Goal: Task Accomplishment & Management: Use online tool/utility

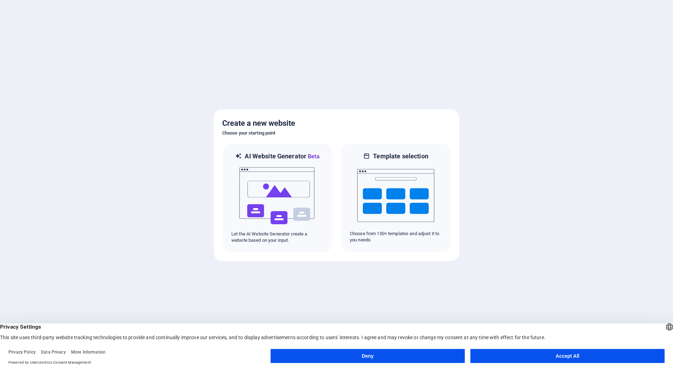
click at [581, 356] on button "Accept All" at bounding box center [567, 356] width 194 height 14
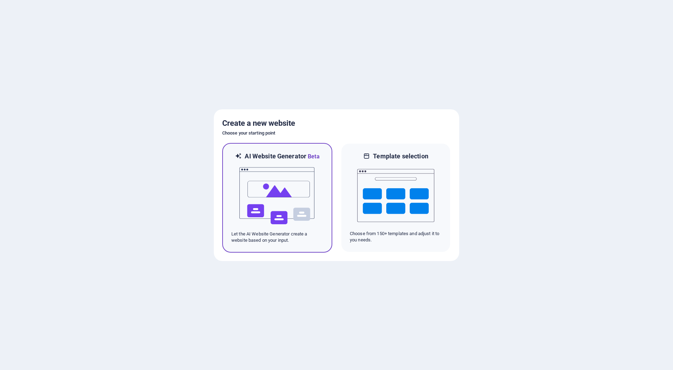
click at [267, 206] on img at bounding box center [277, 196] width 77 height 70
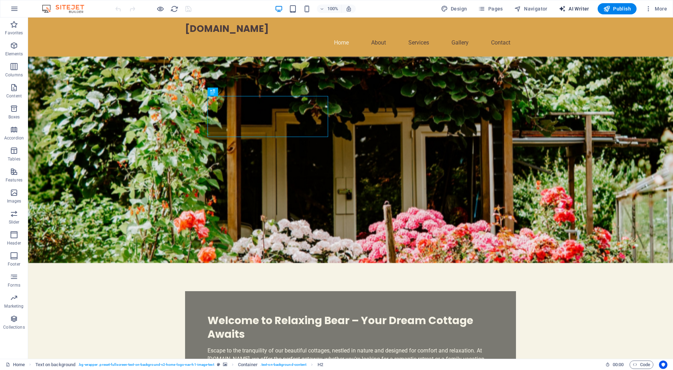
click at [574, 6] on span "AI Writer" at bounding box center [573, 8] width 30 height 7
select select "English"
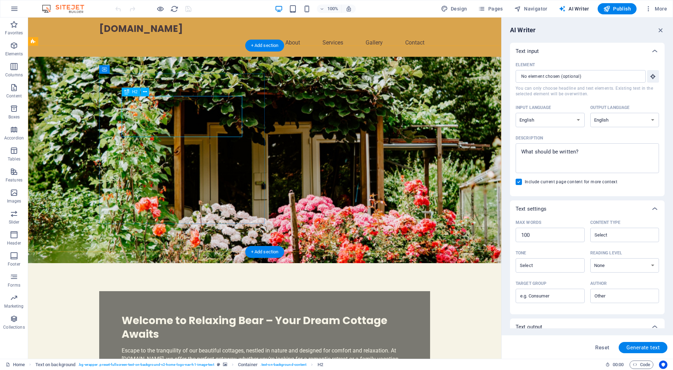
click at [201, 314] on div "Welcome to Relaxing Bear – Your Dream Cottage Awaits" at bounding box center [265, 327] width 286 height 27
click at [187, 314] on div "Welcome to Relaxing Bear – Your Dream Cottage Awaits" at bounding box center [265, 327] width 286 height 27
click at [193, 314] on div "Welcome to Relaxing Bear – Your Dream Cottage Awaits" at bounding box center [265, 327] width 286 height 27
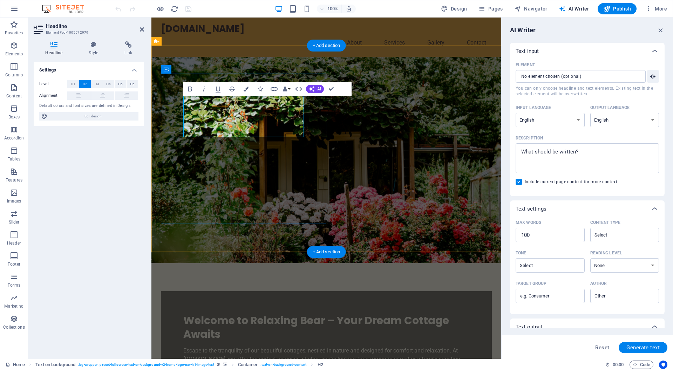
click at [258, 313] on span "Welcome to Relaxing Bear – Your Dream Cottage Awaits" at bounding box center [316, 327] width 266 height 29
drag, startPoint x: 663, startPoint y: 30, endPoint x: 501, endPoint y: 37, distance: 161.7
click at [663, 30] on icon "button" at bounding box center [661, 30] width 8 height 8
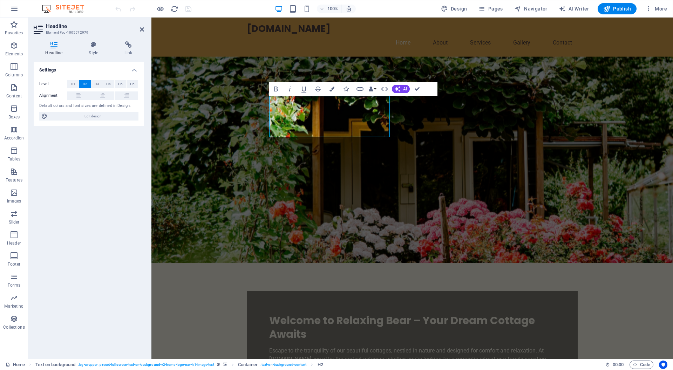
click at [590, 90] on figure at bounding box center [411, 160] width 521 height 206
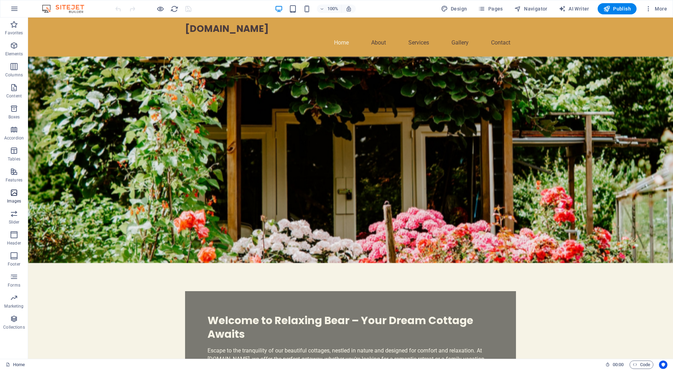
click at [13, 193] on icon "button" at bounding box center [14, 192] width 8 height 8
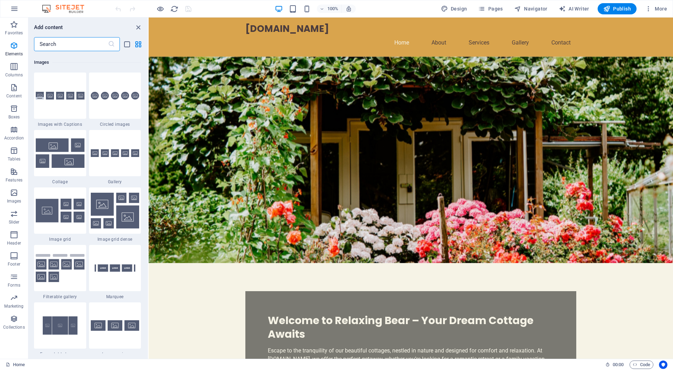
scroll to position [3553, 0]
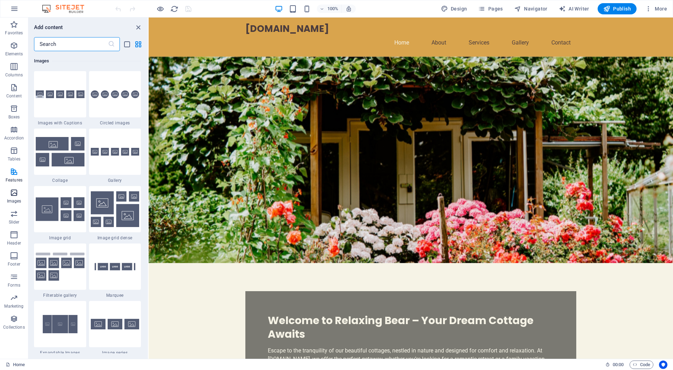
click at [14, 196] on icon "button" at bounding box center [14, 192] width 8 height 8
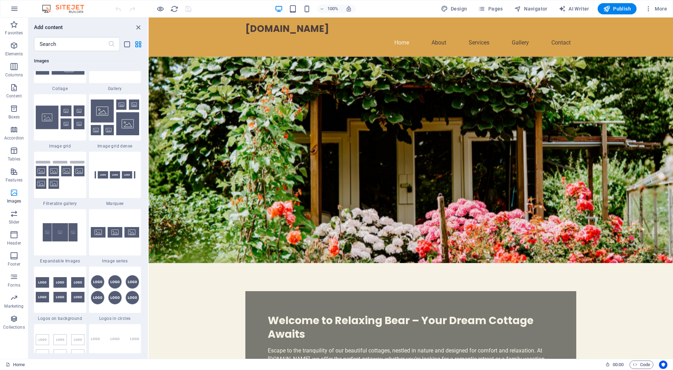
scroll to position [3645, 0]
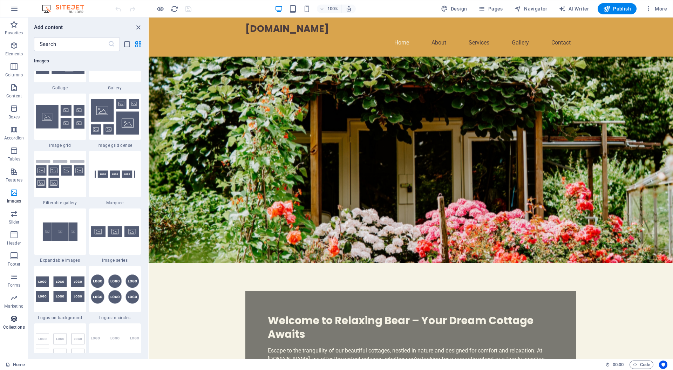
click at [13, 322] on icon "button" at bounding box center [14, 319] width 8 height 8
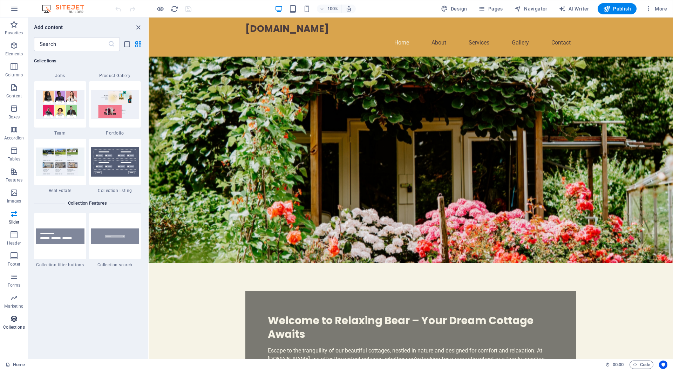
scroll to position [6535, 0]
click at [515, 34] on nav "Home About Services Gallery Contact" at bounding box center [410, 42] width 331 height 17
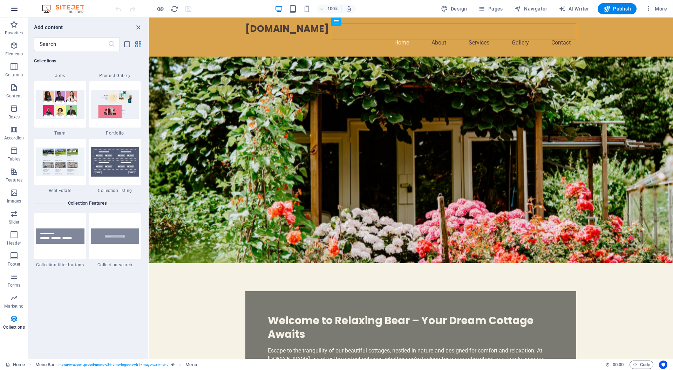
click at [15, 11] on icon "button" at bounding box center [14, 9] width 8 height 8
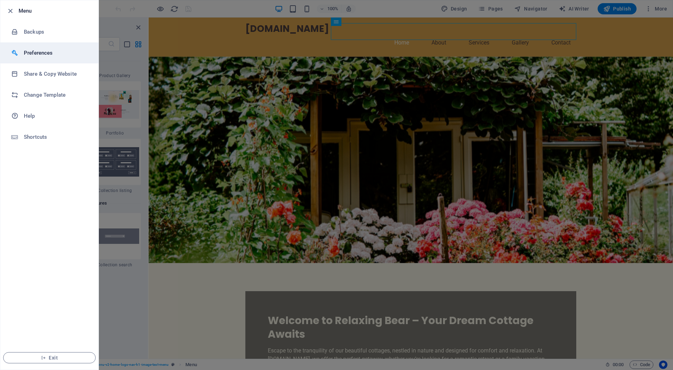
click at [28, 53] on h6 "Preferences" at bounding box center [56, 53] width 65 height 8
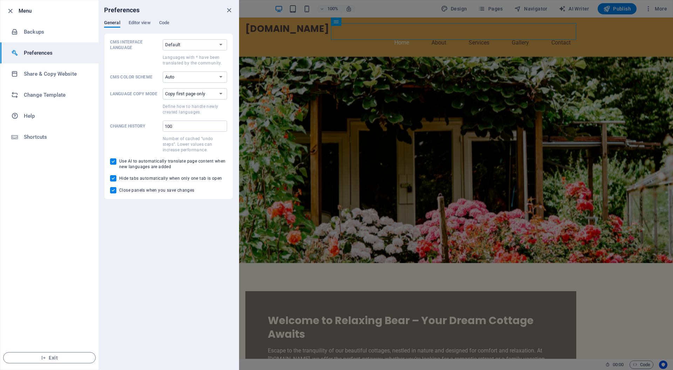
click at [28, 54] on h6 "Preferences" at bounding box center [56, 53] width 65 height 8
click at [9, 12] on icon "button" at bounding box center [10, 11] width 8 height 8
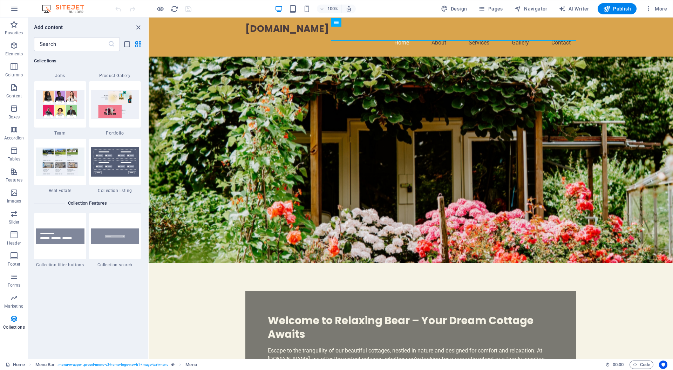
scroll to position [0, 0]
click at [16, 198] on span "Images" at bounding box center [14, 196] width 28 height 17
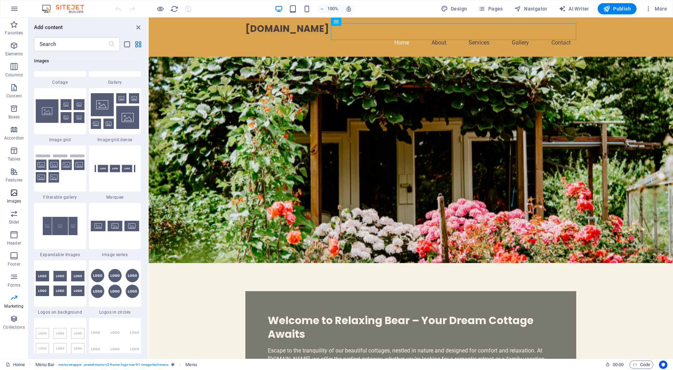
scroll to position [3645, 0]
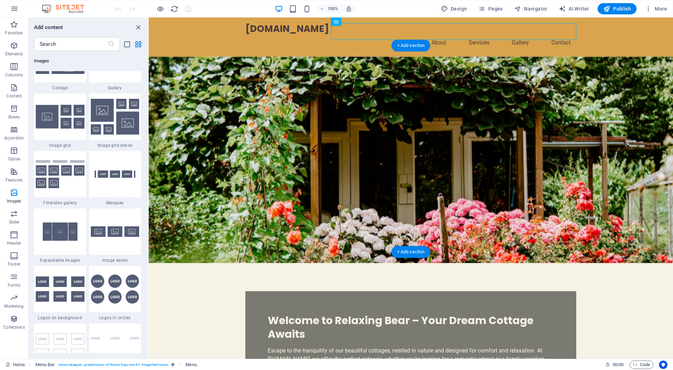
click at [561, 133] on figure at bounding box center [411, 160] width 524 height 206
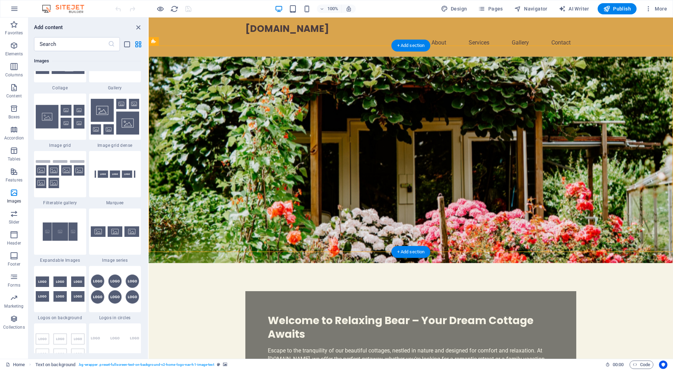
click at [617, 108] on figure at bounding box center [411, 160] width 524 height 206
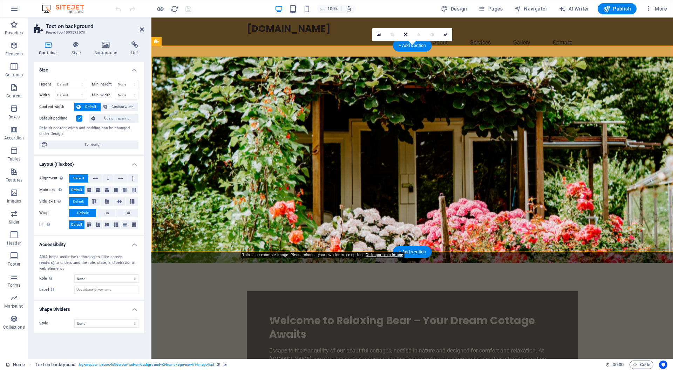
click at [562, 112] on figure at bounding box center [411, 160] width 521 height 206
click at [111, 44] on icon at bounding box center [106, 44] width 34 height 7
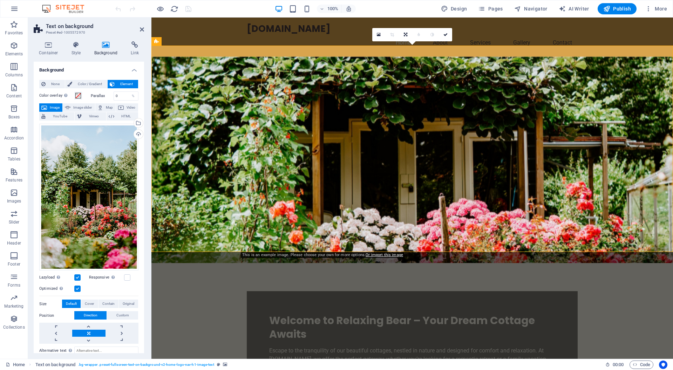
click at [234, 176] on figure at bounding box center [411, 160] width 521 height 206
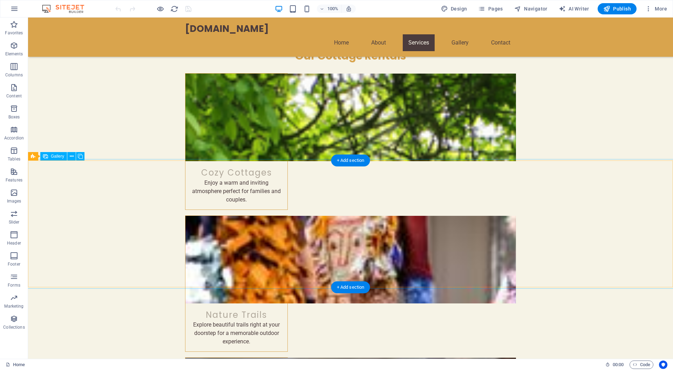
scroll to position [791, 0]
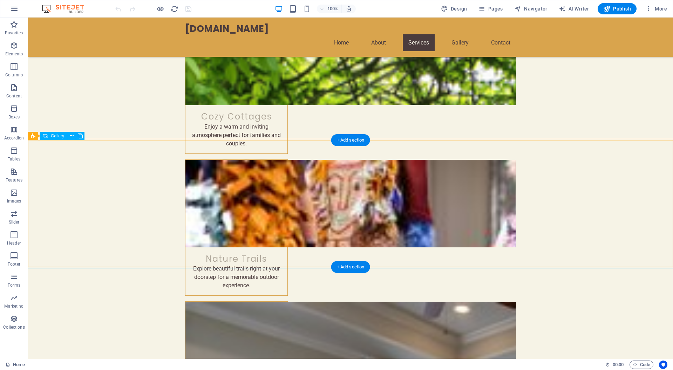
click at [57, 138] on span "Gallery" at bounding box center [57, 136] width 13 height 4
click at [57, 135] on span "Gallery" at bounding box center [57, 136] width 13 height 4
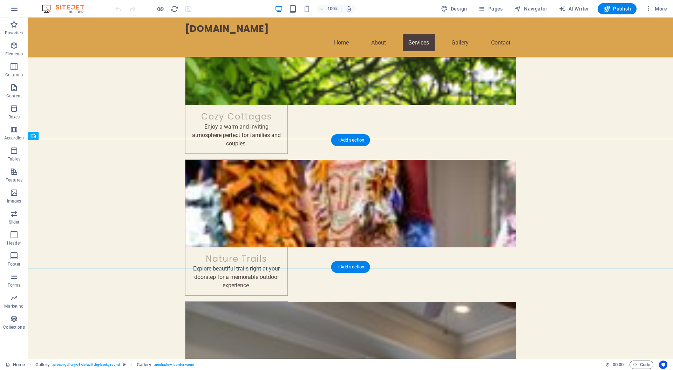
select select "px"
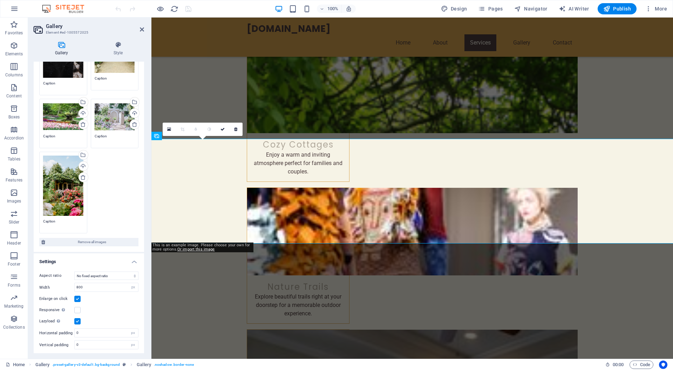
scroll to position [95, 0]
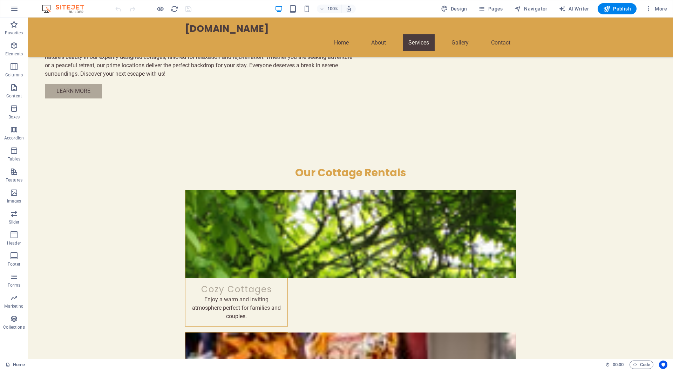
scroll to position [618, 0]
click at [13, 279] on icon "button" at bounding box center [14, 277] width 8 height 8
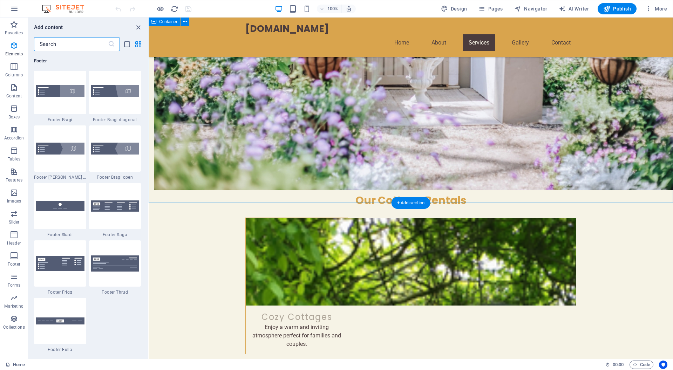
scroll to position [5231, 0]
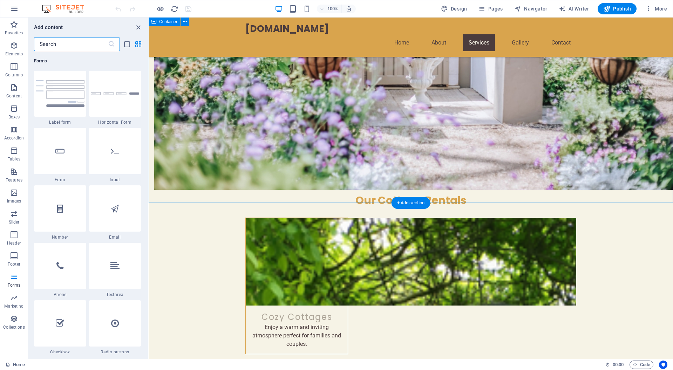
click at [138, 28] on icon "close panel" at bounding box center [138, 27] width 8 height 8
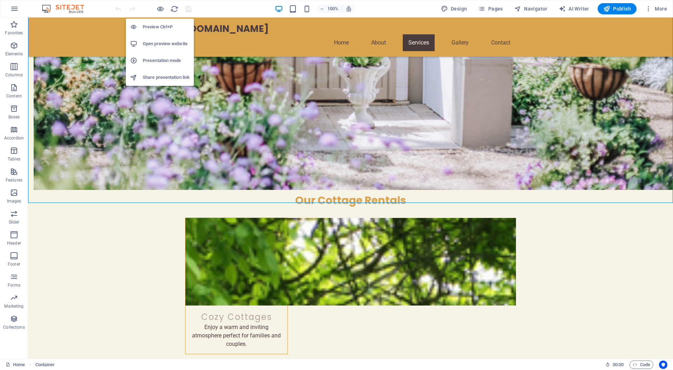
click at [159, 43] on h6 "Open preview website" at bounding box center [166, 44] width 47 height 8
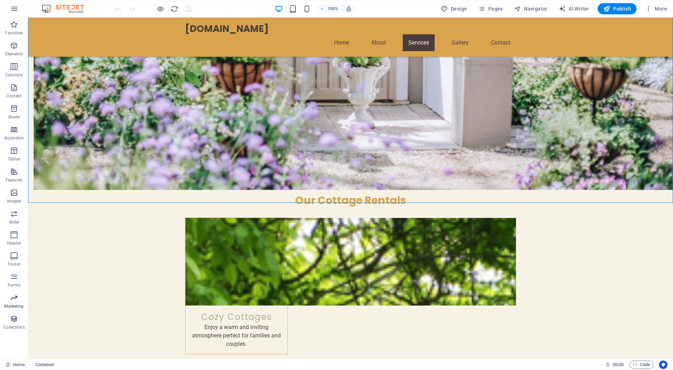
click at [13, 299] on icon "button" at bounding box center [14, 298] width 8 height 8
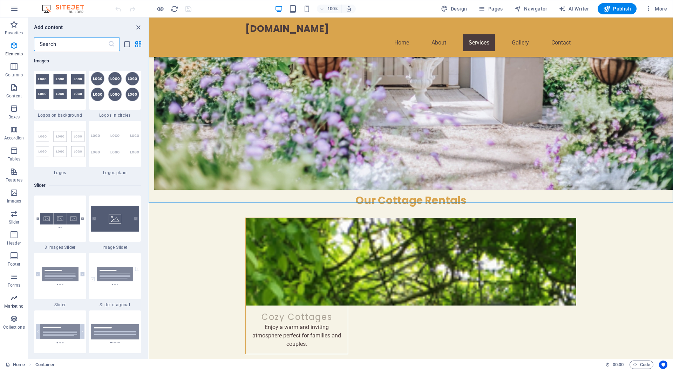
scroll to position [5829, 0]
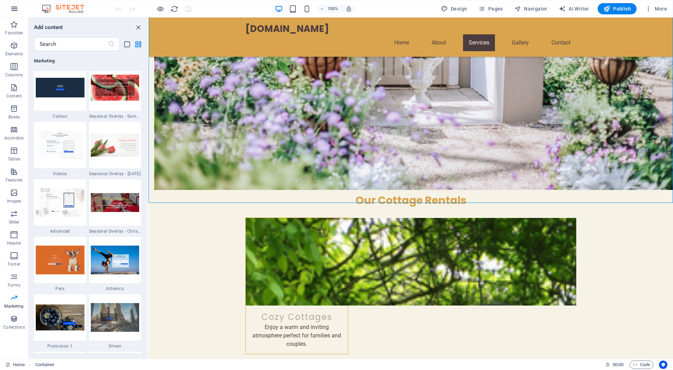
click at [12, 1] on button "button" at bounding box center [14, 8] width 17 height 17
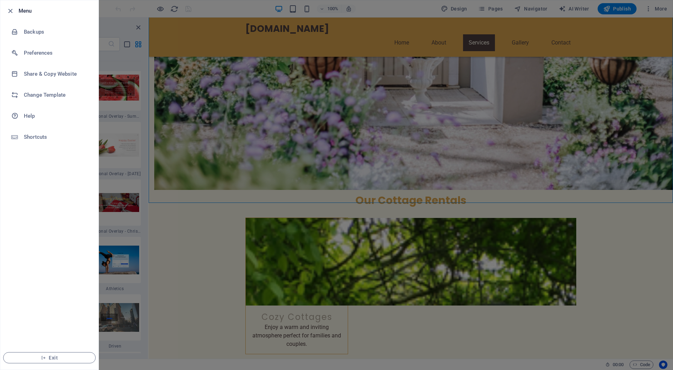
click at [128, 67] on div at bounding box center [336, 185] width 673 height 370
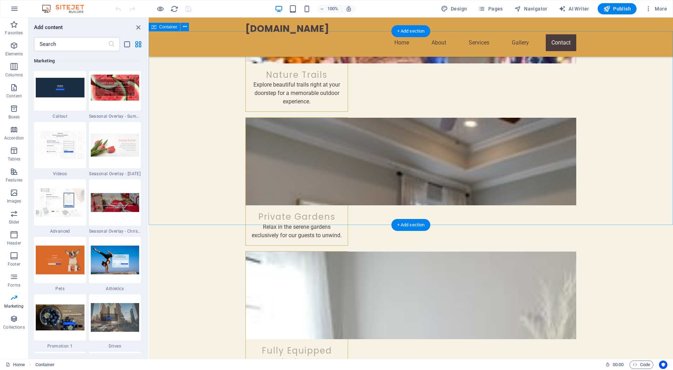
scroll to position [1002, 0]
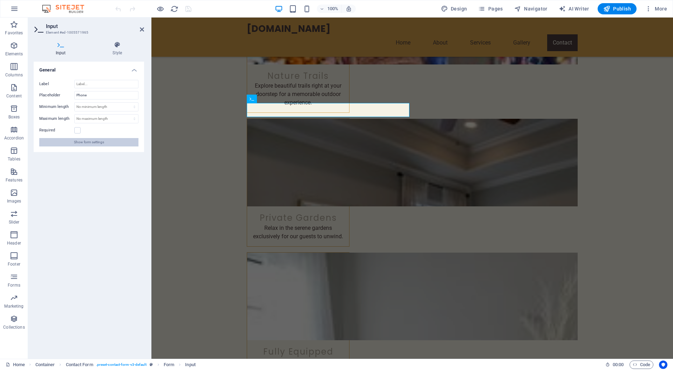
click at [77, 142] on span "Show form settings" at bounding box center [89, 142] width 30 height 8
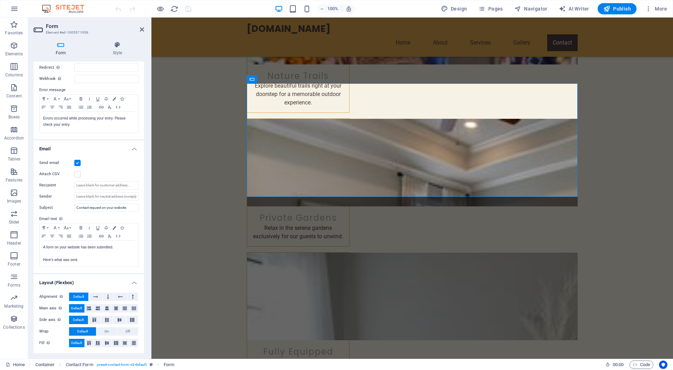
scroll to position [100, 0]
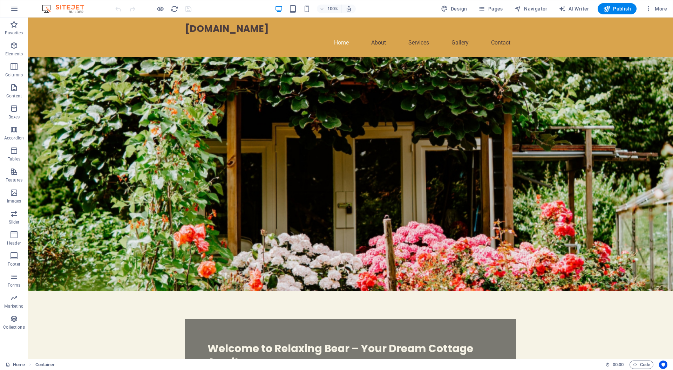
scroll to position [0, 0]
click at [580, 7] on span "AI Writer" at bounding box center [573, 8] width 30 height 7
select select "English"
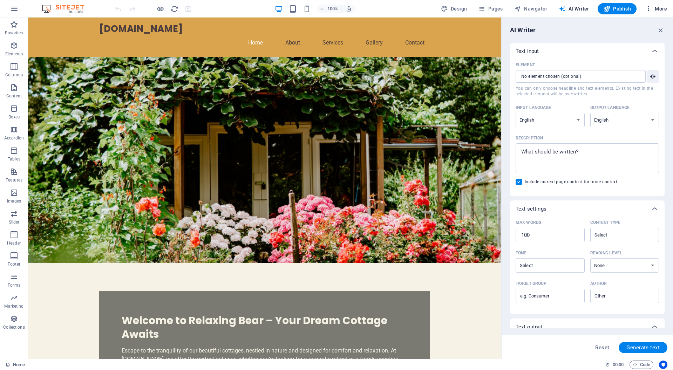
click at [658, 5] on button "More" at bounding box center [656, 8] width 28 height 11
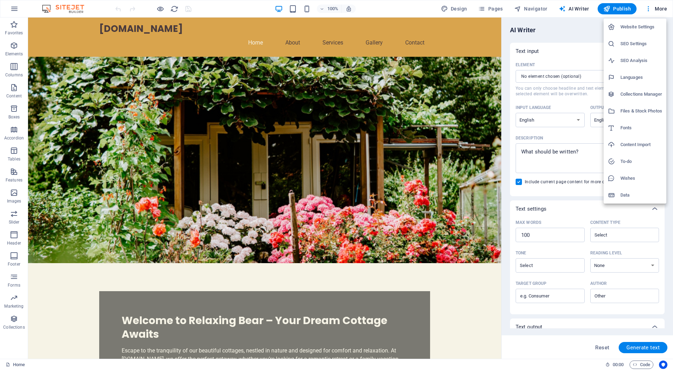
click at [640, 29] on h6 "Website Settings" at bounding box center [641, 27] width 42 height 8
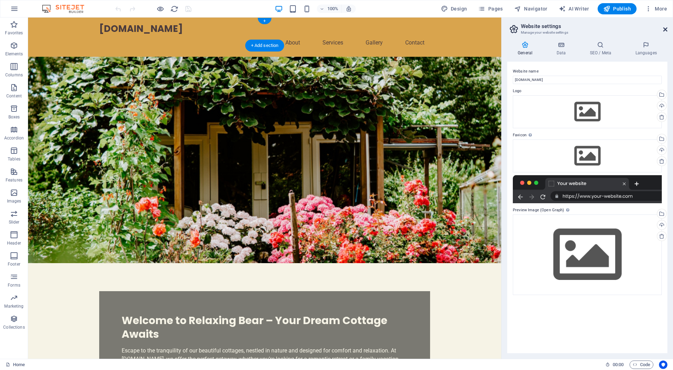
click at [664, 27] on icon at bounding box center [665, 30] width 4 height 6
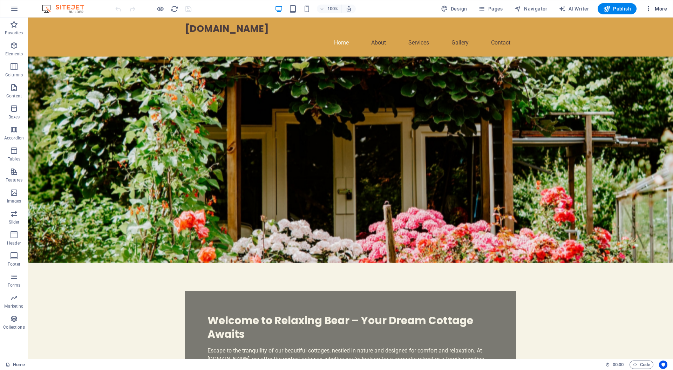
click at [660, 7] on span "More" at bounding box center [656, 8] width 22 height 7
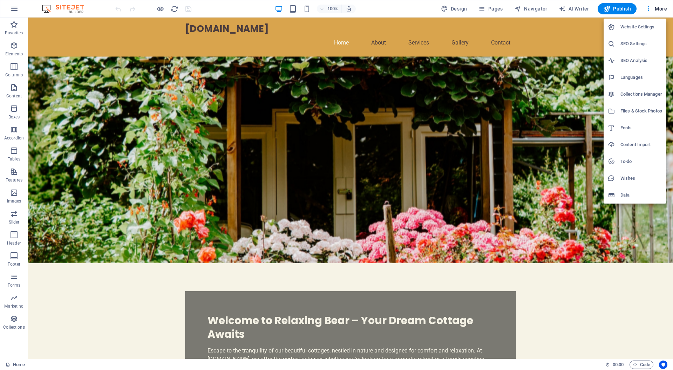
click at [627, 197] on h6 "Data" at bounding box center [641, 195] width 42 height 8
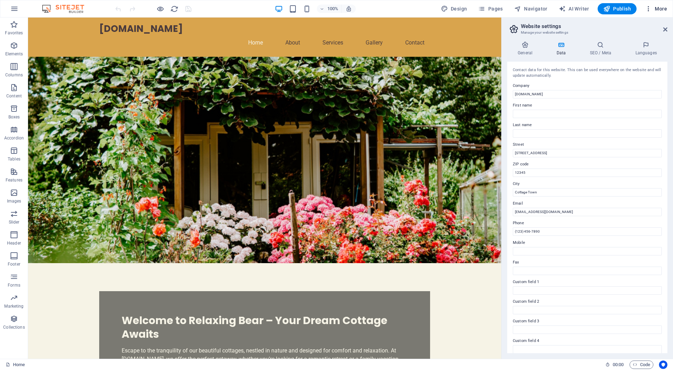
click at [662, 6] on span "More" at bounding box center [656, 8] width 22 height 7
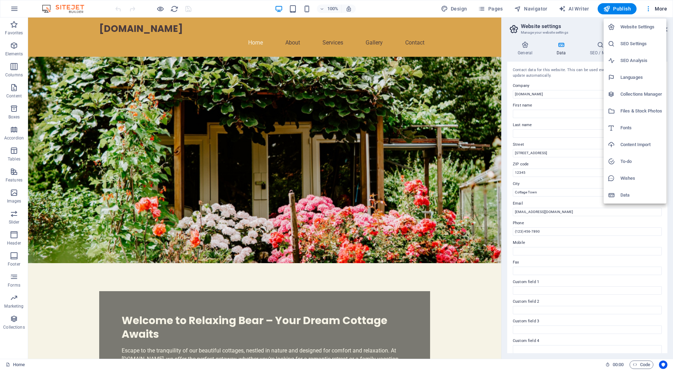
click at [637, 59] on h6 "SEO Analysis" at bounding box center [641, 60] width 42 height 8
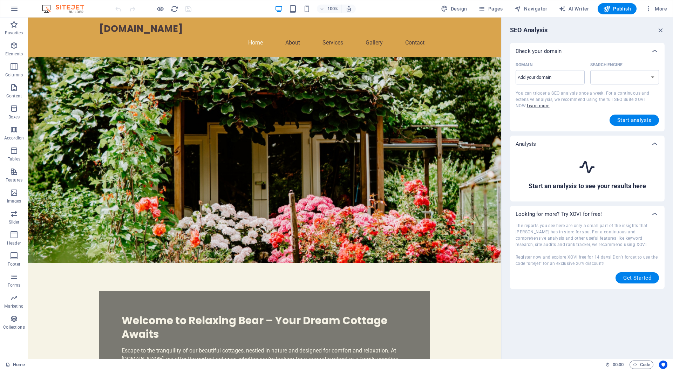
select select "google.com"
click at [658, 9] on span "More" at bounding box center [656, 8] width 22 height 7
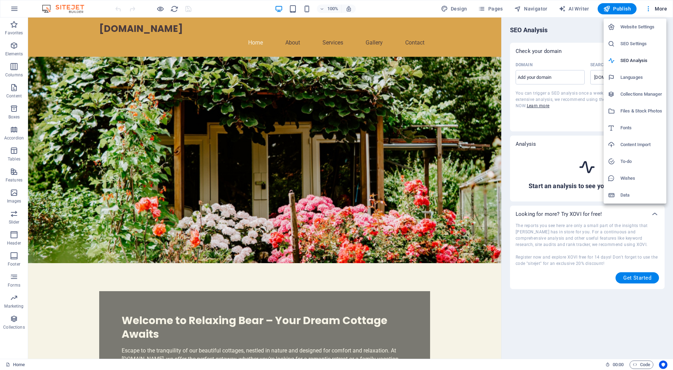
click at [633, 46] on h6 "SEO Settings" at bounding box center [641, 44] width 42 height 8
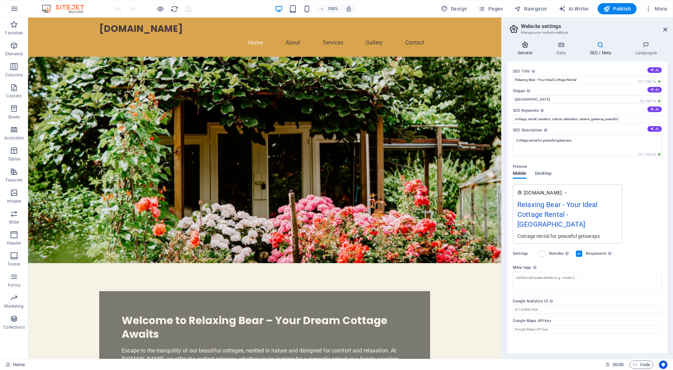
click at [526, 46] on icon at bounding box center [525, 44] width 36 height 7
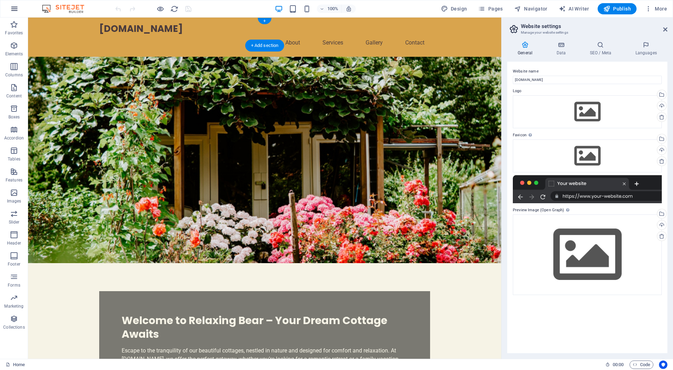
click at [11, 10] on icon "button" at bounding box center [14, 9] width 8 height 8
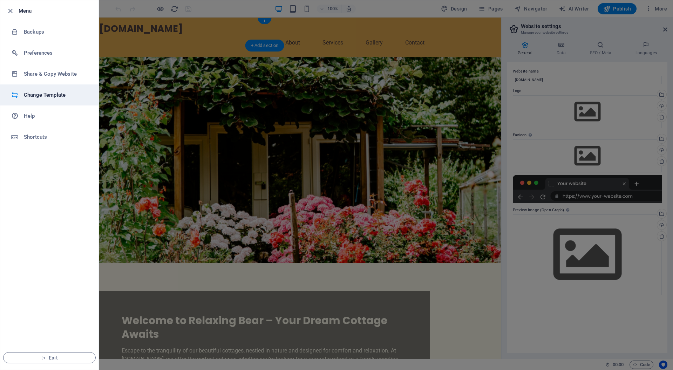
click at [36, 98] on h6 "Change Template" at bounding box center [56, 95] width 65 height 8
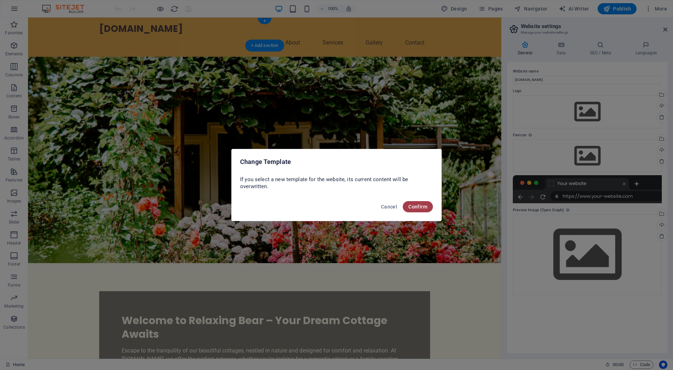
click at [429, 205] on button "Confirm" at bounding box center [418, 206] width 30 height 11
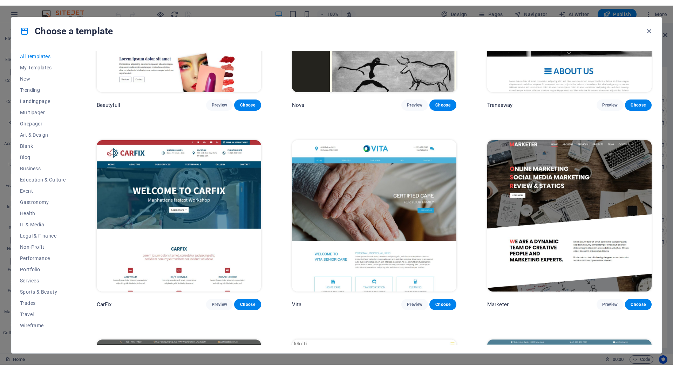
scroll to position [7893, 0]
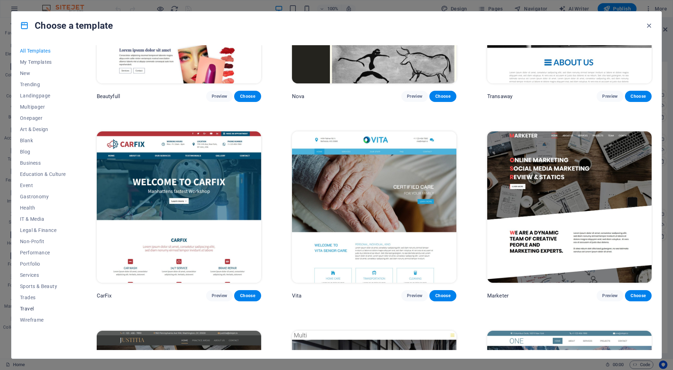
click at [28, 307] on span "Travel" at bounding box center [43, 309] width 46 height 6
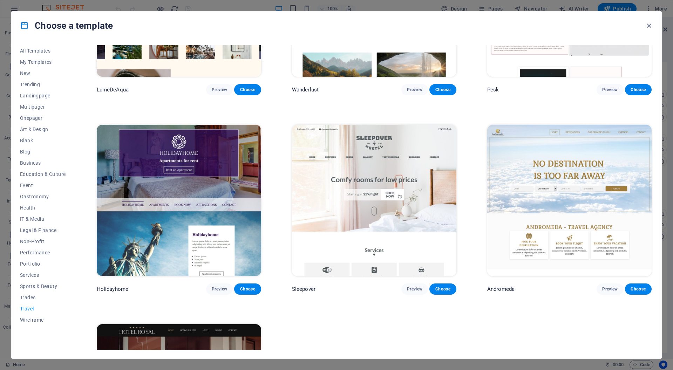
scroll to position [157, 0]
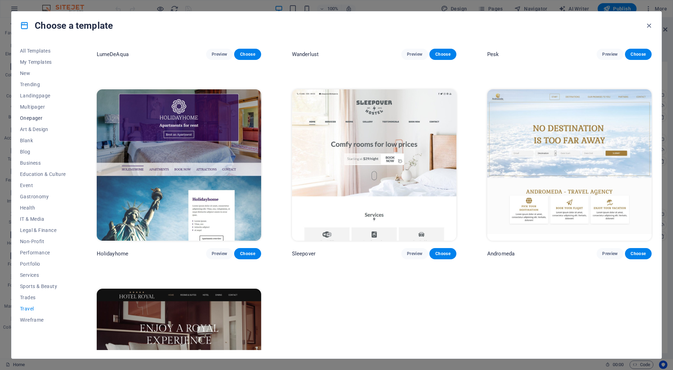
click at [29, 118] on span "Onepager" at bounding box center [43, 118] width 46 height 6
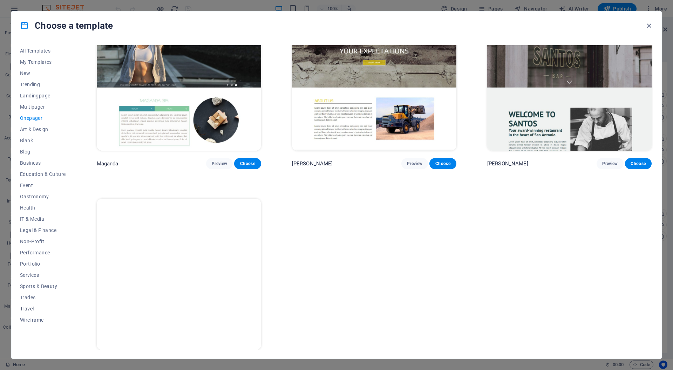
click at [30, 308] on span "Travel" at bounding box center [43, 309] width 46 height 6
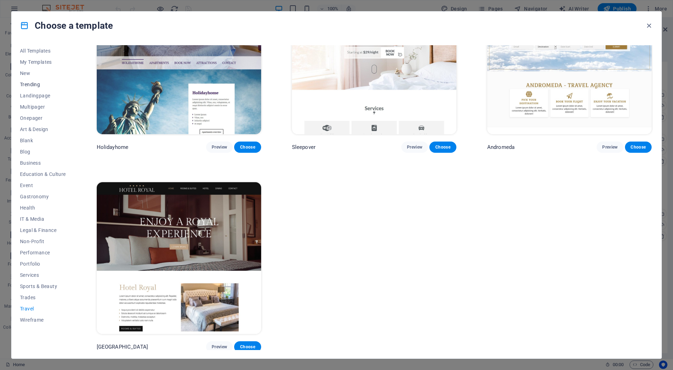
click at [27, 82] on span "Trending" at bounding box center [43, 85] width 46 height 6
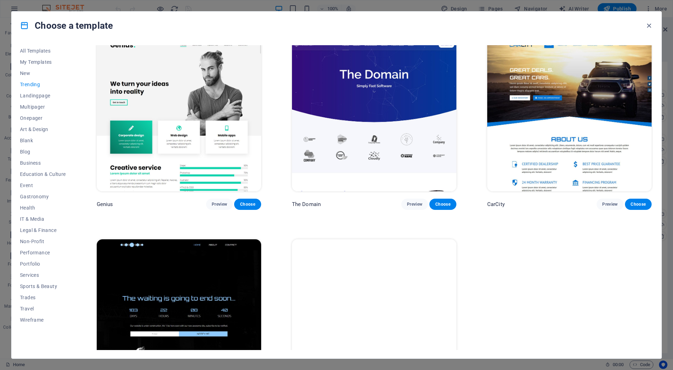
scroll to position [819, 0]
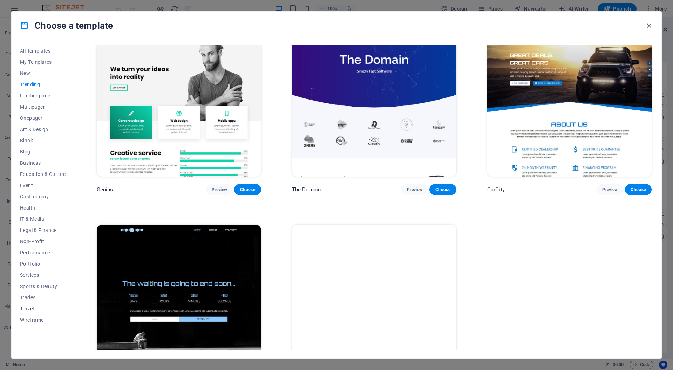
click at [24, 309] on span "Travel" at bounding box center [43, 309] width 46 height 6
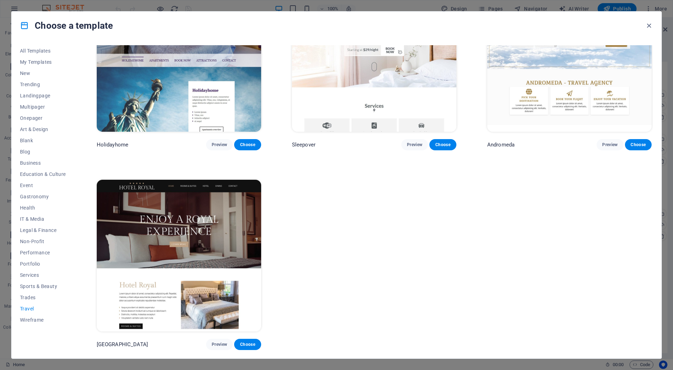
scroll to position [263, 0]
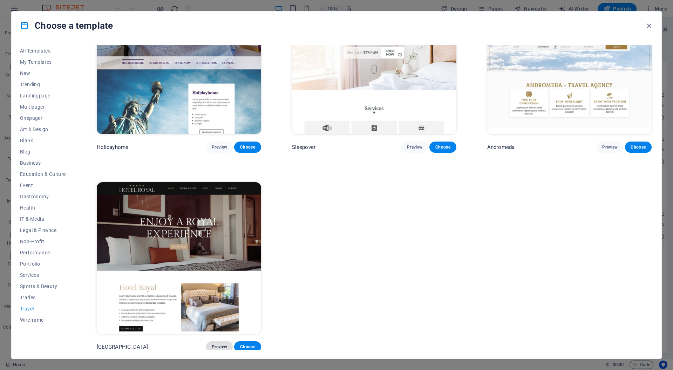
click at [219, 341] on button "Preview" at bounding box center [219, 346] width 27 height 11
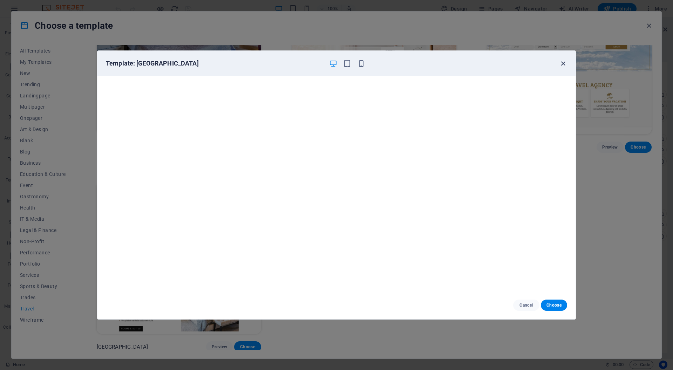
click at [565, 62] on icon "button" at bounding box center [563, 64] width 8 height 8
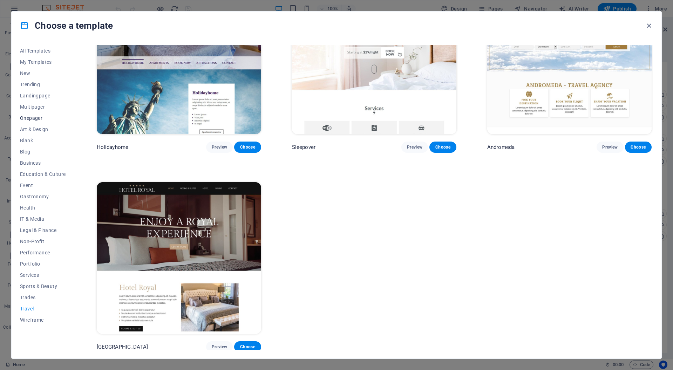
click at [33, 121] on button "Onepager" at bounding box center [43, 117] width 46 height 11
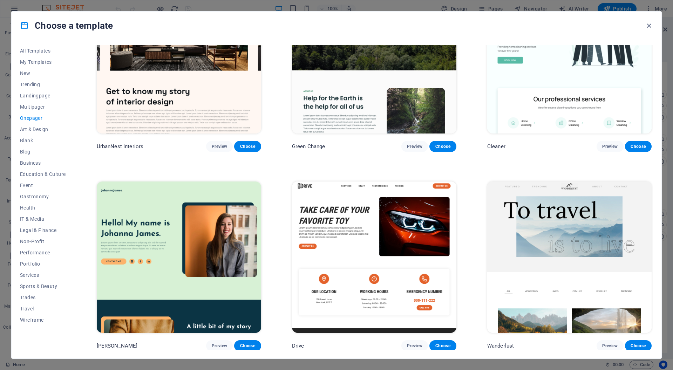
scroll to position [509, 0]
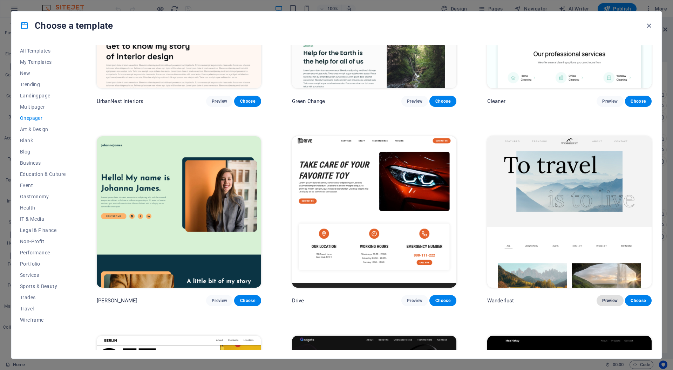
click at [609, 298] on span "Preview" at bounding box center [609, 301] width 15 height 6
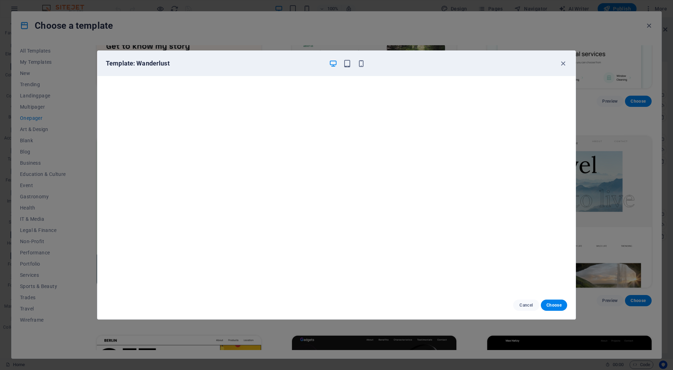
drag, startPoint x: 565, startPoint y: 63, endPoint x: 555, endPoint y: 76, distance: 16.2
click at [565, 63] on icon "button" at bounding box center [563, 64] width 8 height 8
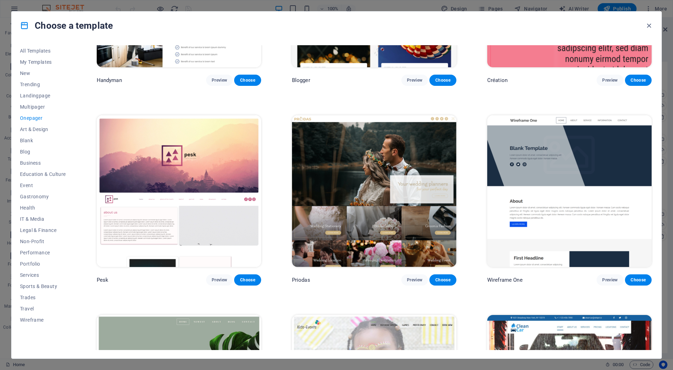
scroll to position [1146, 0]
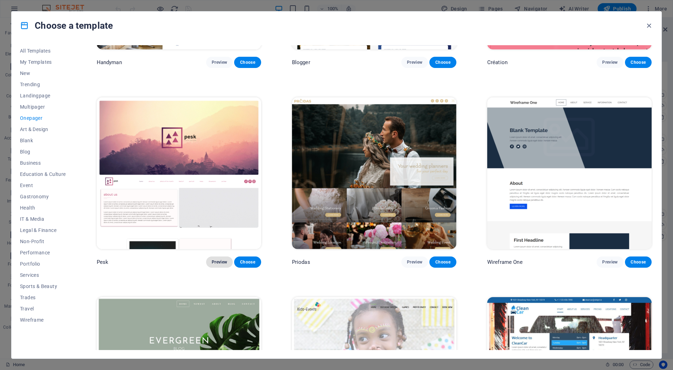
click at [222, 259] on span "Preview" at bounding box center [219, 262] width 15 height 6
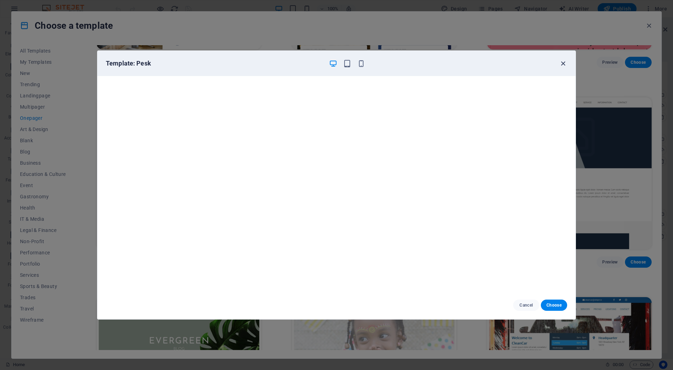
click at [565, 66] on icon "button" at bounding box center [563, 64] width 8 height 8
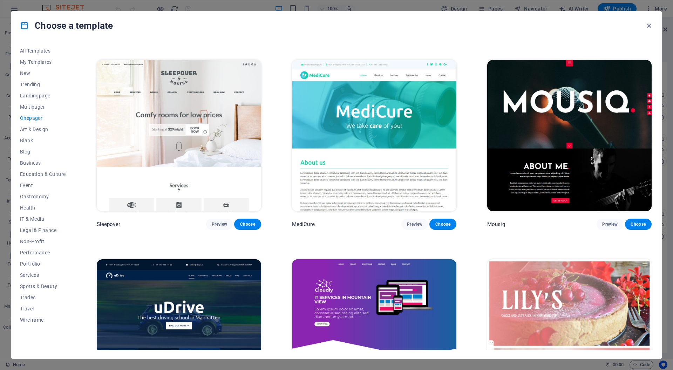
scroll to position [2787, 0]
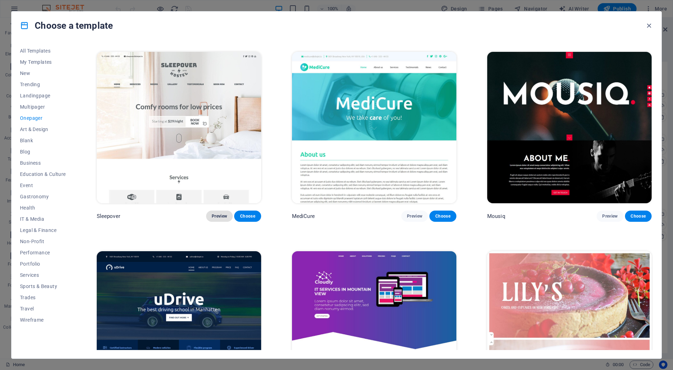
click at [213, 213] on span "Preview" at bounding box center [219, 216] width 15 height 6
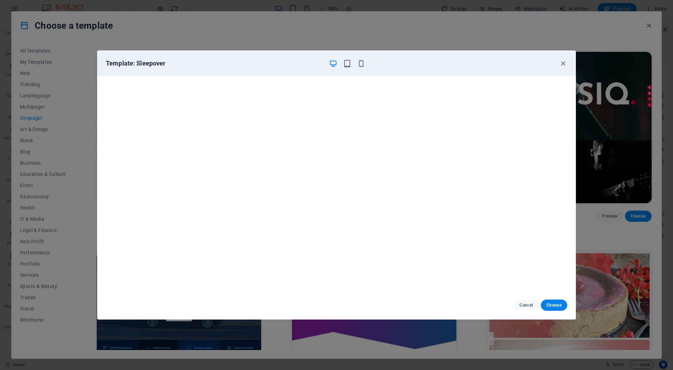
drag, startPoint x: 564, startPoint y: 64, endPoint x: 561, endPoint y: 70, distance: 6.3
click at [564, 64] on icon "button" at bounding box center [563, 64] width 8 height 8
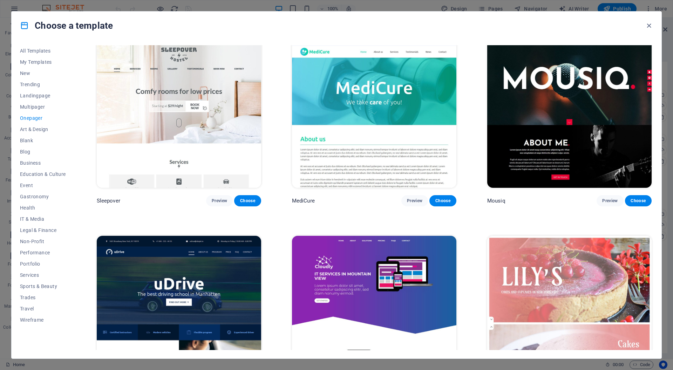
scroll to position [2790, 0]
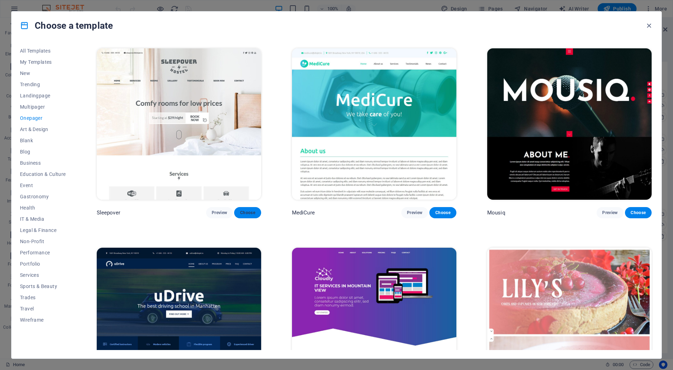
click at [255, 210] on span "Choose" at bounding box center [247, 213] width 15 height 6
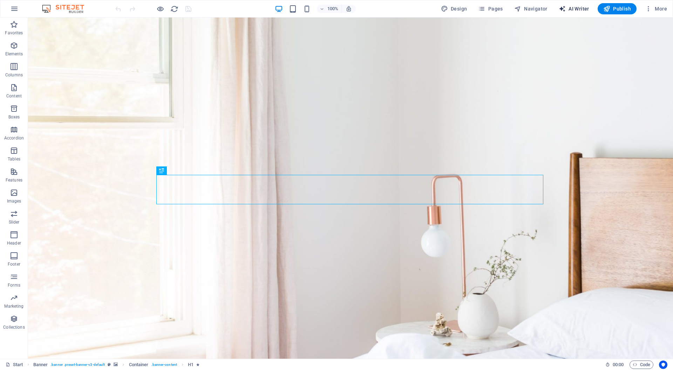
click at [576, 9] on span "AI Writer" at bounding box center [573, 8] width 30 height 7
select select "English"
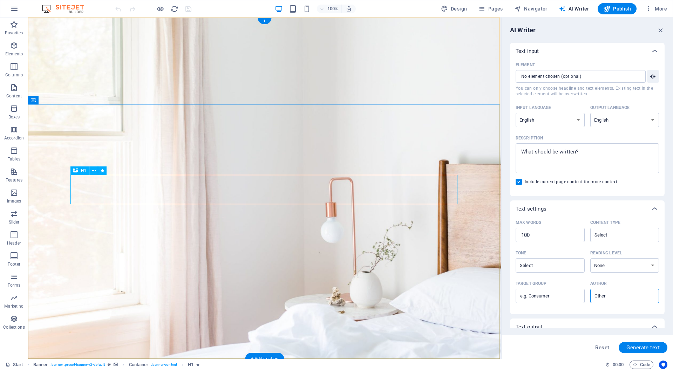
click at [660, 30] on icon "button" at bounding box center [661, 30] width 8 height 8
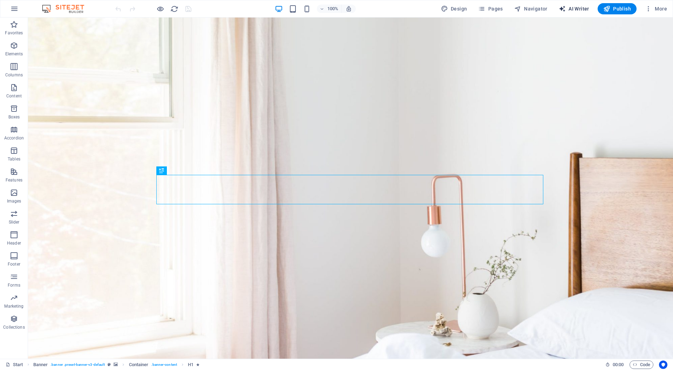
click at [581, 9] on span "AI Writer" at bounding box center [573, 8] width 30 height 7
select select "English"
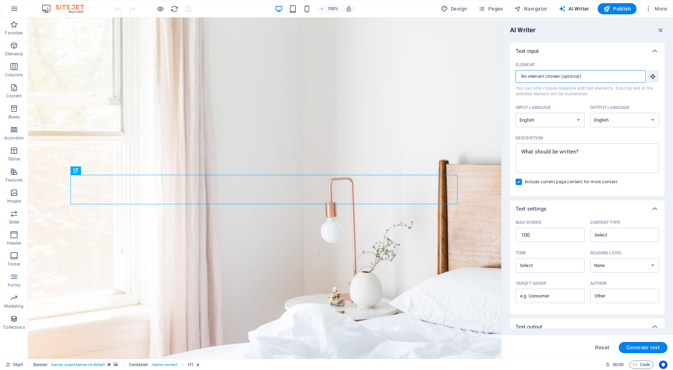
click at [587, 78] on input "Element ​ You can only choose headline and text elements. Existing text in the …" at bounding box center [577, 76] width 125 height 13
click at [650, 77] on icon "button" at bounding box center [653, 76] width 6 height 6
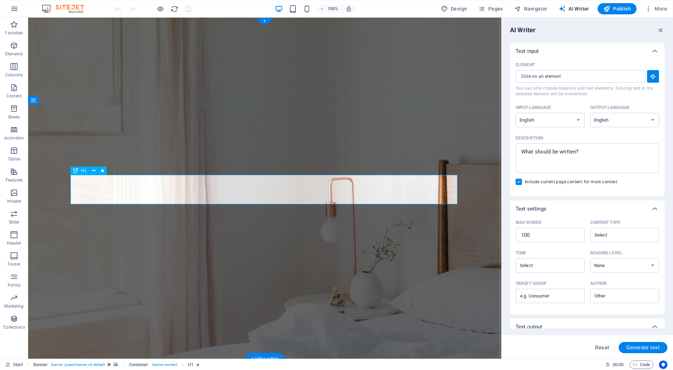
type textarea "x"
type input "10"
type textarea "x"
type input "#ed-1005638113"
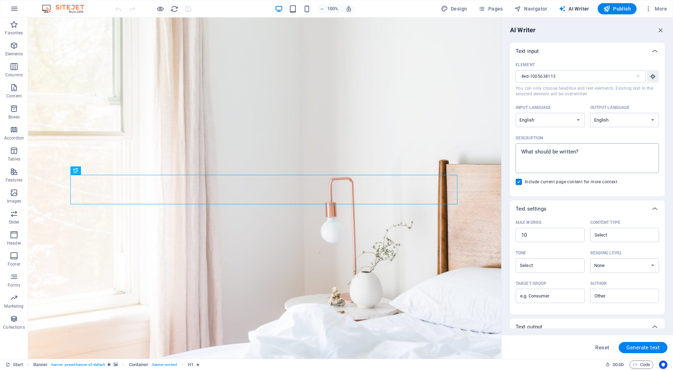
type textarea "x"
click at [577, 151] on textarea "Description x ​" at bounding box center [587, 158] width 136 height 23
drag, startPoint x: 543, startPoint y: 153, endPoint x: 514, endPoint y: 152, distance: 29.4
click at [514, 152] on div "Element #ed-1005638113 ​ You can only choose headline and text elements. Existi…" at bounding box center [587, 128] width 155 height 137
type textarea "t"
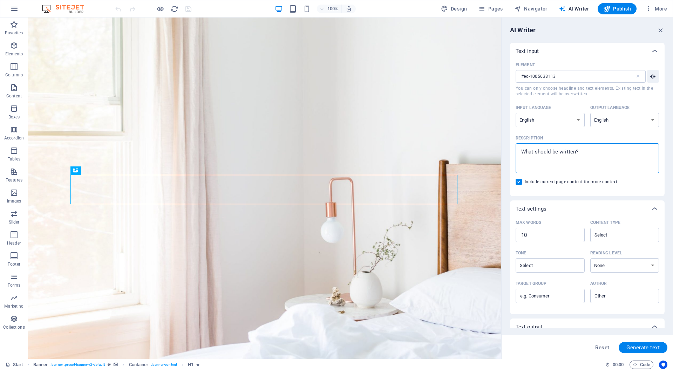
type textarea "x"
type textarea "ti"
type textarea "x"
type textarea "tit"
type textarea "x"
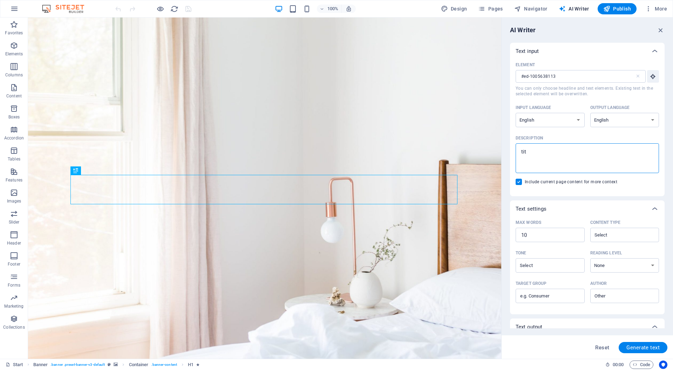
type textarea "titl"
type textarea "x"
type textarea "title"
type textarea "x"
type textarea "title"
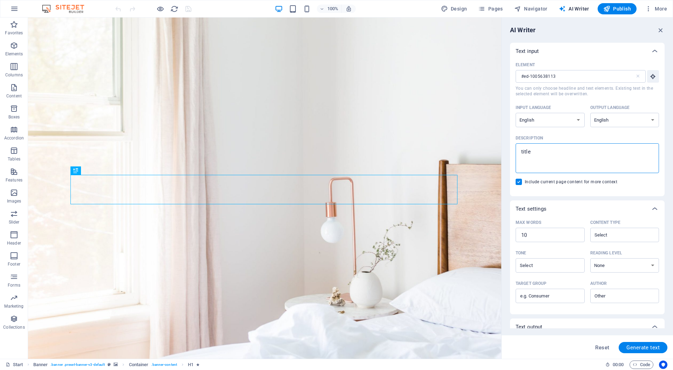
type textarea "x"
type textarea "title f"
type textarea "x"
type textarea "title fo"
type textarea "x"
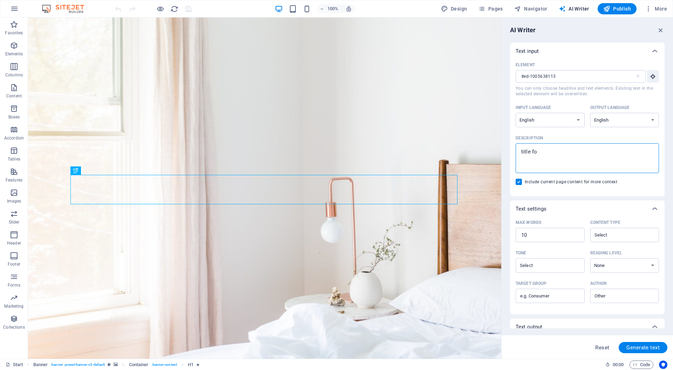
type textarea "title for"
type textarea "x"
type textarea "title for"
type textarea "x"
type textarea "title for c"
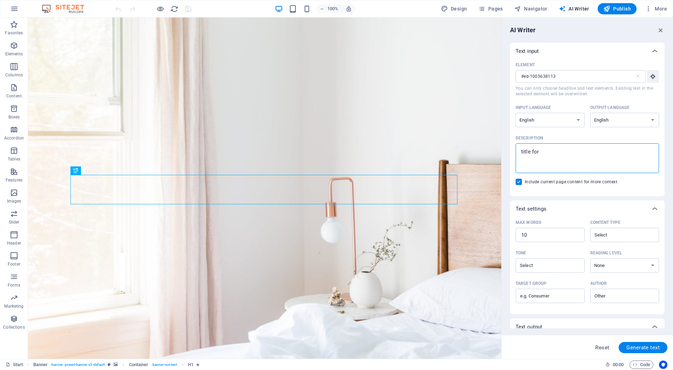
type textarea "x"
type textarea "title for co"
type textarea "x"
type textarea "title for cot"
type textarea "x"
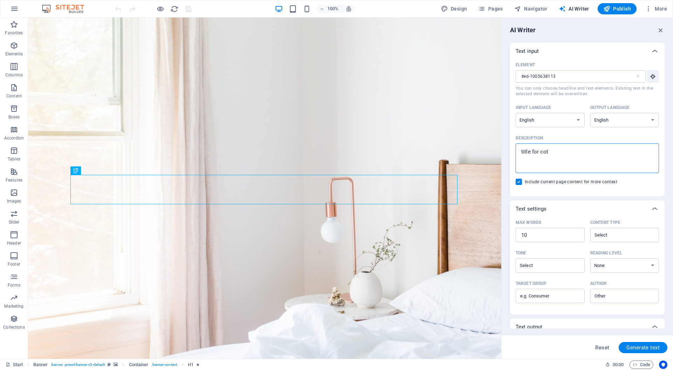
type textarea "title for cott"
type textarea "x"
type textarea "title for cotta"
type textarea "x"
type textarea "title for cottag"
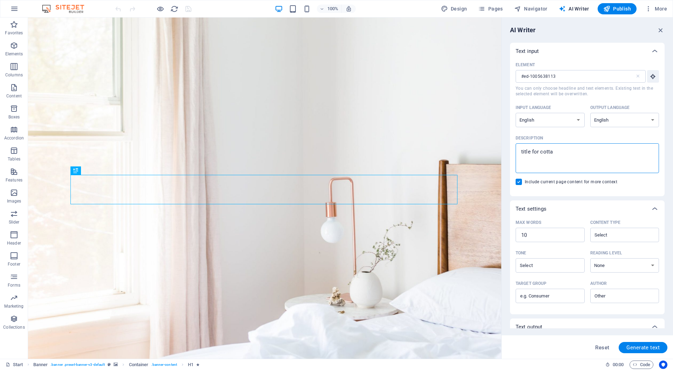
type textarea "x"
type textarea "title for cottage"
type textarea "x"
type textarea "title for cottage"
type textarea "x"
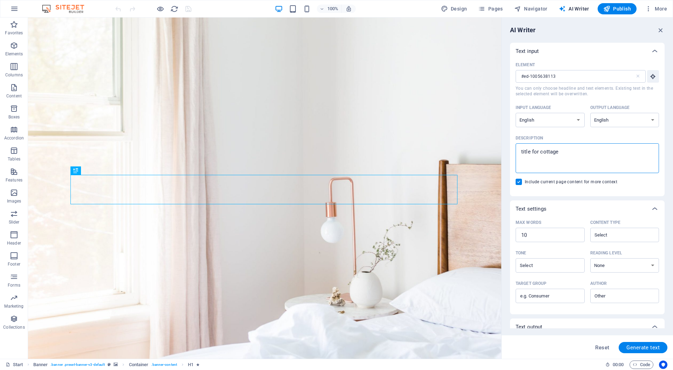
type textarea "title for cottage r"
type textarea "x"
type textarea "title for cottage re"
type textarea "x"
type textarea "title for cottage ren"
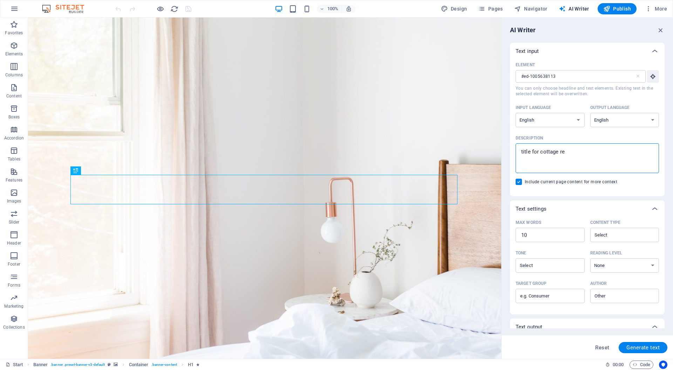
type textarea "x"
type textarea "title for cottage rent"
type textarea "x"
type textarea "title for cottage renta"
type textarea "x"
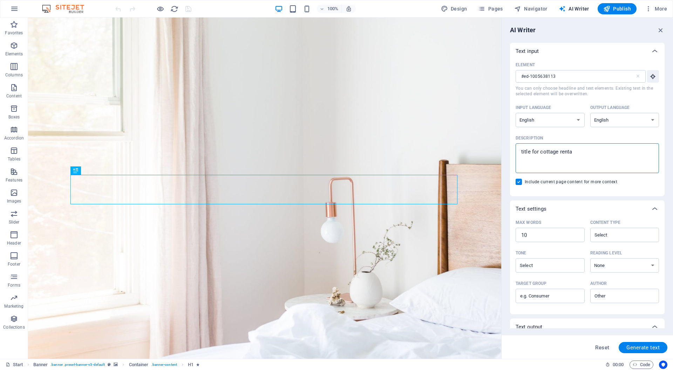
type textarea "title for cottage rental"
type textarea "x"
type textarea "title for cottage rental"
type textarea "x"
click at [560, 184] on label "Include current page content for more context" at bounding box center [586, 181] width 143 height 6
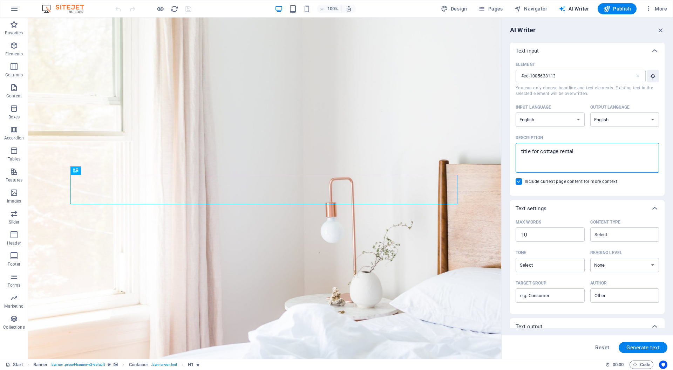
click at [524, 184] on input "Include current page content for more context" at bounding box center [519, 181] width 9 height 6
checkbox input "false"
click at [643, 348] on span "Generate text" at bounding box center [642, 348] width 33 height 6
type textarea "x"
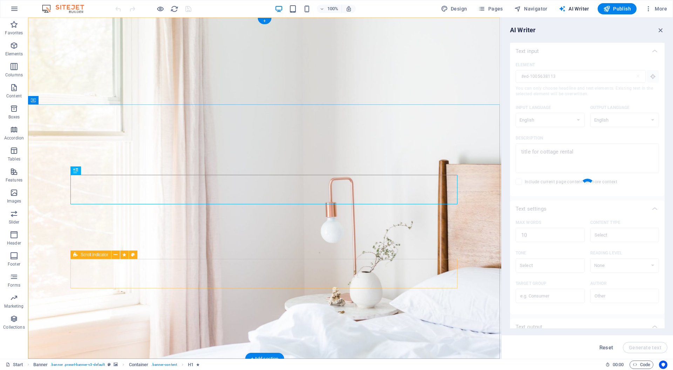
type textarea "x"
type textarea "Charming Cottage Getaway: Tranquil Escape Awaits You!"
type textarea "x"
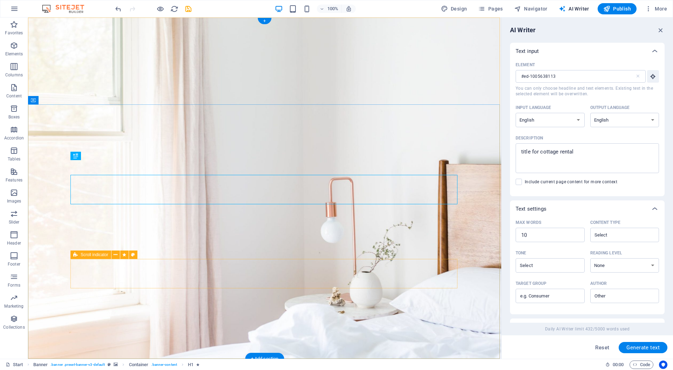
scroll to position [89, 0]
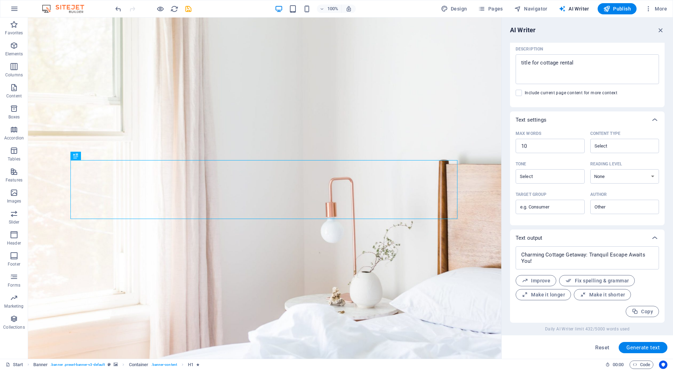
drag, startPoint x: 612, startPoint y: 293, endPoint x: 584, endPoint y: 299, distance: 27.9
click at [611, 293] on span "Make it shorter" at bounding box center [602, 295] width 45 height 7
type textarea "x"
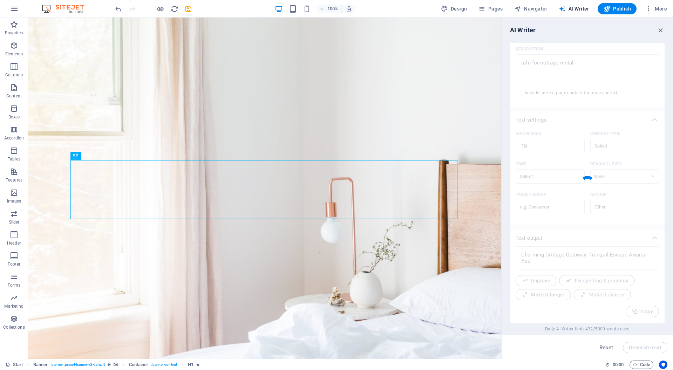
type textarea "x"
type textarea "Charming Cottage Getaway: Your Tranquil Escape Awaits!"
type textarea "x"
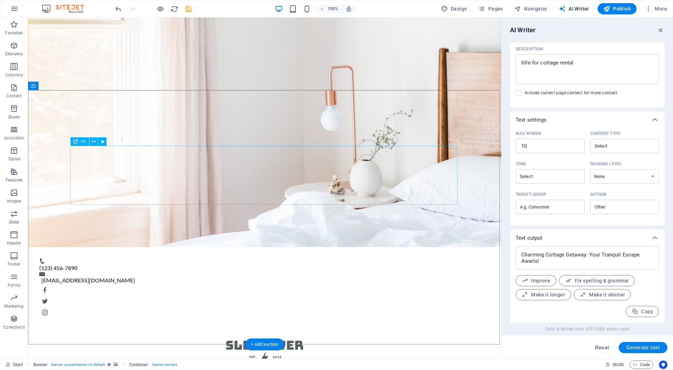
scroll to position [150, 0]
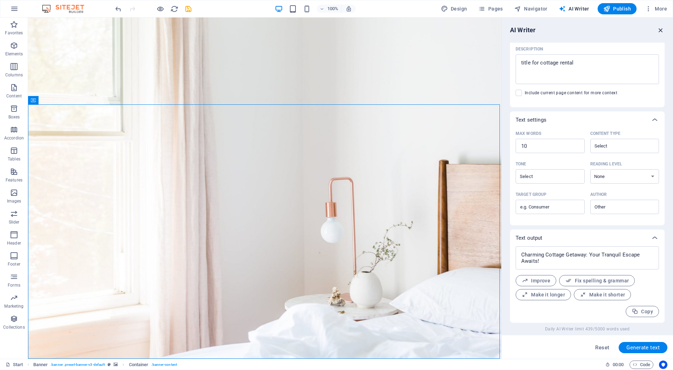
scroll to position [0, 0]
click at [660, 29] on icon "button" at bounding box center [661, 30] width 8 height 8
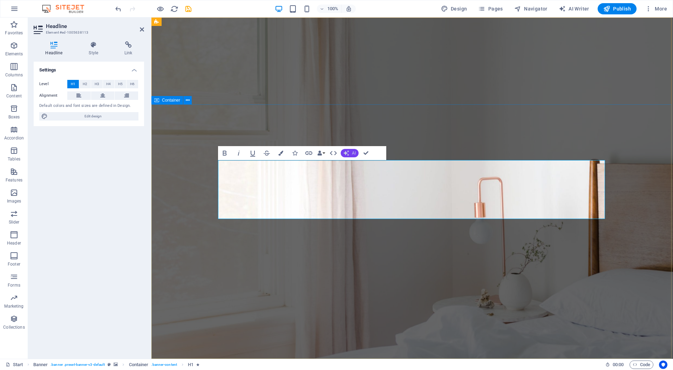
click at [349, 153] on button "AI" at bounding box center [350, 153] width 18 height 8
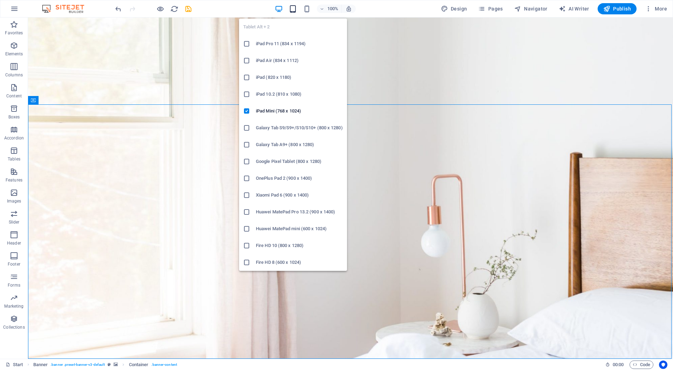
click at [291, 7] on icon "button" at bounding box center [293, 9] width 8 height 8
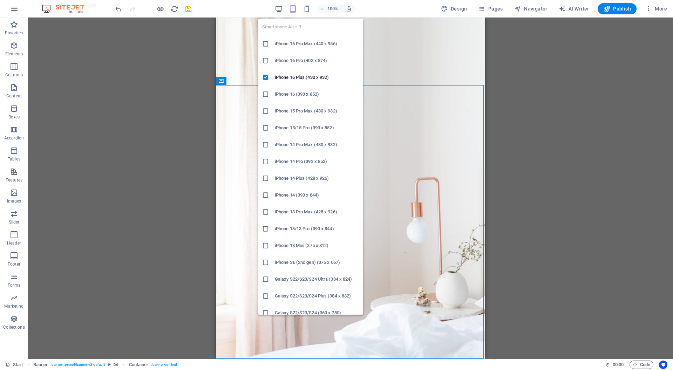
click at [307, 8] on icon "button" at bounding box center [307, 9] width 8 height 8
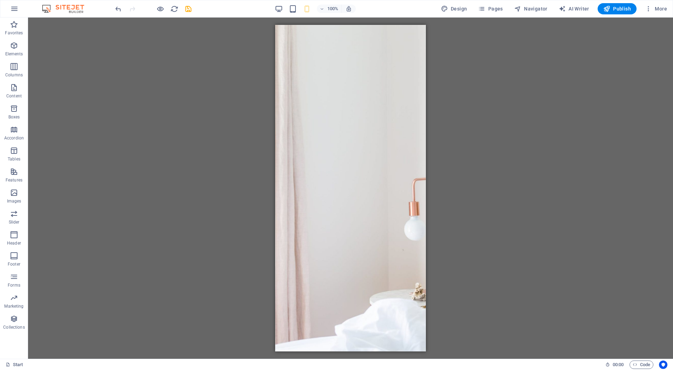
click at [455, 107] on div "Drag here to replace the existing content. Press “Ctrl” if you want to create a…" at bounding box center [350, 188] width 645 height 341
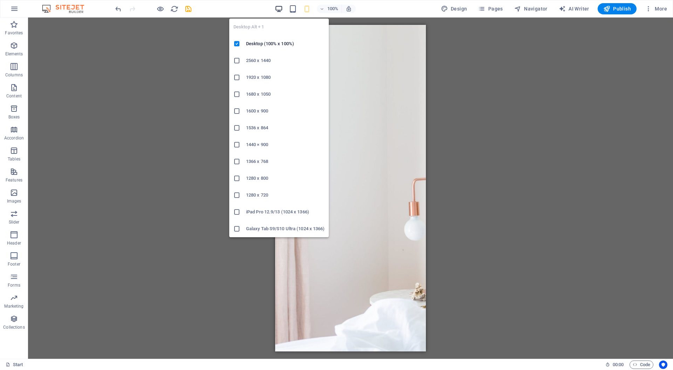
click at [281, 9] on icon "button" at bounding box center [279, 9] width 8 height 8
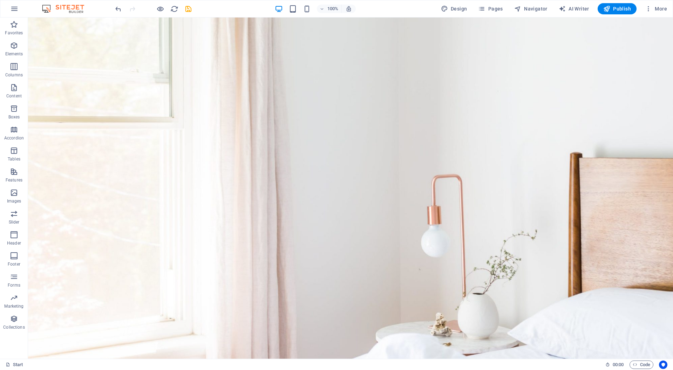
click at [404, 12] on div "100% Design Pages Navigator AI Writer Publish More" at bounding box center [392, 8] width 556 height 11
click at [502, 10] on span "Pages" at bounding box center [490, 8] width 25 height 7
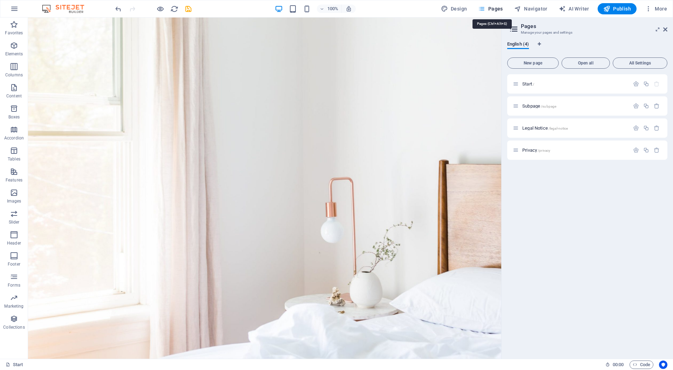
click at [502, 10] on span "Pages" at bounding box center [490, 8] width 25 height 7
drag, startPoint x: 666, startPoint y: 28, endPoint x: 473, endPoint y: 57, distance: 194.5
click at [666, 28] on icon at bounding box center [665, 30] width 4 height 6
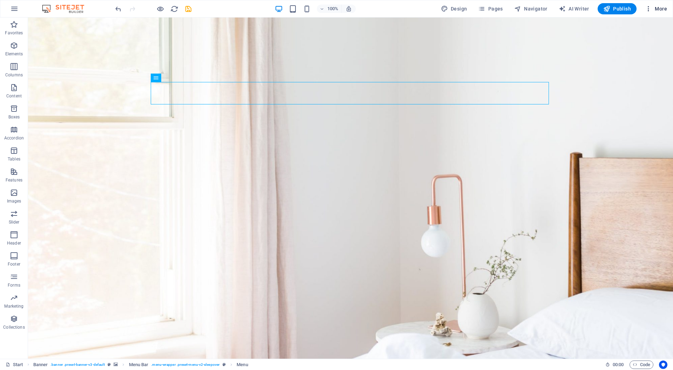
click at [657, 7] on span "More" at bounding box center [656, 8] width 22 height 7
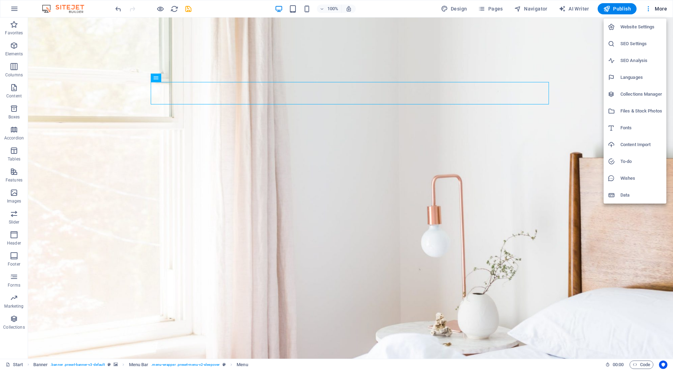
click at [420, 15] on div at bounding box center [336, 185] width 673 height 370
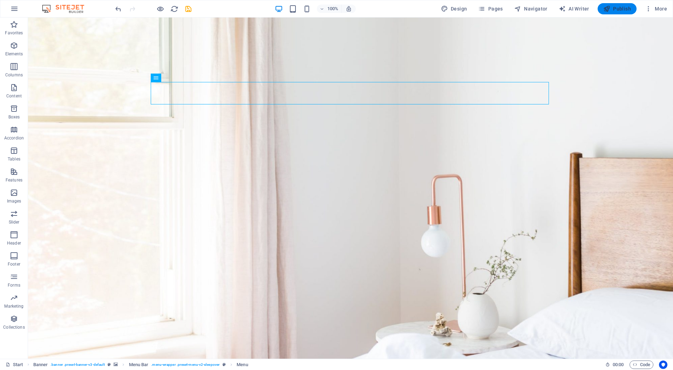
click at [618, 8] on span "Publish" at bounding box center [617, 8] width 28 height 7
checkbox input "false"
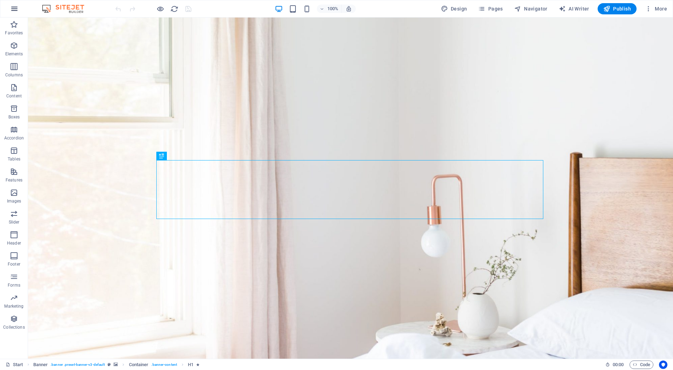
click at [14, 7] on icon "button" at bounding box center [14, 9] width 8 height 8
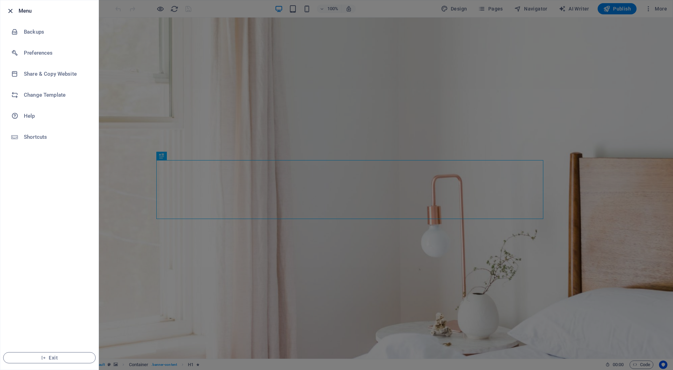
click at [14, 8] on icon "button" at bounding box center [10, 11] width 8 height 8
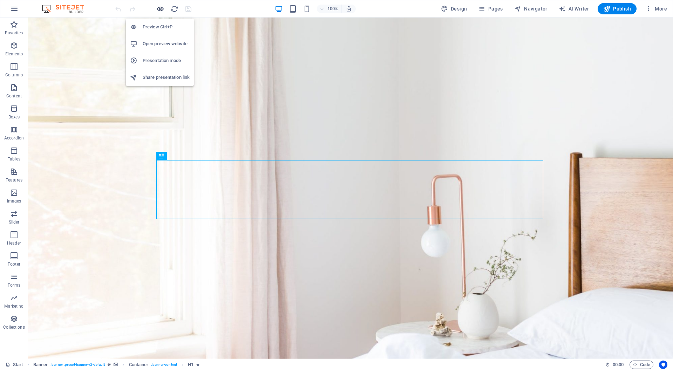
click at [159, 8] on icon "button" at bounding box center [160, 9] width 8 height 8
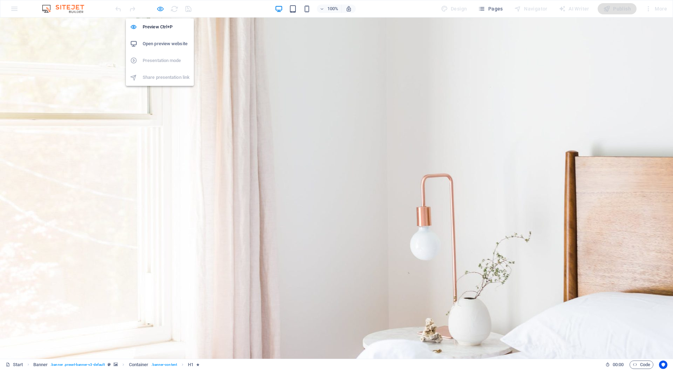
click at [159, 9] on icon "button" at bounding box center [160, 9] width 8 height 8
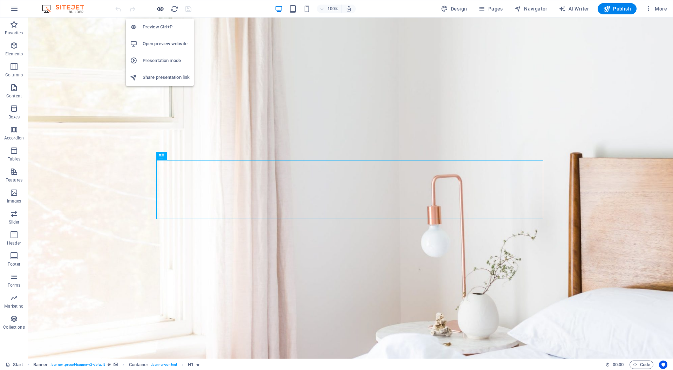
click at [159, 9] on icon "button" at bounding box center [160, 9] width 8 height 8
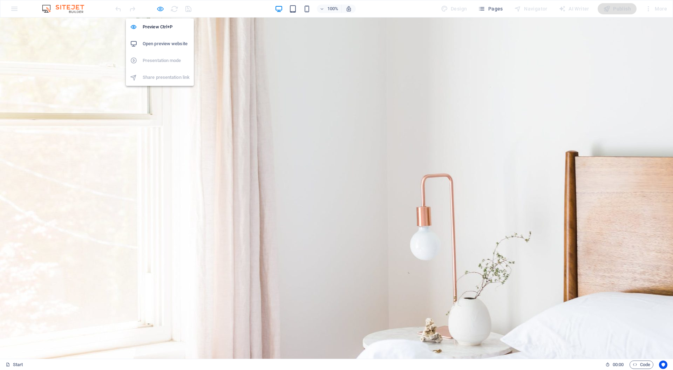
click at [159, 8] on icon "button" at bounding box center [160, 9] width 8 height 8
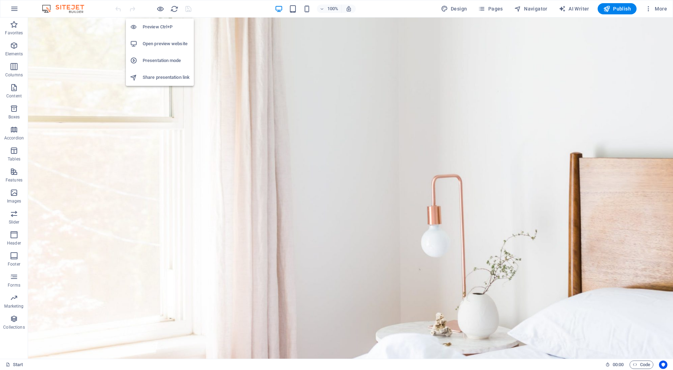
click at [158, 44] on h6 "Open preview website" at bounding box center [166, 44] width 47 height 8
click at [405, 6] on div "100% Design Pages Navigator AI Writer Publish More" at bounding box center [392, 8] width 556 height 11
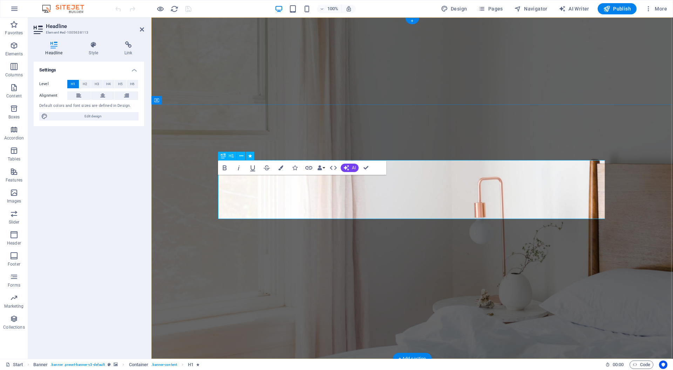
scroll to position [0, 3]
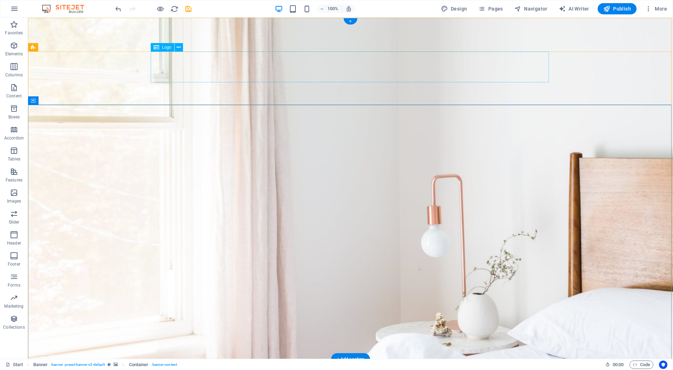
scroll to position [0, 0]
select select "px"
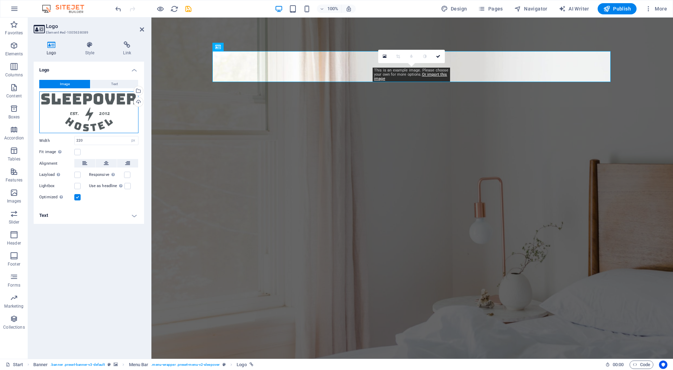
click at [93, 112] on div "Drag files here, click to choose files or select files from Files or our free s…" at bounding box center [88, 112] width 99 height 42
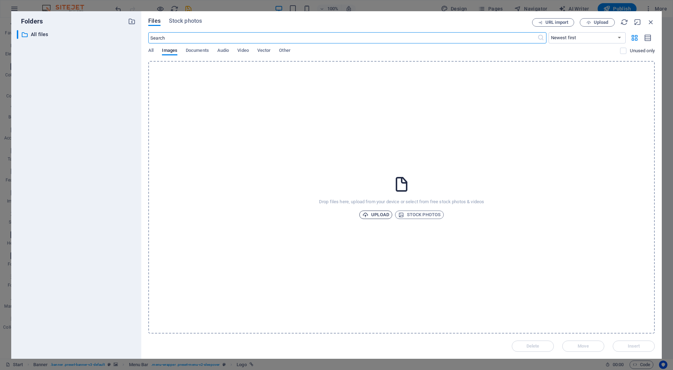
click at [376, 214] on span "Upload" at bounding box center [375, 215] width 27 height 8
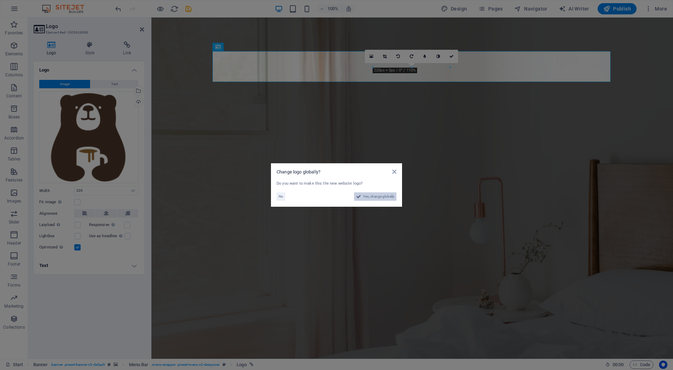
click at [366, 196] on span "Yes, change globally" at bounding box center [378, 196] width 31 height 8
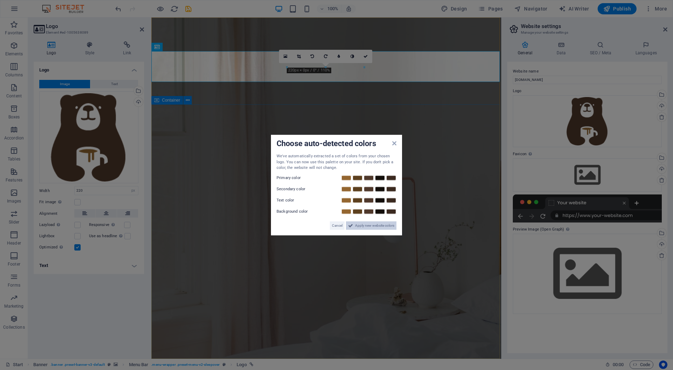
click at [379, 226] on span "Apply new website colors" at bounding box center [374, 225] width 39 height 8
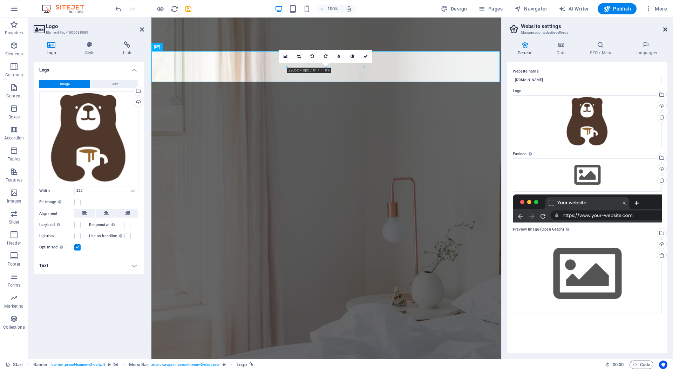
click at [664, 29] on icon at bounding box center [665, 30] width 4 height 6
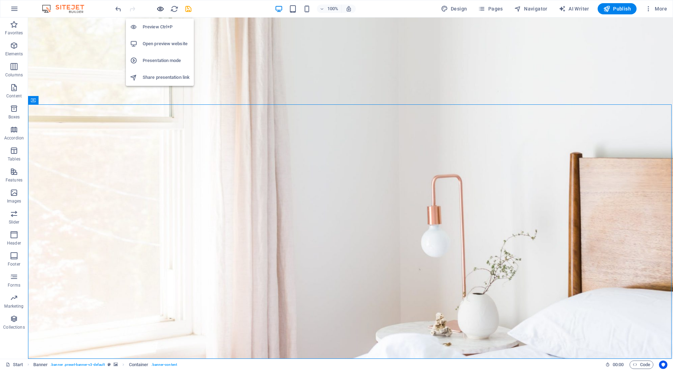
click at [159, 8] on icon "button" at bounding box center [160, 9] width 8 height 8
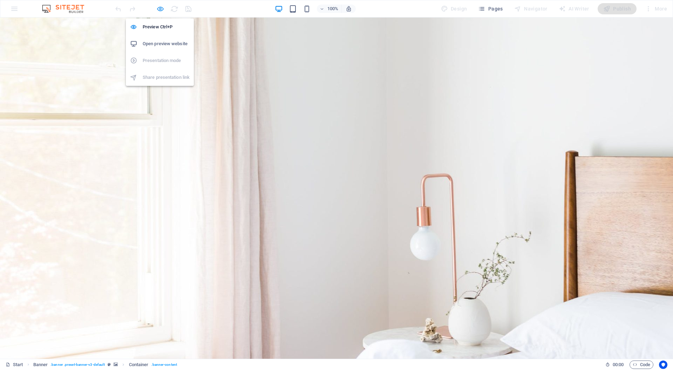
click at [160, 10] on icon "button" at bounding box center [160, 9] width 8 height 8
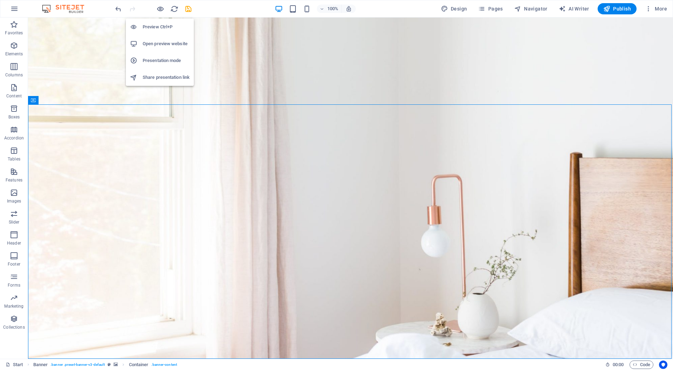
click at [160, 42] on h6 "Open preview website" at bounding box center [166, 44] width 47 height 8
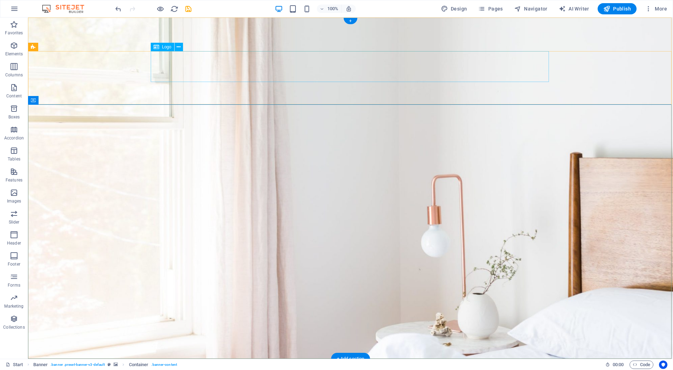
select select "px"
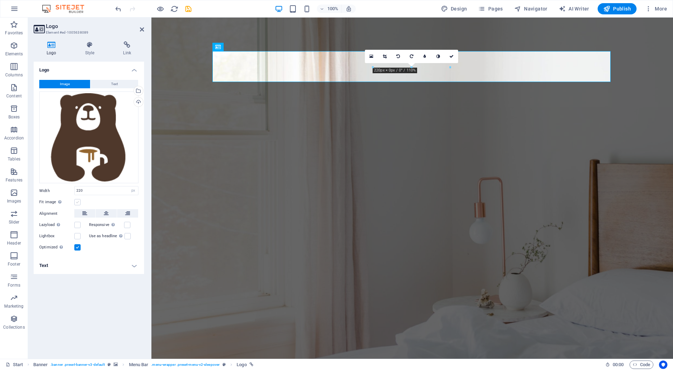
click at [78, 203] on label at bounding box center [77, 202] width 6 height 6
click at [0, 0] on input "Fit image Automatically fit image to a fixed width and height" at bounding box center [0, 0] width 0 height 0
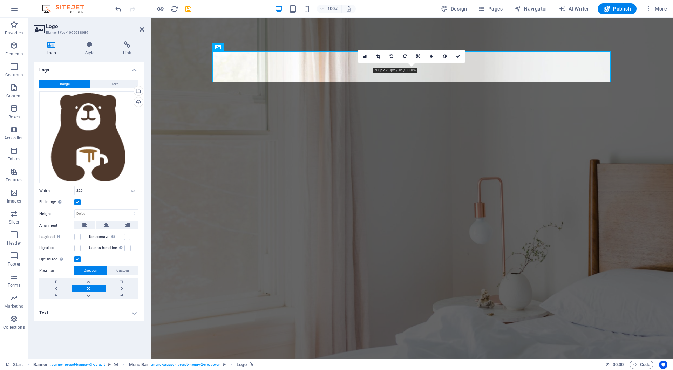
click at [78, 203] on label at bounding box center [77, 202] width 6 height 6
click at [0, 0] on input "Fit image Automatically fit image to a fixed width and height" at bounding box center [0, 0] width 0 height 0
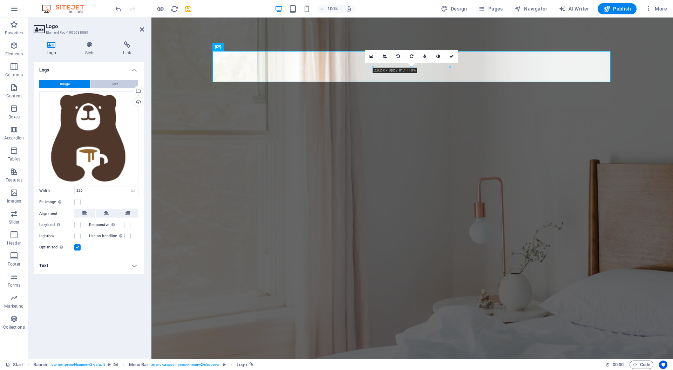
click at [109, 82] on button "Text" at bounding box center [114, 84] width 48 height 8
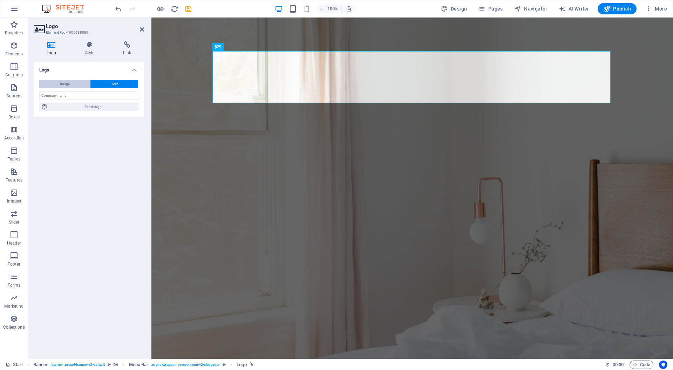
click at [71, 83] on button "Image" at bounding box center [64, 84] width 51 height 8
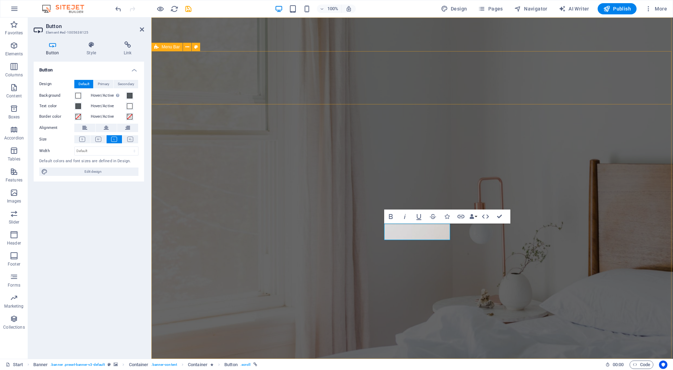
scroll to position [6, 0]
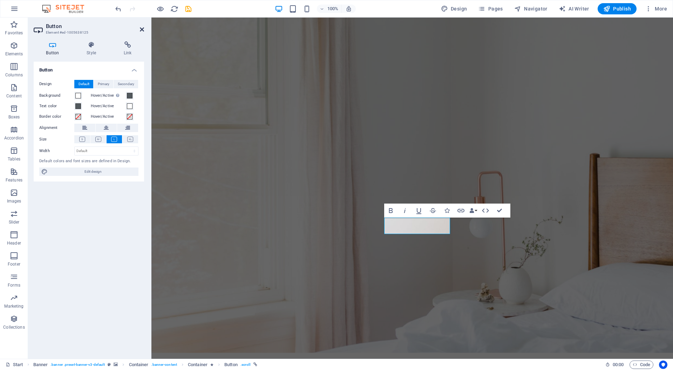
click at [142, 32] on icon at bounding box center [142, 30] width 4 height 6
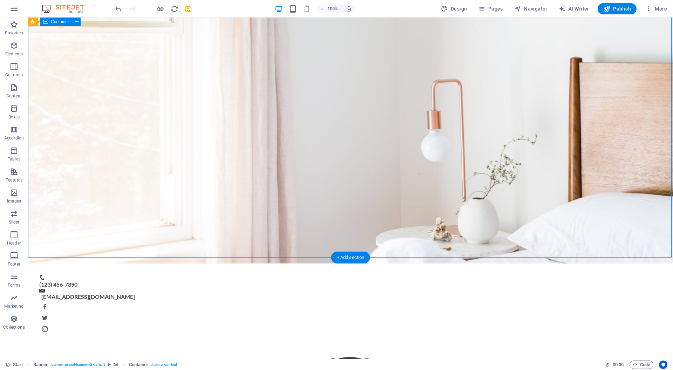
scroll to position [101, 0]
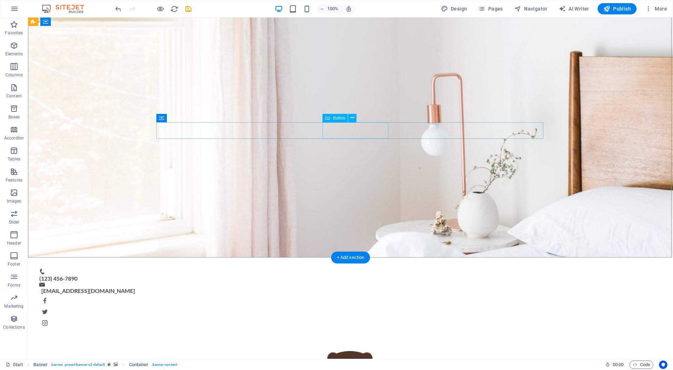
click at [353, 117] on icon at bounding box center [352, 117] width 4 height 7
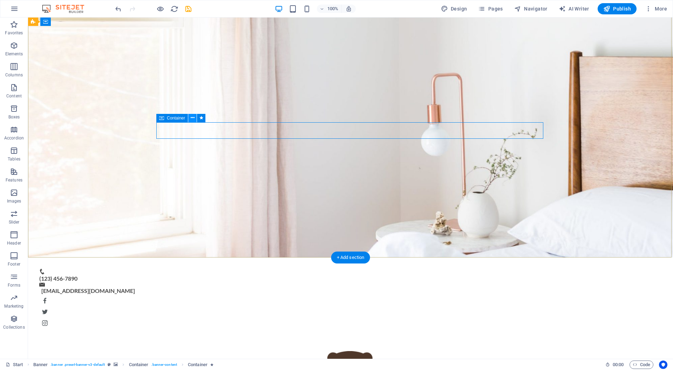
click at [195, 119] on button at bounding box center [192, 118] width 8 height 8
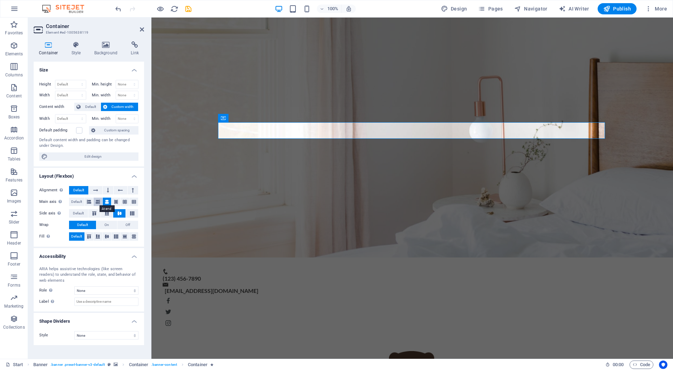
click at [100, 202] on icon at bounding box center [98, 202] width 4 height 8
click at [106, 202] on icon at bounding box center [107, 202] width 4 height 8
click at [115, 202] on icon at bounding box center [116, 202] width 4 height 8
click at [122, 202] on button at bounding box center [125, 202] width 9 height 8
click at [108, 202] on icon at bounding box center [107, 202] width 4 height 8
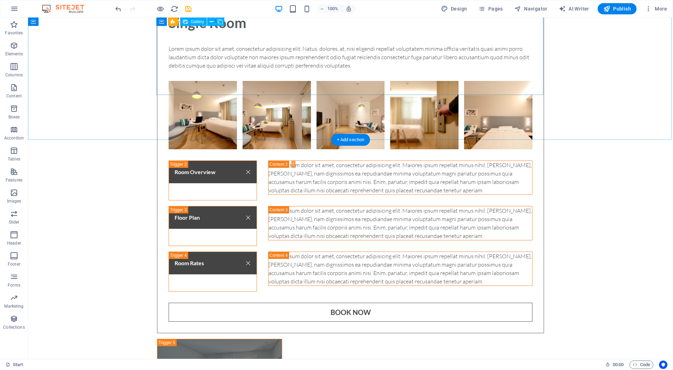
scroll to position [2011, 0]
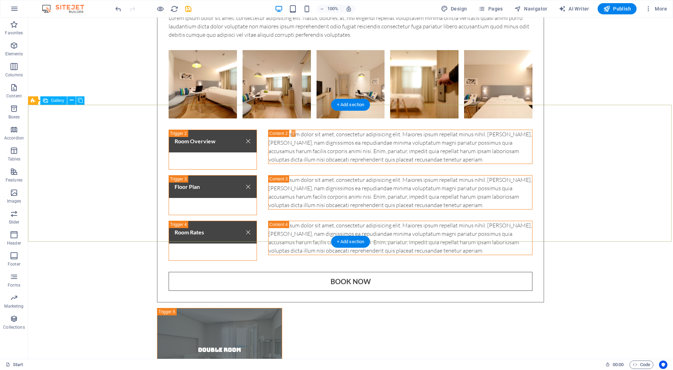
click at [56, 102] on span "Gallery" at bounding box center [57, 100] width 13 height 4
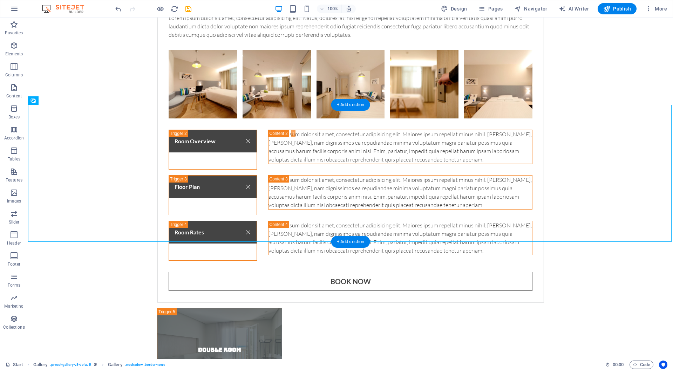
select select "4"
select select "px"
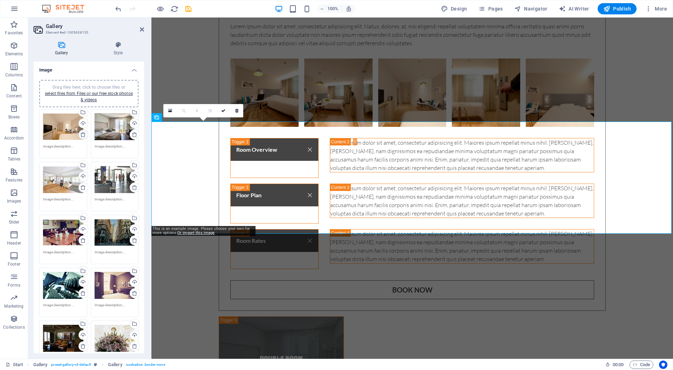
click at [81, 133] on icon at bounding box center [83, 135] width 6 height 6
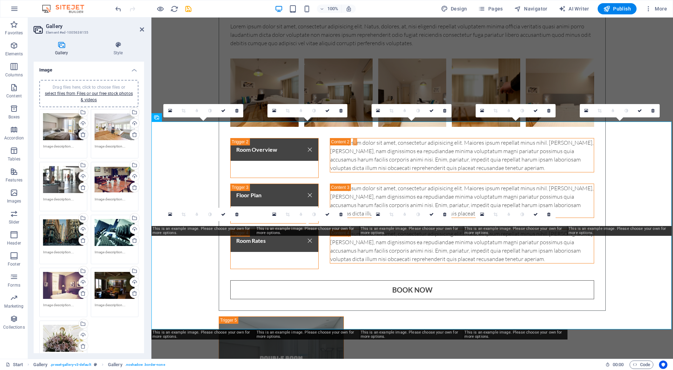
click at [81, 134] on icon at bounding box center [83, 135] width 6 height 6
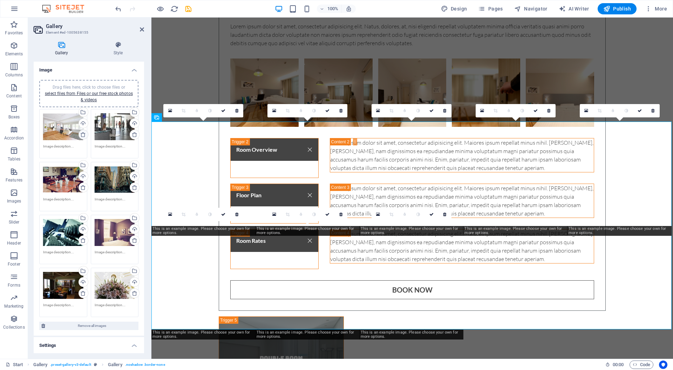
click at [81, 134] on icon at bounding box center [83, 135] width 6 height 6
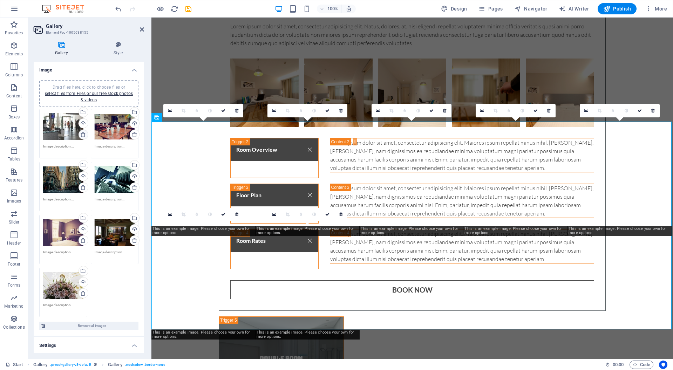
click at [81, 134] on icon at bounding box center [83, 135] width 6 height 6
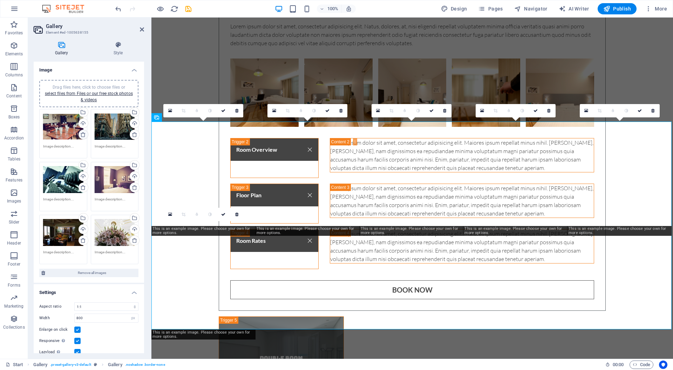
click at [81, 134] on icon at bounding box center [83, 135] width 6 height 6
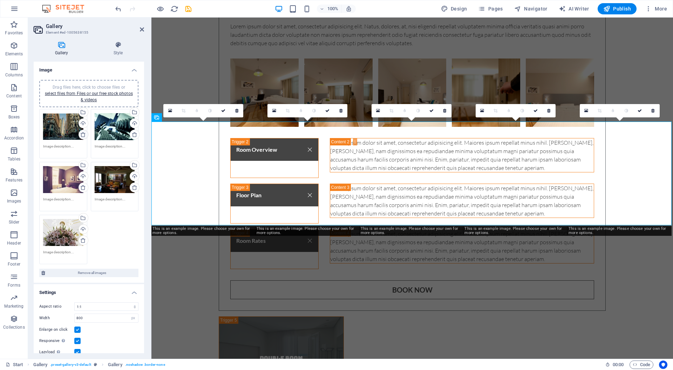
click at [81, 134] on icon at bounding box center [83, 135] width 6 height 6
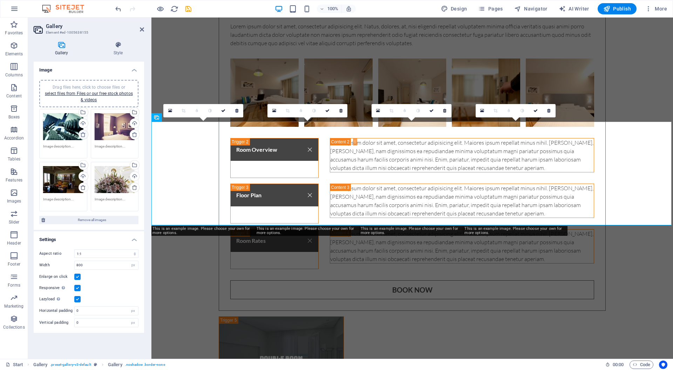
click at [81, 134] on icon at bounding box center [83, 135] width 6 height 6
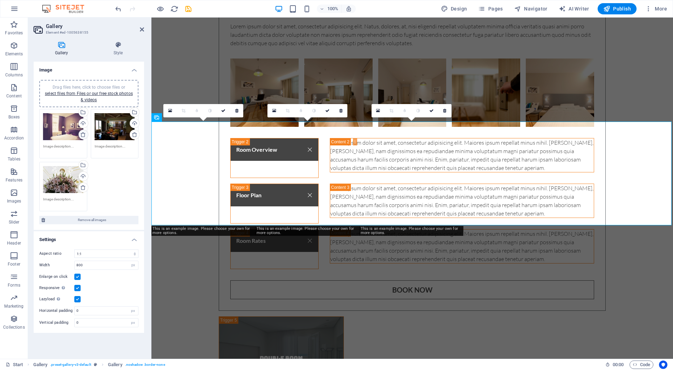
click at [82, 133] on icon at bounding box center [83, 135] width 6 height 6
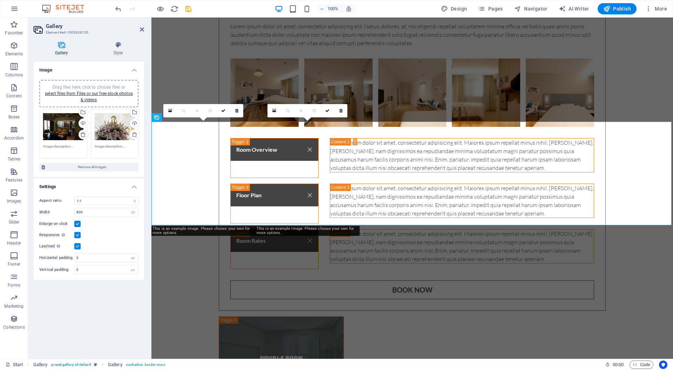
click at [82, 133] on icon at bounding box center [83, 135] width 6 height 6
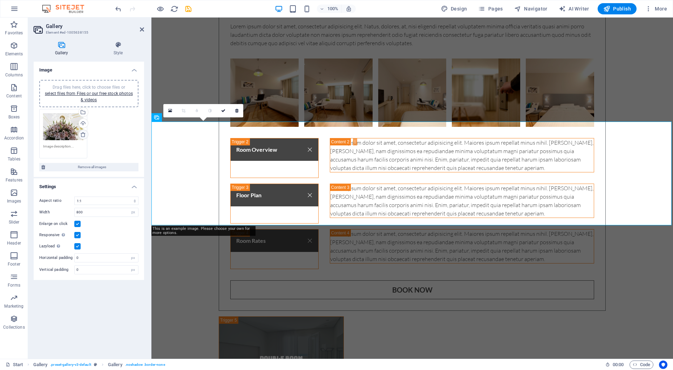
click at [82, 133] on icon at bounding box center [83, 135] width 6 height 6
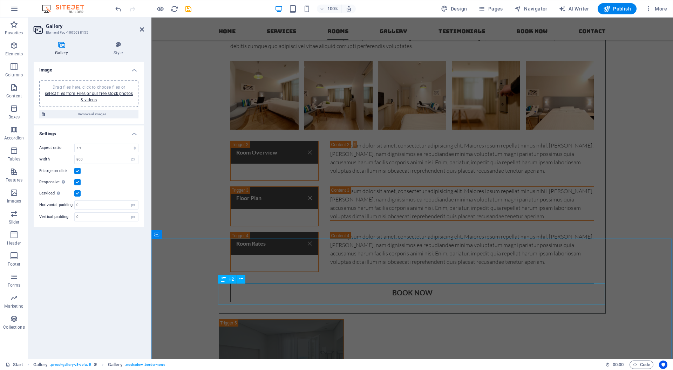
scroll to position [1894, 0]
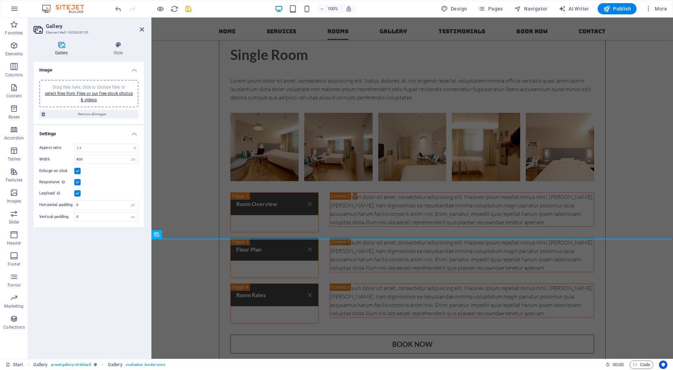
click at [86, 90] on div "Drag files here, click to choose files or select files from Files or our free s…" at bounding box center [88, 93] width 91 height 19
click at [108, 93] on link "select files from Files or our free stock photos & videos" at bounding box center [89, 96] width 88 height 11
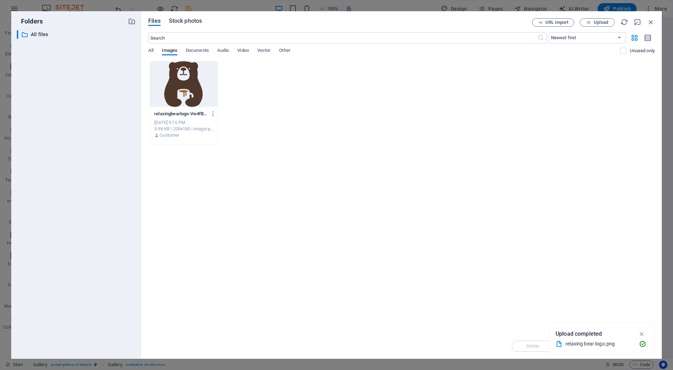
click at [179, 23] on span "Stock photos" at bounding box center [185, 21] width 33 height 8
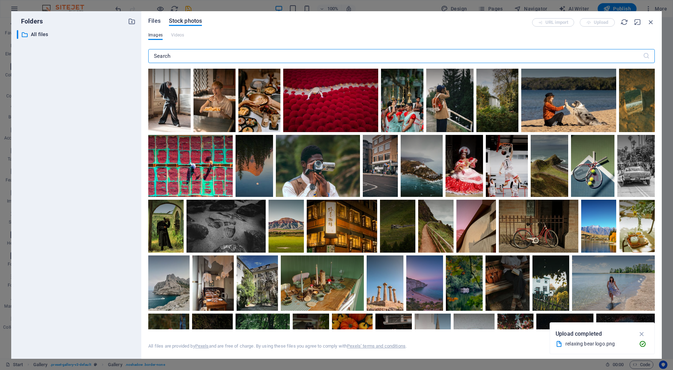
click at [153, 22] on span "Files" at bounding box center [154, 21] width 12 height 8
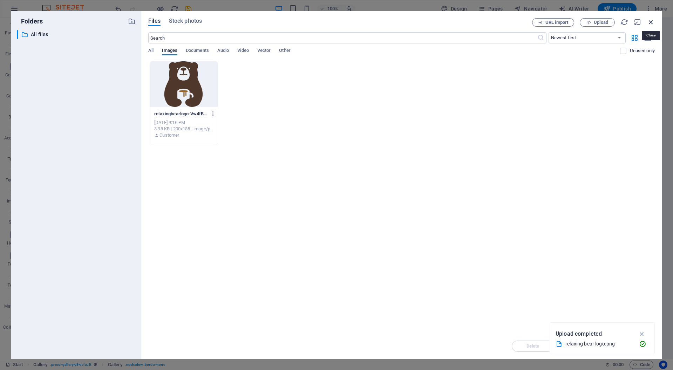
click at [650, 21] on icon "button" at bounding box center [651, 22] width 8 height 8
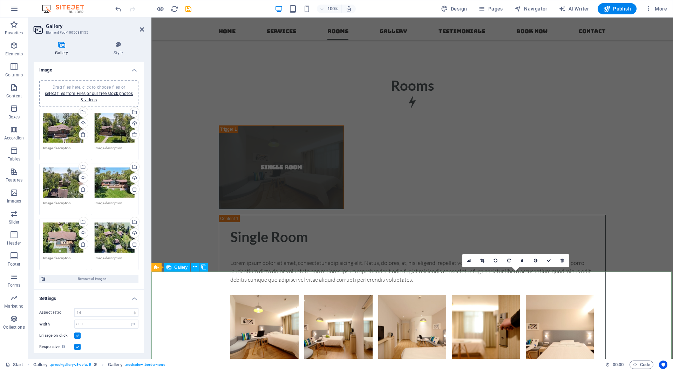
scroll to position [1678, 0]
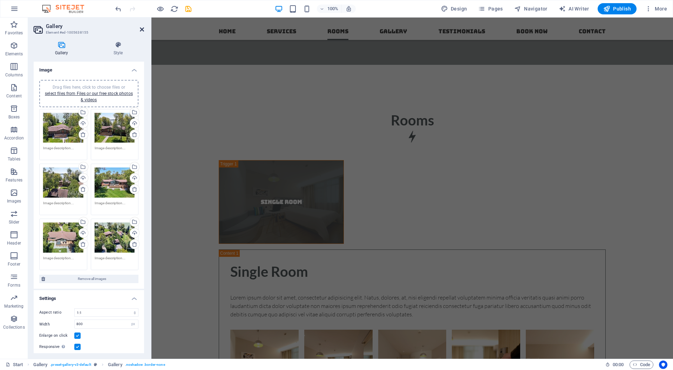
drag, startPoint x: 142, startPoint y: 29, endPoint x: 152, endPoint y: 66, distance: 37.4
click at [142, 29] on icon at bounding box center [142, 30] width 4 height 6
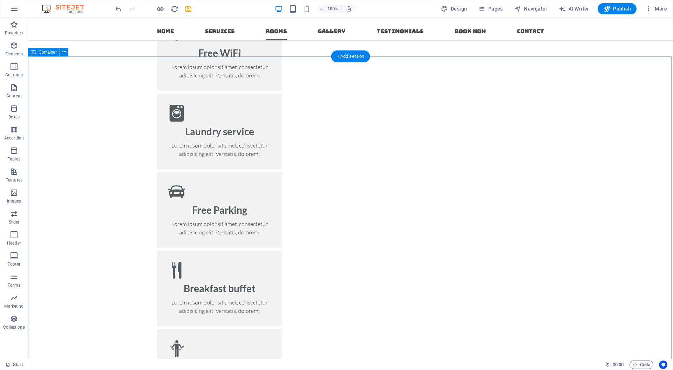
scroll to position [770, 0]
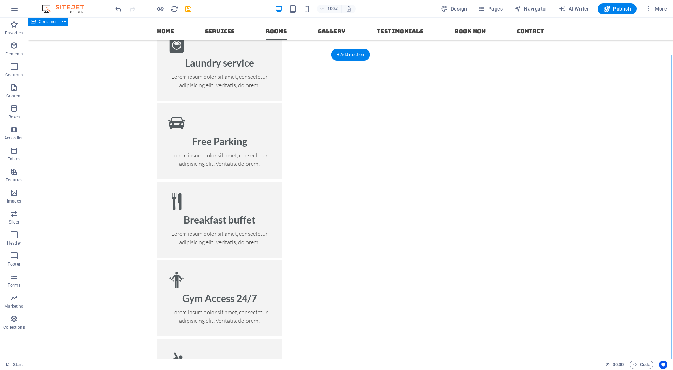
scroll to position [793, 0]
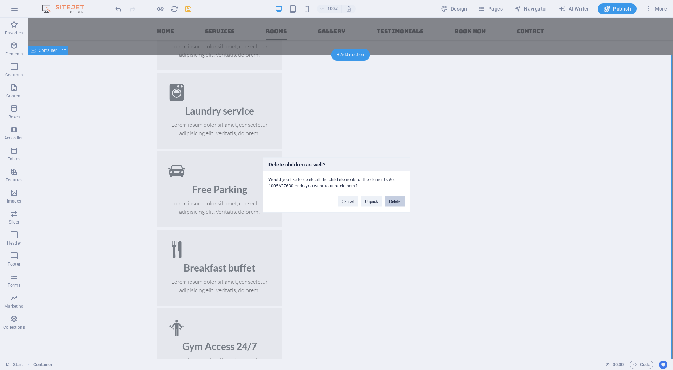
click at [395, 200] on button "Delete" at bounding box center [395, 201] width 20 height 11
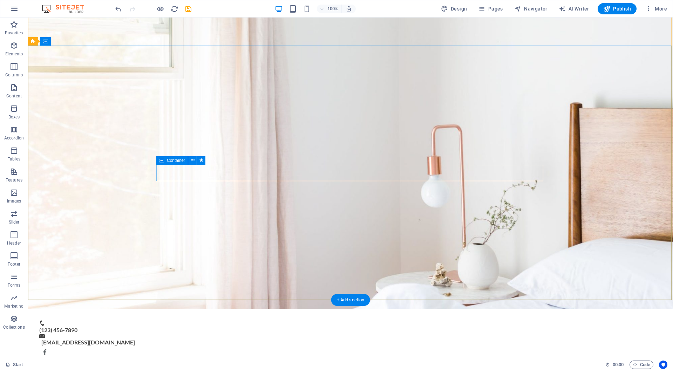
scroll to position [60, 0]
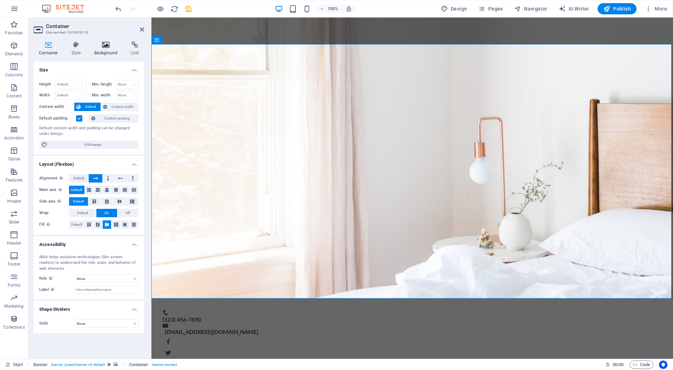
click at [100, 44] on icon at bounding box center [106, 44] width 34 height 7
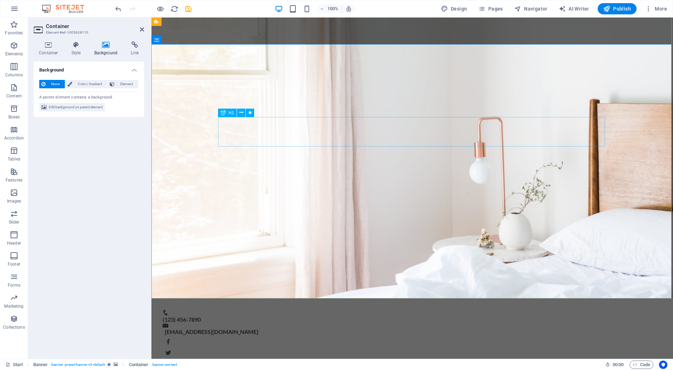
click at [49, 50] on h4 "Container" at bounding box center [50, 48] width 33 height 15
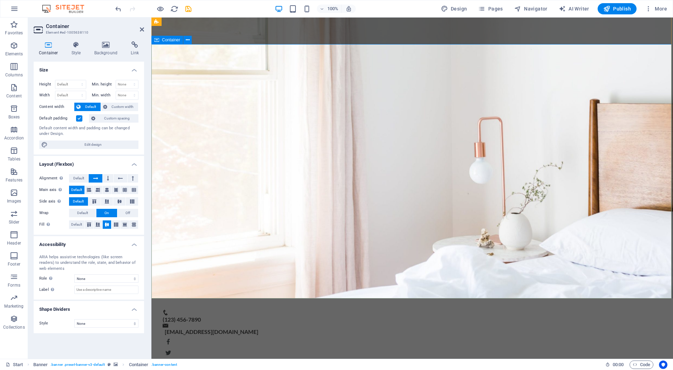
click at [107, 48] on icon at bounding box center [106, 44] width 34 height 7
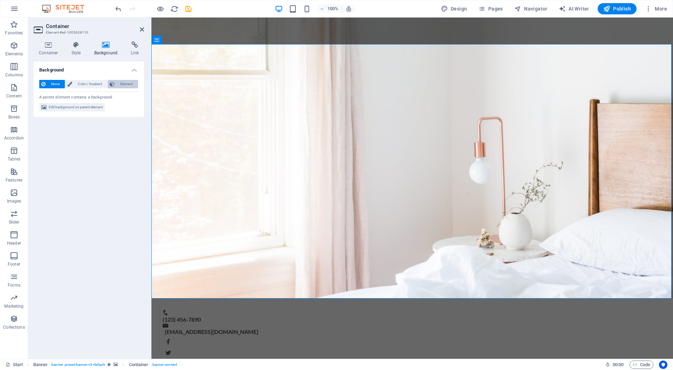
click at [121, 82] on span "Element" at bounding box center [126, 84] width 19 height 8
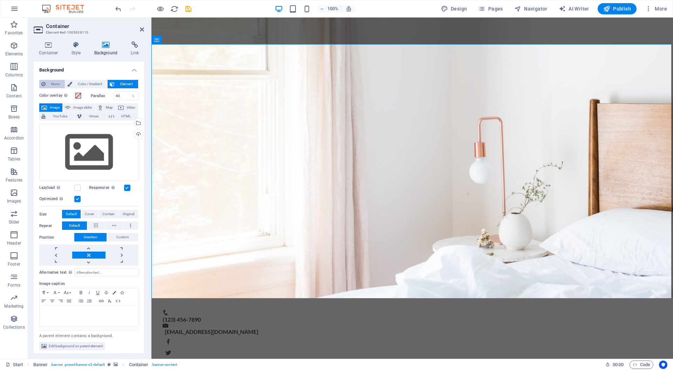
click at [50, 83] on span "None" at bounding box center [55, 84] width 15 height 8
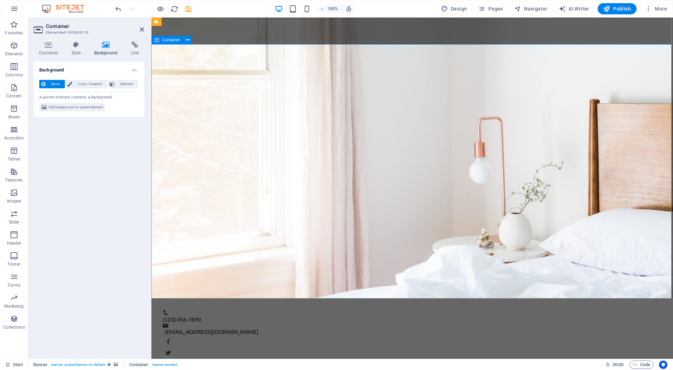
click at [169, 41] on span "Container" at bounding box center [171, 40] width 18 height 4
click at [187, 41] on icon at bounding box center [188, 39] width 4 height 7
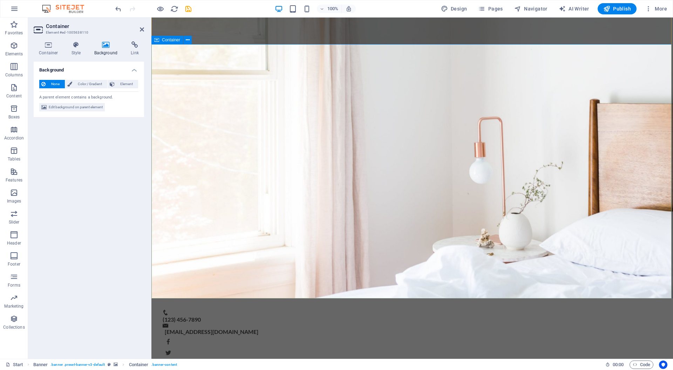
click at [164, 42] on span "Container" at bounding box center [171, 40] width 18 height 4
click at [75, 48] on h4 "Style" at bounding box center [77, 48] width 23 height 15
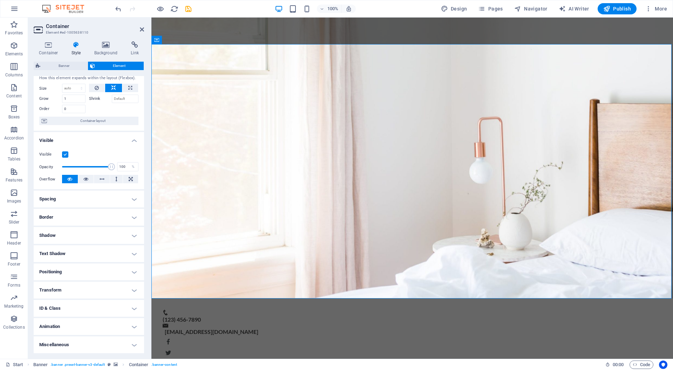
scroll to position [19, 0]
click at [48, 49] on h4 "Container" at bounding box center [50, 48] width 33 height 15
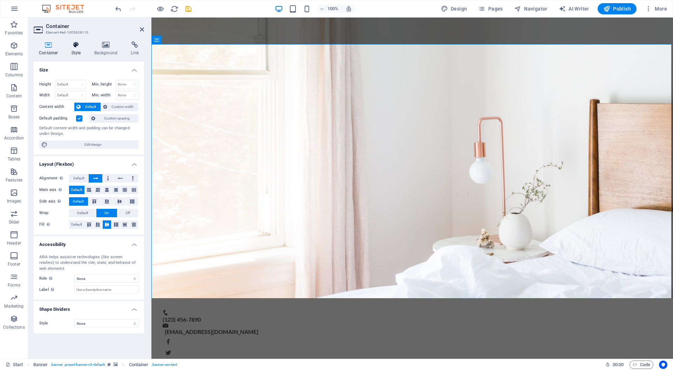
click at [74, 49] on h4 "Style" at bounding box center [77, 48] width 23 height 15
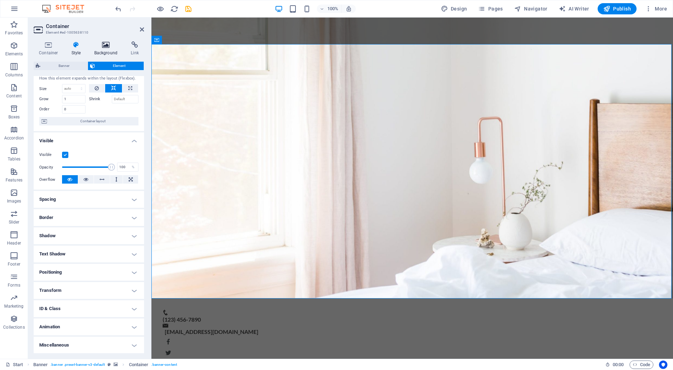
click at [101, 49] on h4 "Background" at bounding box center [107, 48] width 37 height 15
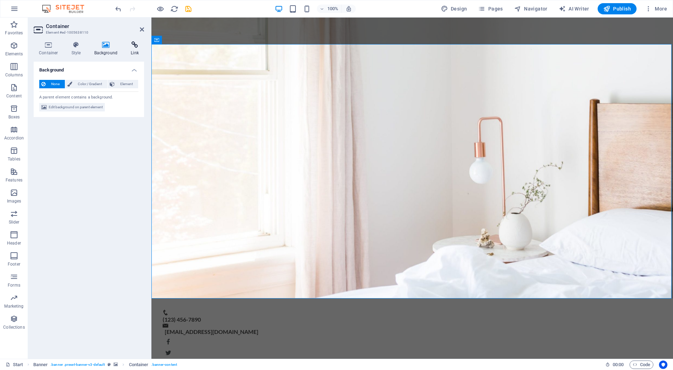
click at [136, 49] on h4 "Link" at bounding box center [134, 48] width 19 height 15
click at [106, 49] on h4 "Background" at bounding box center [107, 48] width 37 height 15
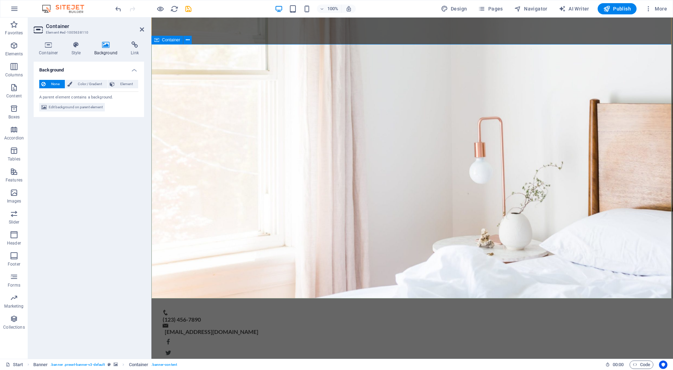
click at [82, 109] on span "Edit background on parent element" at bounding box center [76, 107] width 54 height 8
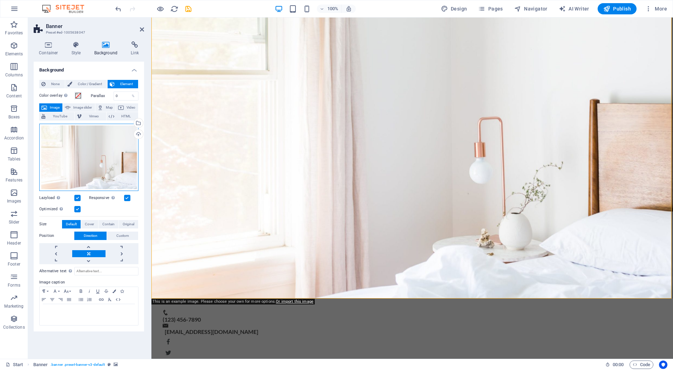
click at [86, 155] on div "Drag files here, click to choose files or select files from Files or our free s…" at bounding box center [88, 157] width 99 height 67
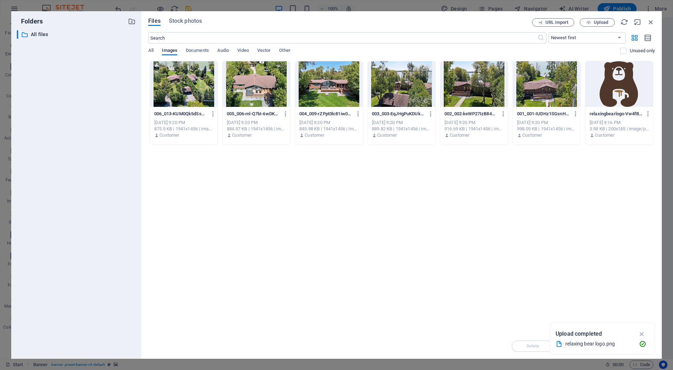
click at [654, 18] on div "Files Stock photos URL import Upload ​ Newest first Oldest first Name (A-Z) Nam…" at bounding box center [401, 185] width 520 height 348
click at [652, 20] on icon "button" at bounding box center [651, 22] width 8 height 8
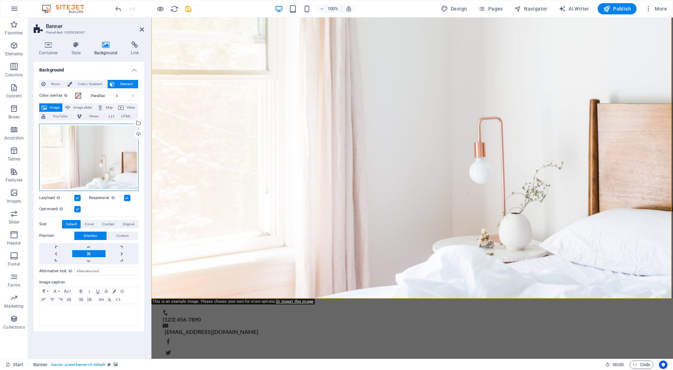
click at [88, 164] on div "Drag files here, click to choose files or select files from Files or our free s…" at bounding box center [88, 157] width 99 height 67
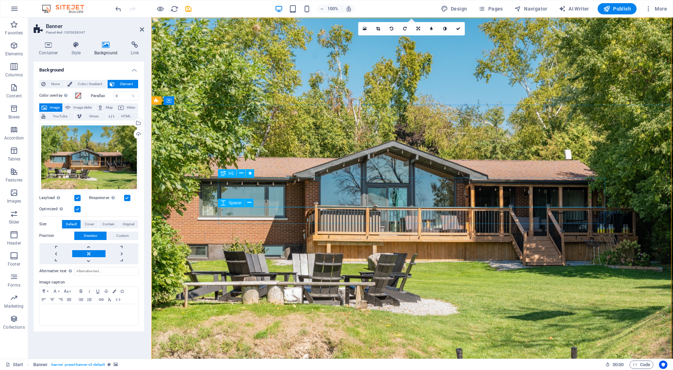
scroll to position [0, 0]
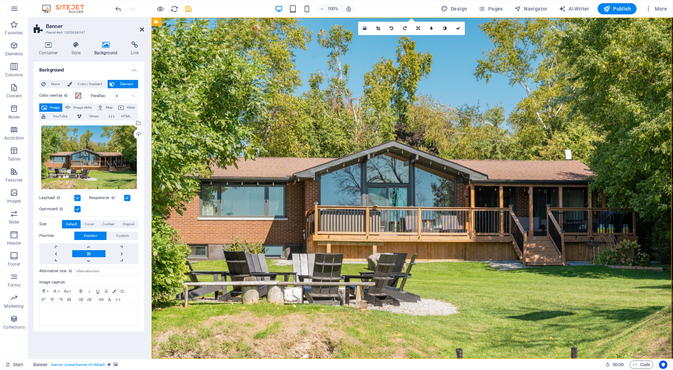
drag, startPoint x: 142, startPoint y: 29, endPoint x: 254, endPoint y: 118, distance: 142.6
click at [142, 29] on icon at bounding box center [142, 30] width 4 height 6
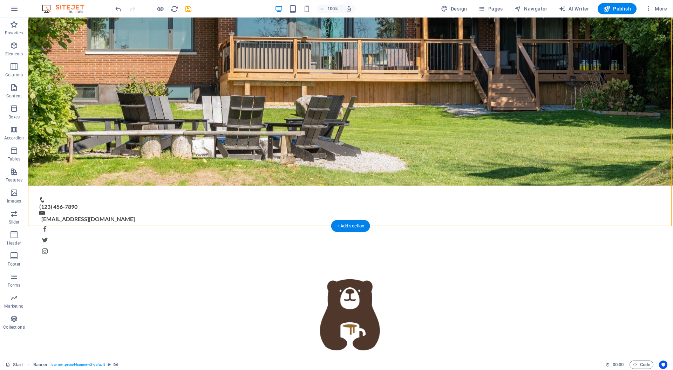
scroll to position [181, 0]
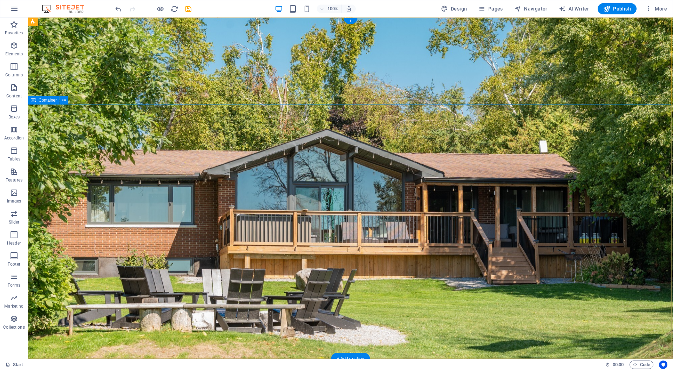
scroll to position [0, 0]
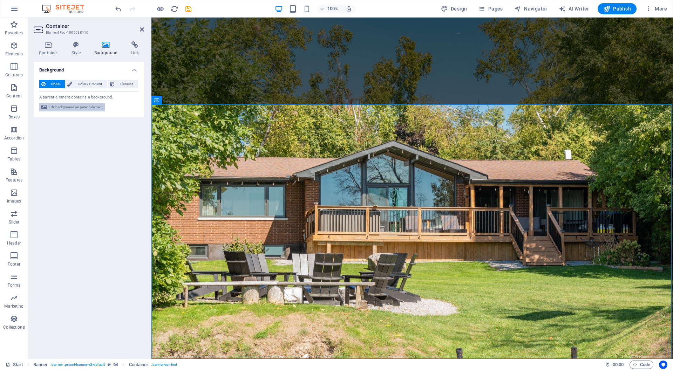
click at [81, 109] on span "Edit background on parent element" at bounding box center [76, 107] width 54 height 8
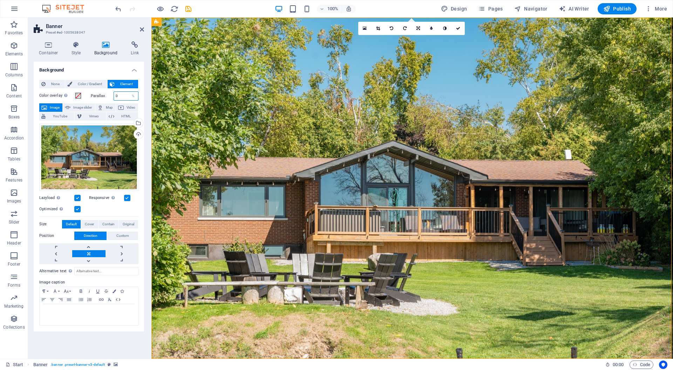
click at [125, 95] on input "0" at bounding box center [126, 96] width 25 height 8
drag, startPoint x: 124, startPoint y: 96, endPoint x: 107, endPoint y: 97, distance: 16.9
click at [107, 97] on div "Parallax 0 %" at bounding box center [115, 95] width 48 height 9
click at [86, 97] on div "Color overlay Places an overlay over the background to colorize it" at bounding box center [63, 95] width 48 height 8
drag, startPoint x: 122, startPoint y: 97, endPoint x: 102, endPoint y: 97, distance: 20.7
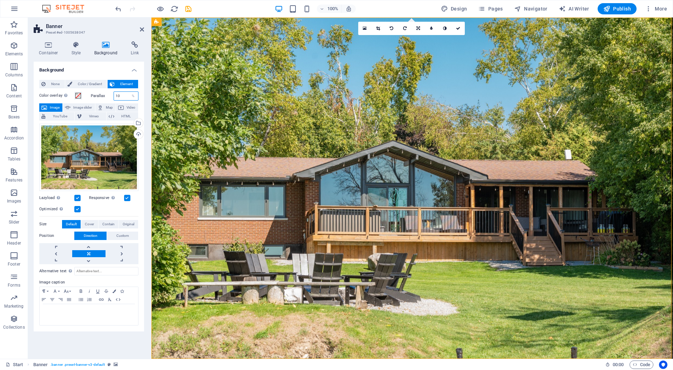
click at [102, 97] on div "Parallax 10 %" at bounding box center [115, 95] width 48 height 9
click at [88, 99] on div "Color overlay Places an overlay over the background to colorize it" at bounding box center [64, 95] width 50 height 9
drag, startPoint x: 124, startPoint y: 96, endPoint x: 109, endPoint y: 96, distance: 14.7
click at [109, 96] on div "Parallax 100 %" at bounding box center [115, 95] width 48 height 9
click at [92, 98] on div "Parallax 50 %" at bounding box center [115, 95] width 48 height 9
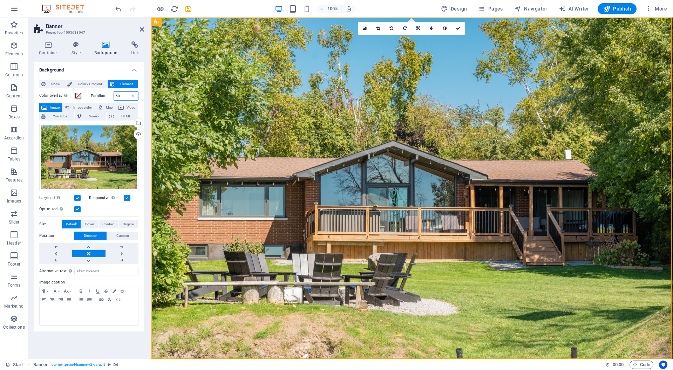
drag, startPoint x: 121, startPoint y: 96, endPoint x: 105, endPoint y: 96, distance: 15.4
click at [105, 96] on div "Parallax 50 %" at bounding box center [115, 95] width 48 height 9
type input "20"
click at [89, 99] on div "Parallax 20 %" at bounding box center [114, 95] width 50 height 9
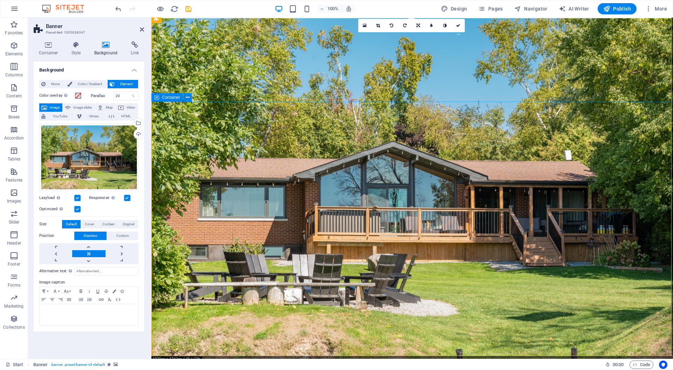
scroll to position [6, 0]
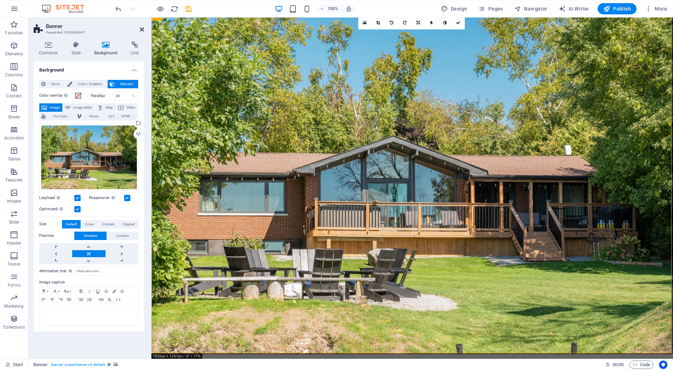
click at [141, 29] on icon at bounding box center [142, 30] width 4 height 6
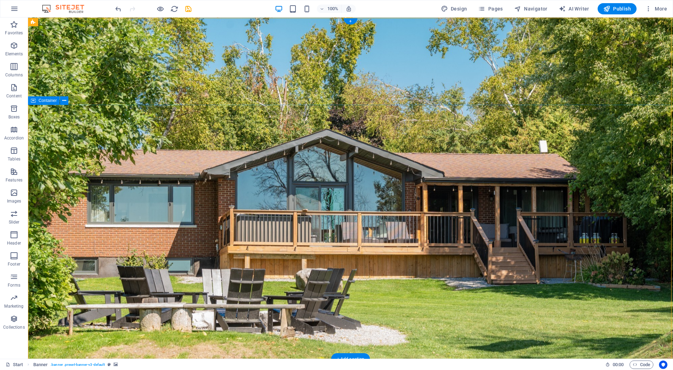
scroll to position [0, 0]
click at [188, 9] on icon "save" at bounding box center [188, 9] width 8 height 8
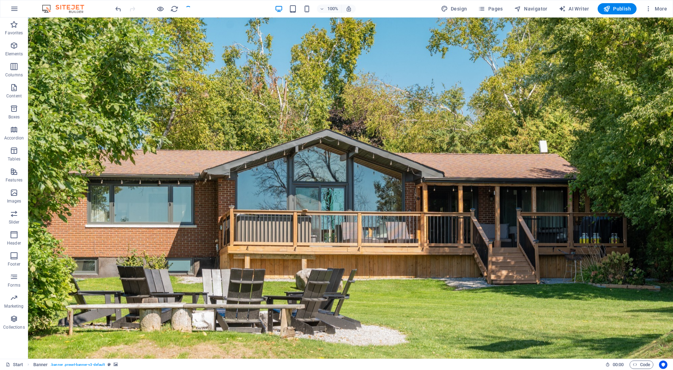
checkbox input "false"
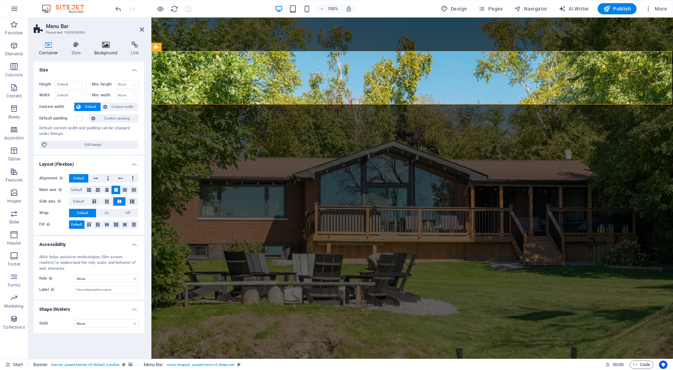
click at [105, 52] on h4 "Background" at bounding box center [107, 48] width 37 height 15
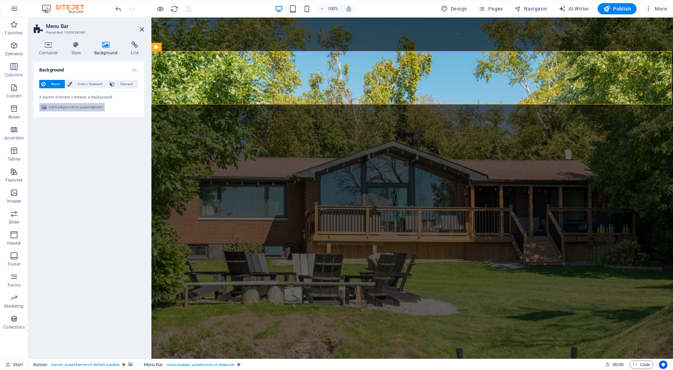
click at [68, 108] on span "Edit background on parent element" at bounding box center [76, 107] width 54 height 8
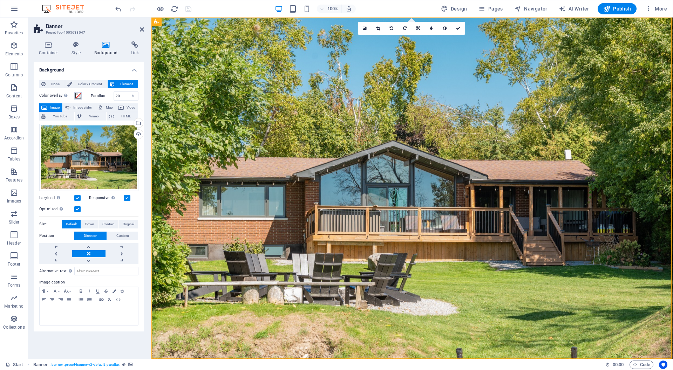
click at [76, 94] on span at bounding box center [78, 96] width 6 height 6
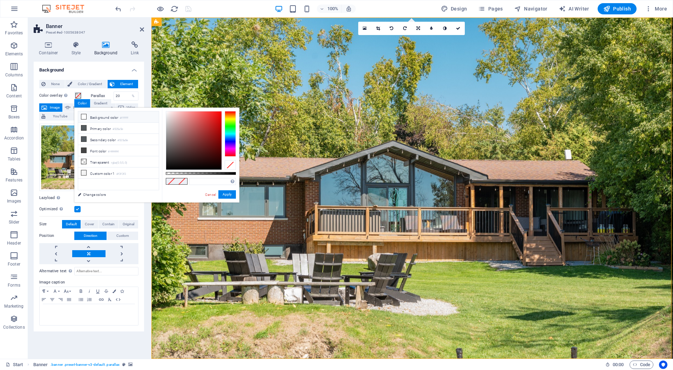
click at [85, 119] on icon at bounding box center [83, 116] width 5 height 5
click at [171, 182] on span at bounding box center [171, 181] width 11 height 6
click at [91, 163] on li "Transparent rgba(0,0,0,.0)" at bounding box center [118, 161] width 81 height 11
type input "rgba(0, 0, 0, 0)"
drag, startPoint x: 167, startPoint y: 173, endPoint x: 152, endPoint y: 177, distance: 15.6
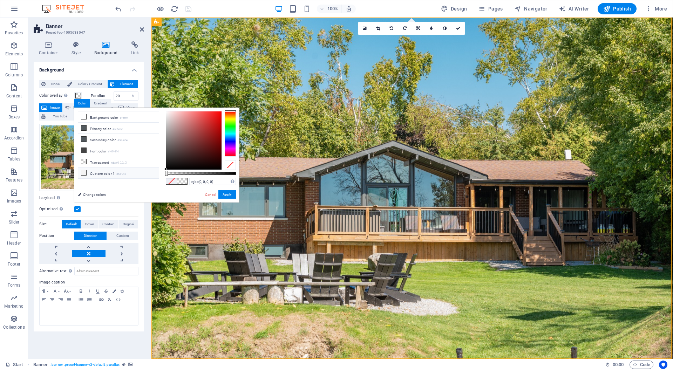
click at [155, 174] on div "less Background color #ffffff Primary color #535a5e Secondary color #535a5e Fon…" at bounding box center [156, 155] width 165 height 95
drag, startPoint x: 210, startPoint y: 193, endPoint x: 125, endPoint y: 186, distance: 85.7
click at [210, 193] on link "Cancel" at bounding box center [210, 194] width 12 height 5
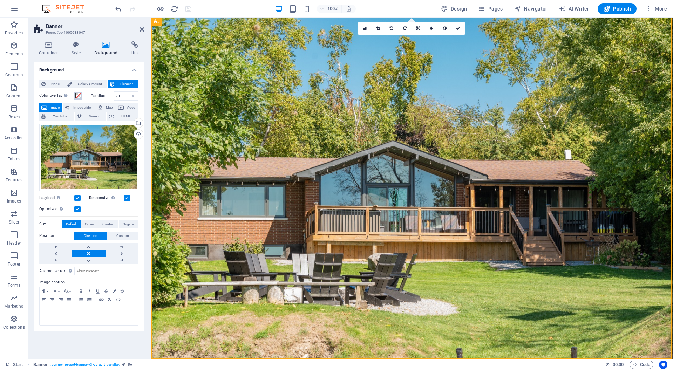
click at [78, 96] on span at bounding box center [78, 96] width 6 height 6
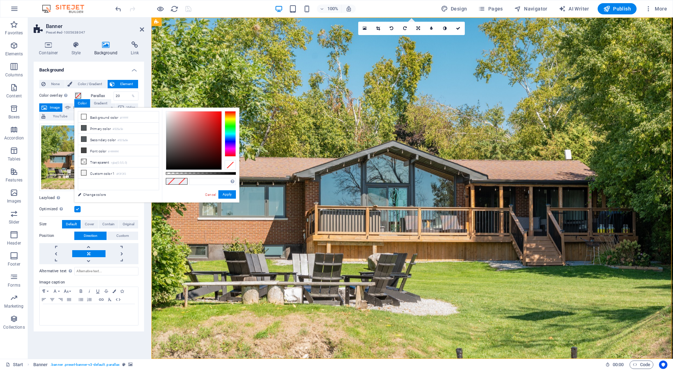
click at [47, 97] on label "Color overlay Places an overlay over the background to colorize it" at bounding box center [56, 95] width 35 height 8
click at [74, 97] on button "Color overlay Places an overlay over the background to colorize it" at bounding box center [78, 96] width 8 height 8
click at [46, 98] on label "Color overlay Places an overlay over the background to colorize it" at bounding box center [56, 95] width 35 height 8
click at [74, 98] on button "Color overlay Places an overlay over the background to colorize it" at bounding box center [78, 96] width 8 height 8
click at [213, 193] on link "Cancel" at bounding box center [210, 194] width 12 height 5
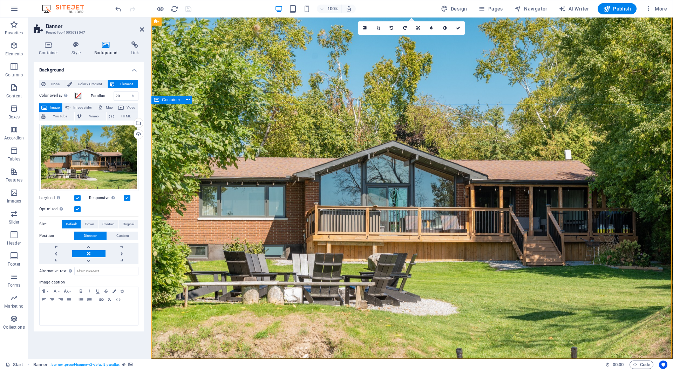
scroll to position [1, 0]
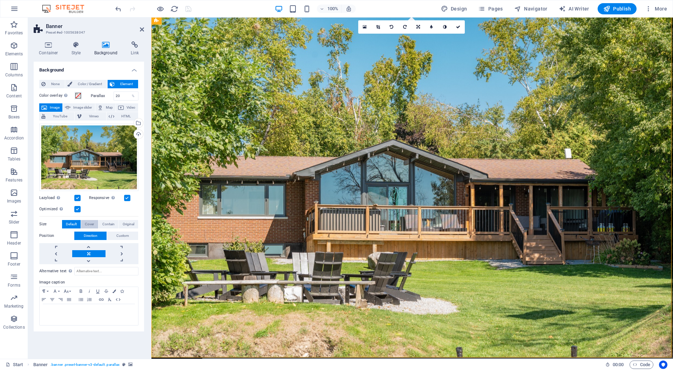
click at [89, 222] on span "Cover" at bounding box center [89, 224] width 9 height 8
click at [103, 222] on span "Contain" at bounding box center [108, 224] width 12 height 8
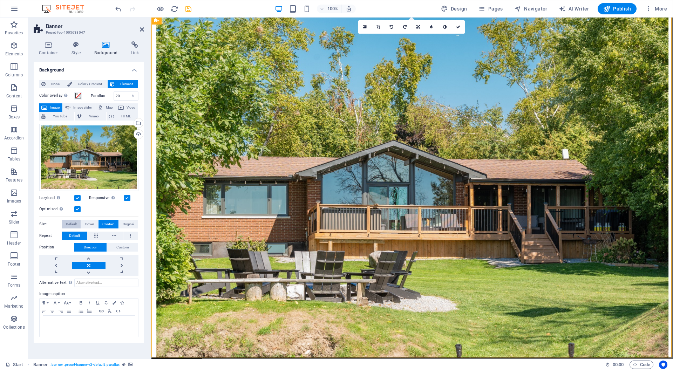
click at [71, 223] on span "Default" at bounding box center [71, 224] width 11 height 8
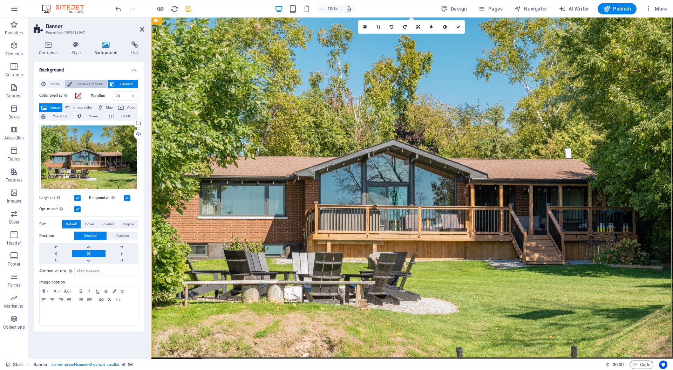
click at [89, 80] on span "Color / Gradient" at bounding box center [89, 84] width 31 height 8
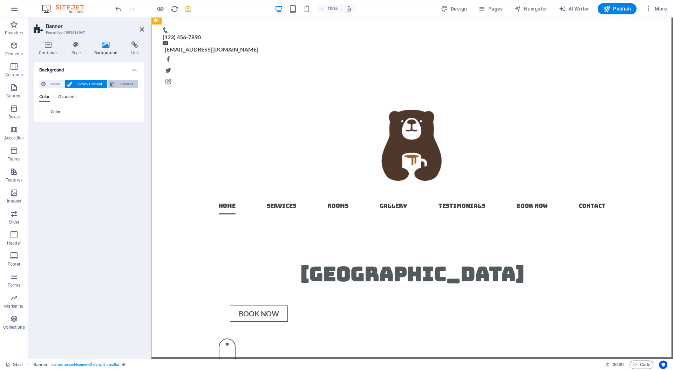
click at [118, 84] on span "Element" at bounding box center [126, 84] width 19 height 8
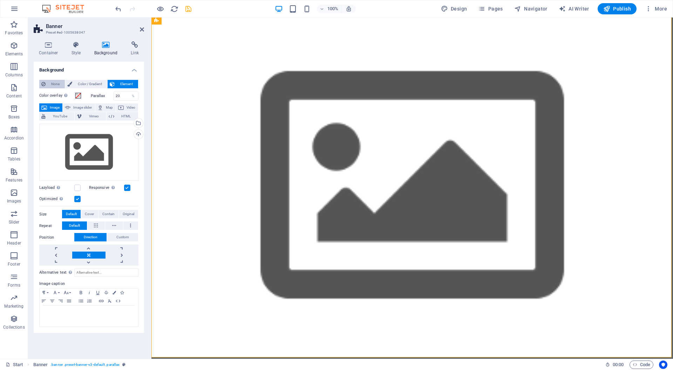
click at [49, 83] on span "None" at bounding box center [55, 84] width 15 height 8
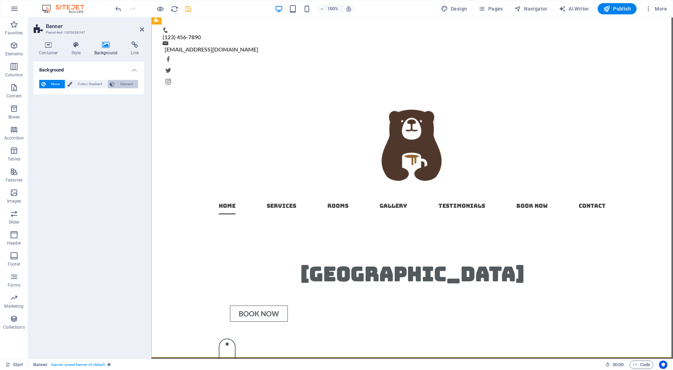
click at [121, 83] on span "Element" at bounding box center [126, 84] width 19 height 8
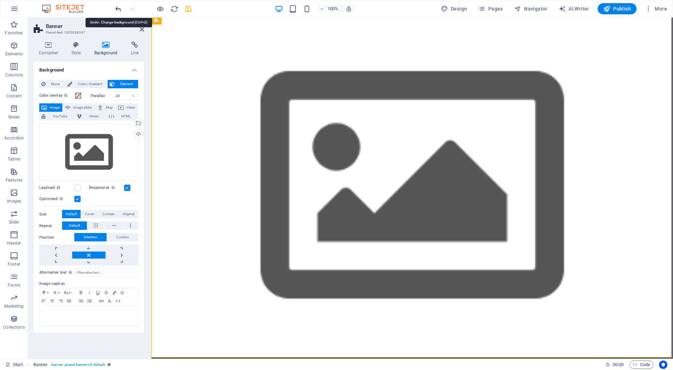
click at [117, 8] on icon "undo" at bounding box center [118, 9] width 8 height 8
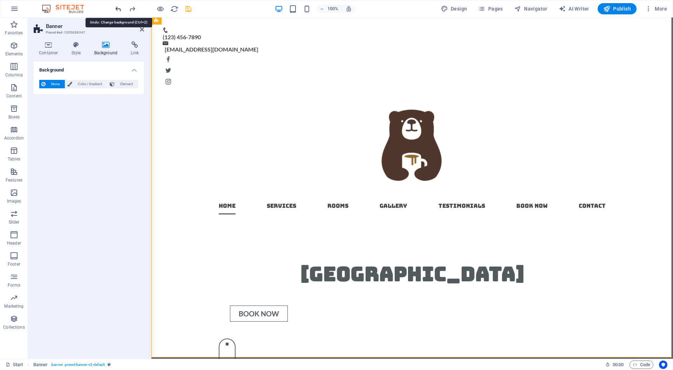
click at [117, 8] on icon "undo" at bounding box center [118, 9] width 8 height 8
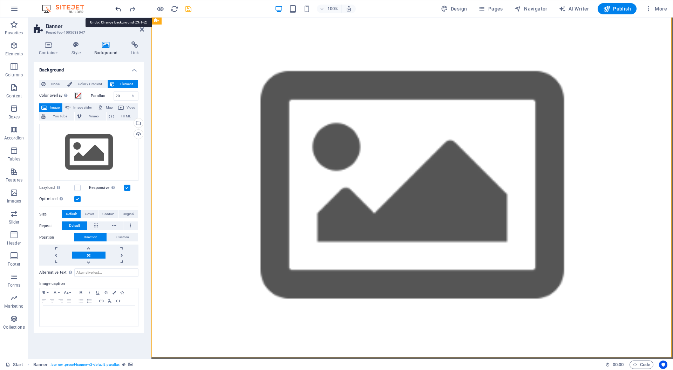
click at [117, 8] on icon "undo" at bounding box center [118, 9] width 8 height 8
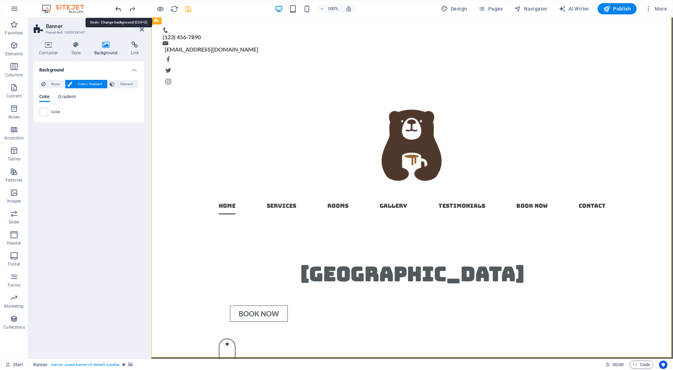
click at [117, 8] on icon "undo" at bounding box center [118, 9] width 8 height 8
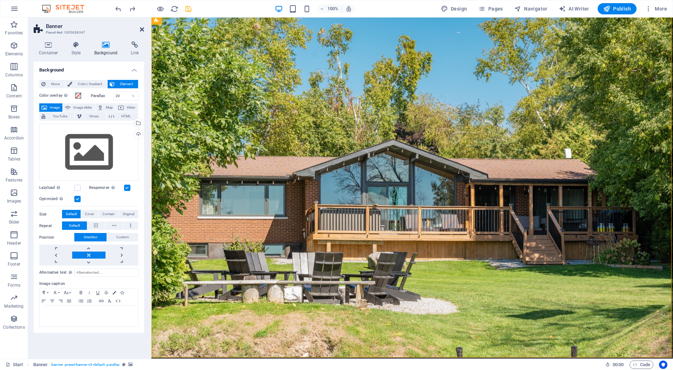
drag, startPoint x: 141, startPoint y: 29, endPoint x: 134, endPoint y: 73, distance: 44.4
click at [141, 29] on icon at bounding box center [142, 30] width 4 height 6
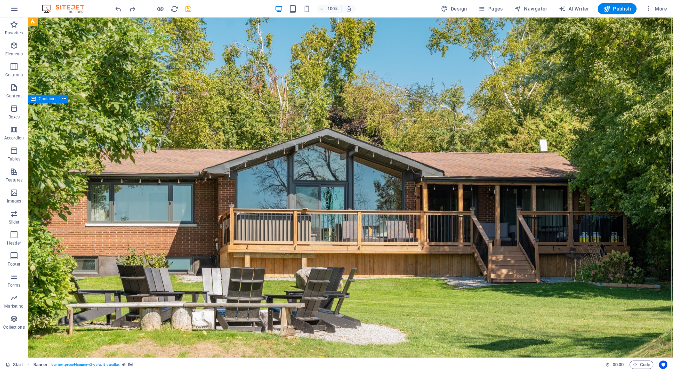
click at [40, 97] on span "Container" at bounding box center [48, 99] width 18 height 4
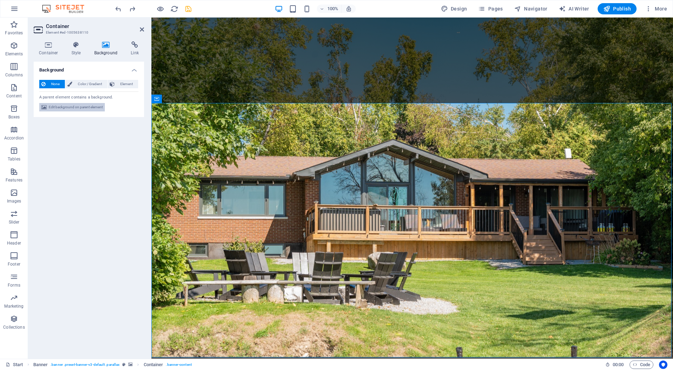
click at [66, 104] on span "Edit background on parent element" at bounding box center [76, 107] width 54 height 8
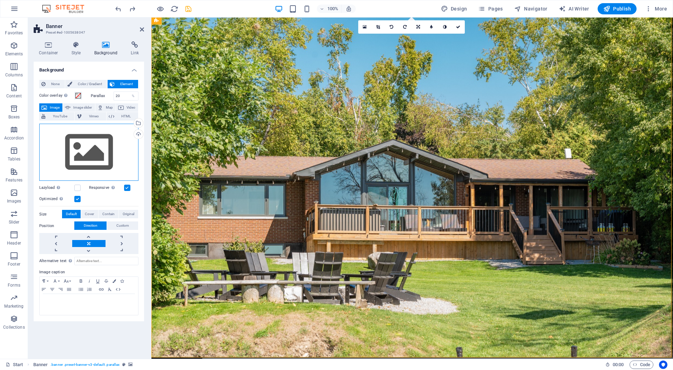
click at [91, 149] on div "Drag files here, click to choose files or select files from Files or our free s…" at bounding box center [88, 152] width 99 height 57
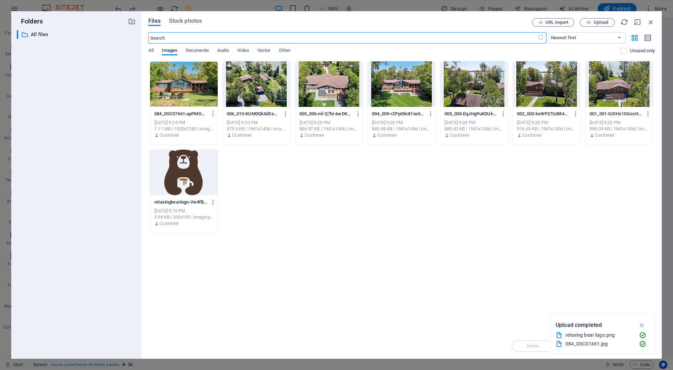
click at [195, 91] on div at bounding box center [184, 84] width 68 height 46
click at [643, 324] on icon "button" at bounding box center [642, 325] width 8 height 8
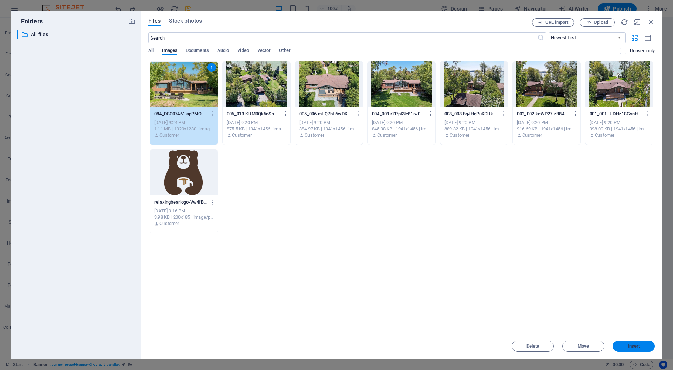
click at [628, 344] on span "Insert" at bounding box center [634, 346] width 12 height 4
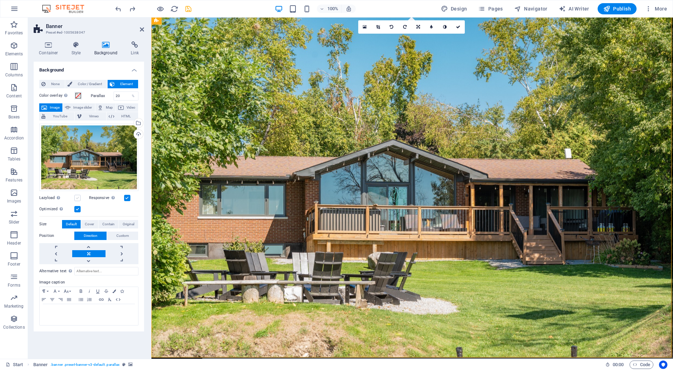
click at [78, 198] on label at bounding box center [77, 198] width 6 height 6
click at [0, 0] on input "Lazyload Loading images after the page loads improves page speed." at bounding box center [0, 0] width 0 height 0
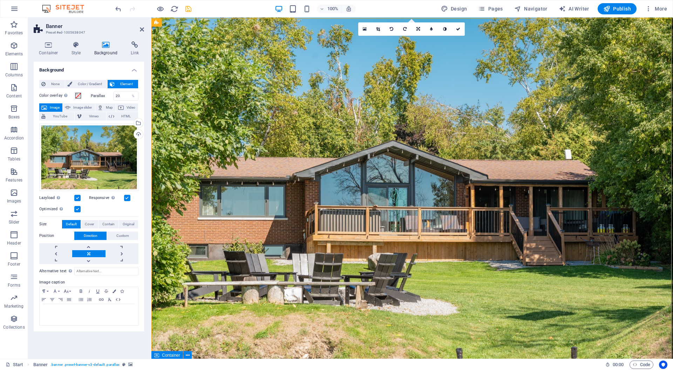
scroll to position [0, 0]
click at [79, 196] on label at bounding box center [77, 198] width 6 height 6
click at [0, 0] on input "Lazyload Loading images after the page loads improves page speed." at bounding box center [0, 0] width 0 height 0
click at [141, 29] on icon at bounding box center [142, 30] width 4 height 6
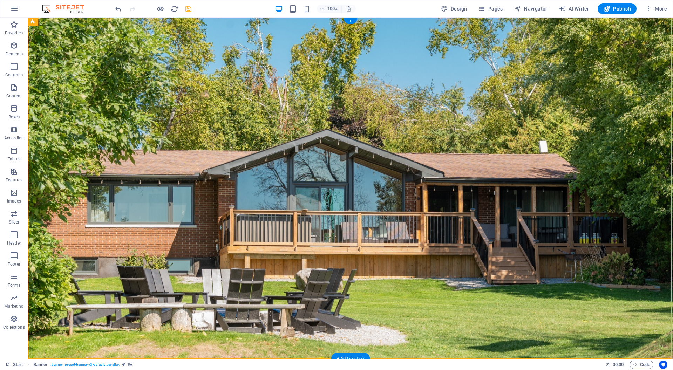
click at [191, 8] on icon "save" at bounding box center [188, 9] width 8 height 8
checkbox input "false"
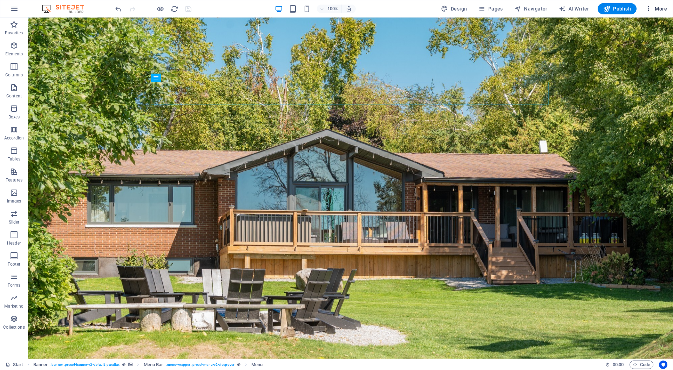
click at [656, 8] on span "More" at bounding box center [656, 8] width 22 height 7
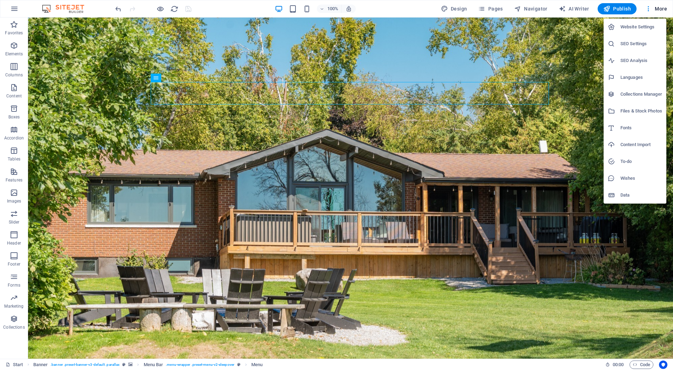
click at [239, 11] on div at bounding box center [336, 185] width 673 height 370
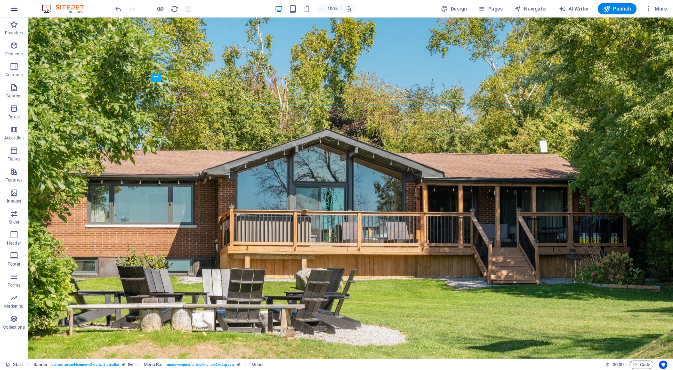
click at [16, 11] on icon "button" at bounding box center [14, 9] width 8 height 8
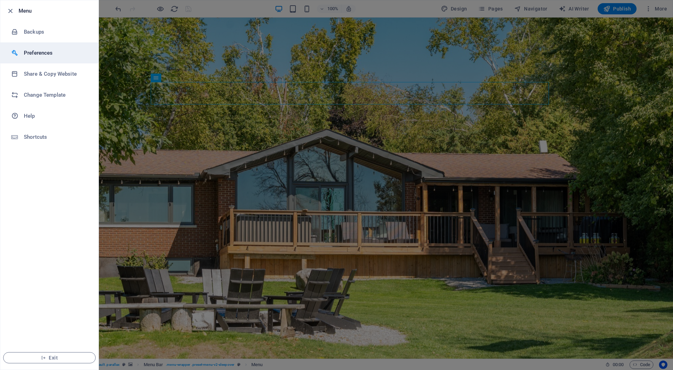
click at [37, 55] on h6 "Preferences" at bounding box center [56, 53] width 65 height 8
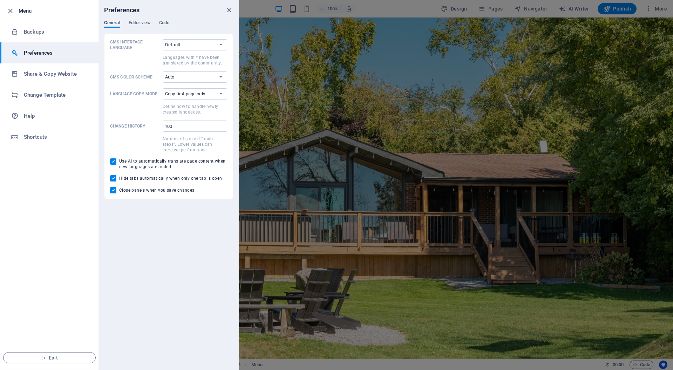
click at [37, 55] on h6 "Preferences" at bounding box center [56, 53] width 65 height 8
click at [8, 12] on icon "button" at bounding box center [10, 11] width 8 height 8
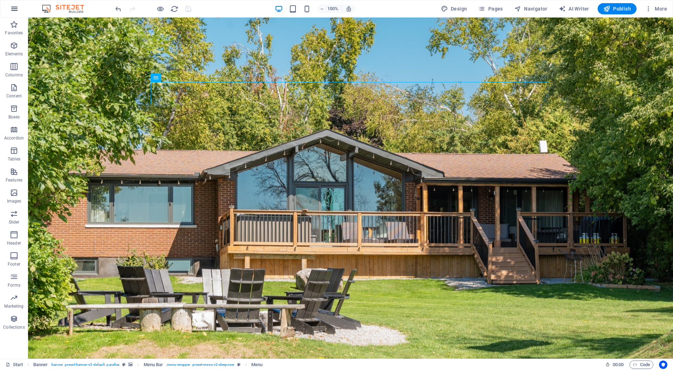
click at [15, 9] on icon "button" at bounding box center [14, 9] width 8 height 8
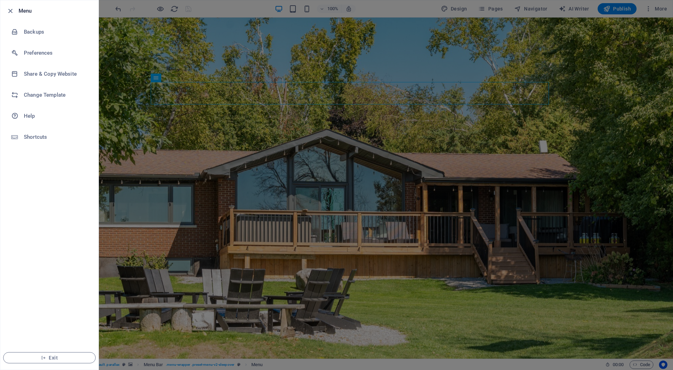
click at [15, 9] on div at bounding box center [12, 11] width 13 height 8
click at [401, 12] on div at bounding box center [336, 185] width 673 height 370
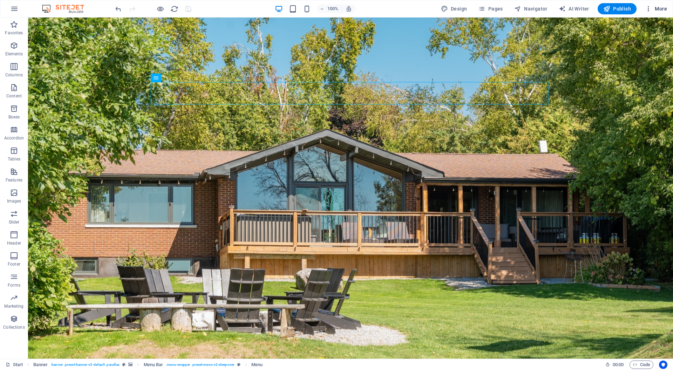
click at [660, 10] on span "More" at bounding box center [656, 8] width 22 height 7
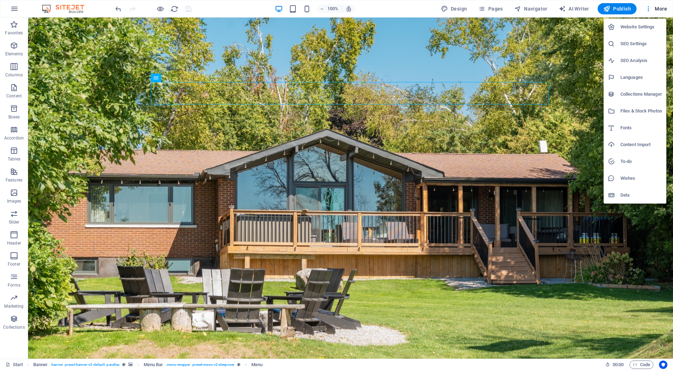
click at [635, 28] on h6 "Website Settings" at bounding box center [641, 27] width 42 height 8
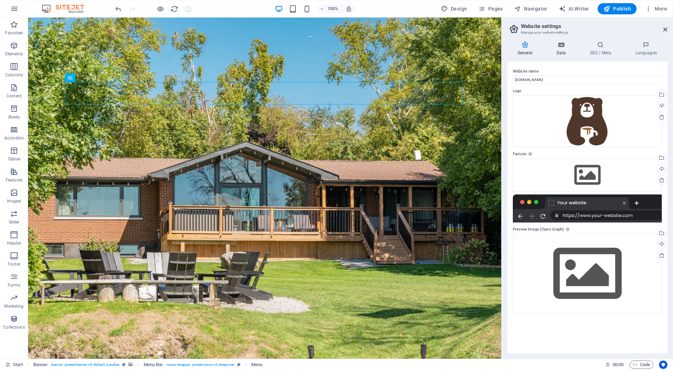
click at [565, 54] on h4 "Data" at bounding box center [562, 48] width 33 height 15
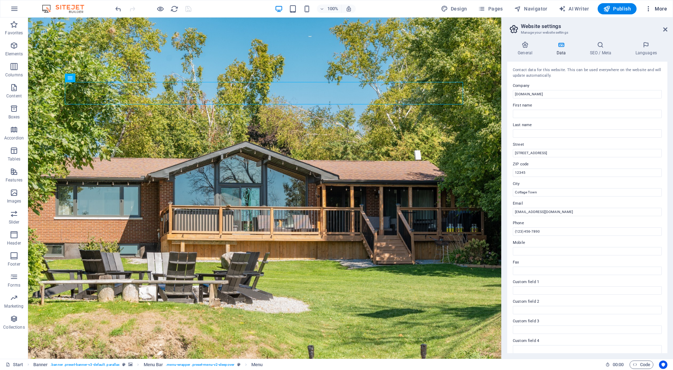
click at [653, 11] on span "More" at bounding box center [656, 8] width 22 height 7
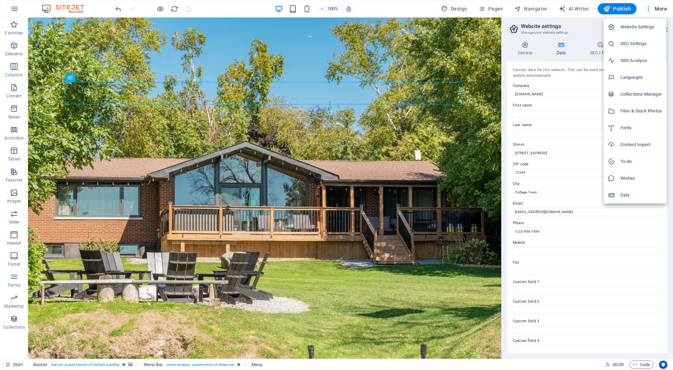
click at [632, 123] on li "Fonts" at bounding box center [634, 127] width 63 height 17
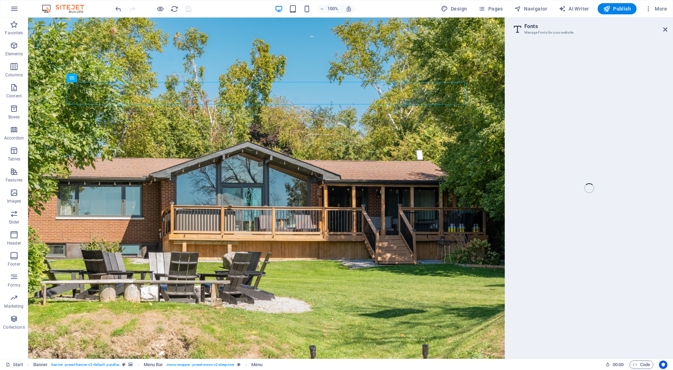
click at [667, 34] on div "Start Favorites Elements Columns Content Boxes Accordion Tables Features Images…" at bounding box center [336, 188] width 673 height 341
click at [665, 28] on div "Start Favorites Elements Columns Content Boxes Accordion Tables Features Images…" at bounding box center [336, 188] width 673 height 341
click at [663, 30] on div "Start Favorites Elements Columns Content Boxes Accordion Tables Features Images…" at bounding box center [336, 188] width 673 height 341
click at [659, 11] on span "More" at bounding box center [656, 8] width 22 height 7
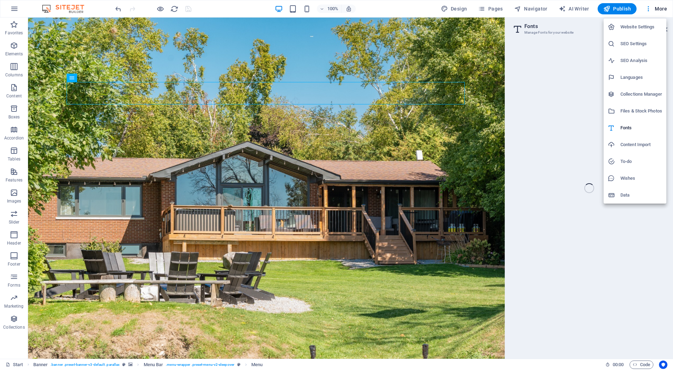
click at [637, 27] on h6 "Website Settings" at bounding box center [641, 27] width 42 height 8
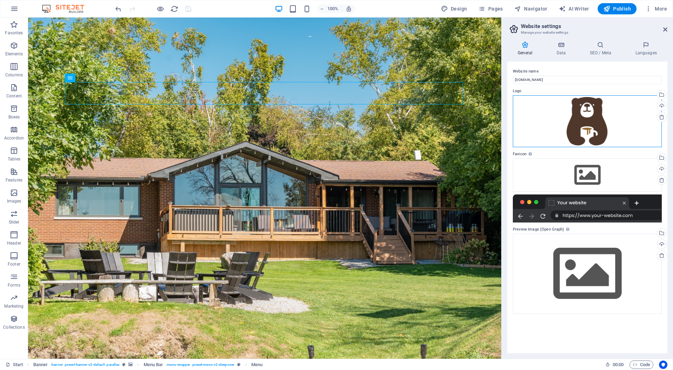
click at [602, 125] on div "Drag files here, click to choose files or select files from Files or our free s…" at bounding box center [587, 121] width 149 height 52
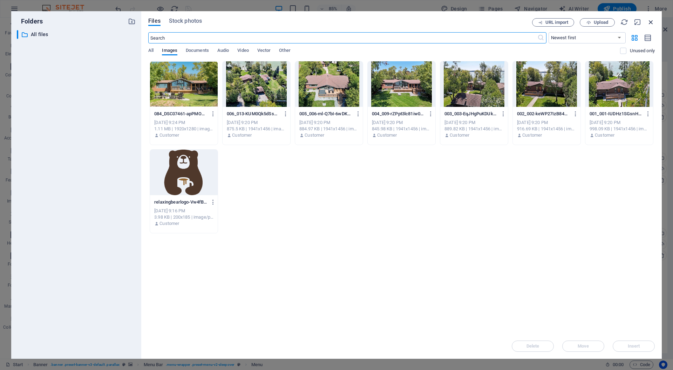
click at [652, 22] on icon "button" at bounding box center [651, 22] width 8 height 8
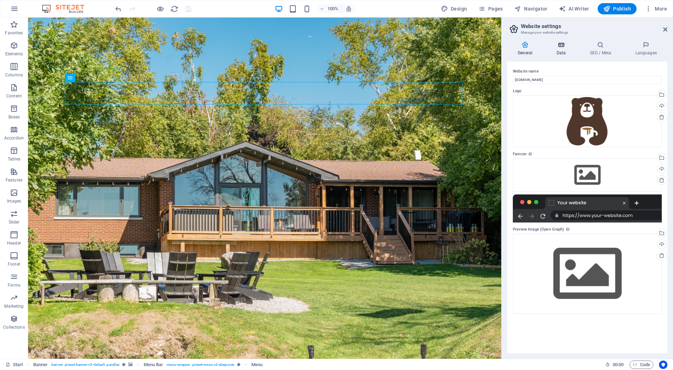
click at [560, 50] on h4 "Data" at bounding box center [562, 48] width 33 height 15
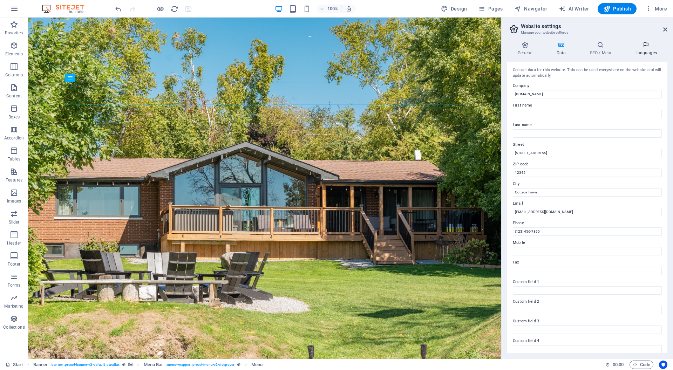
click at [645, 49] on h4 "Languages" at bounding box center [645, 48] width 43 height 15
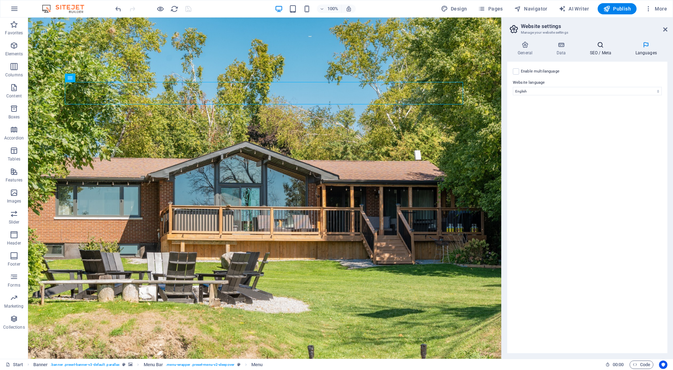
click at [605, 51] on h4 "SEO / Meta" at bounding box center [602, 48] width 46 height 15
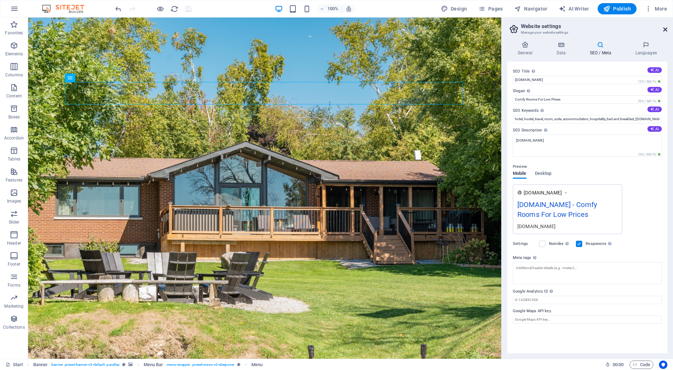
click at [665, 30] on icon at bounding box center [665, 30] width 4 height 6
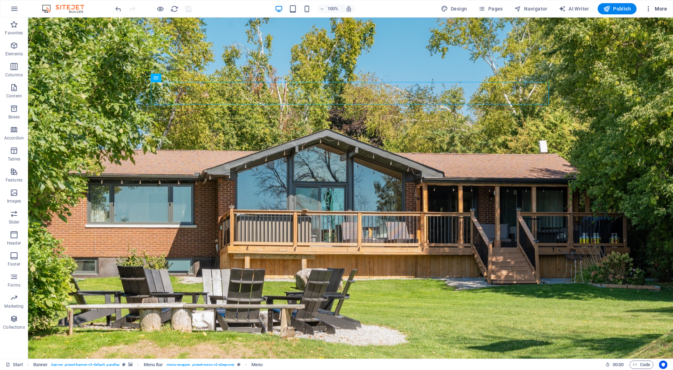
click at [657, 13] on button "More" at bounding box center [656, 8] width 28 height 11
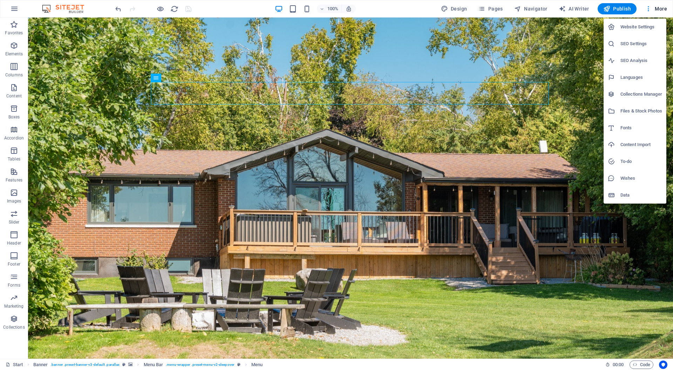
click at [625, 128] on h6 "Fonts" at bounding box center [641, 128] width 42 height 8
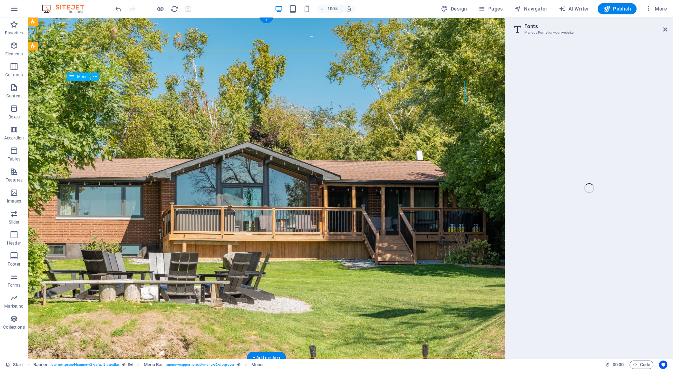
scroll to position [1, 0]
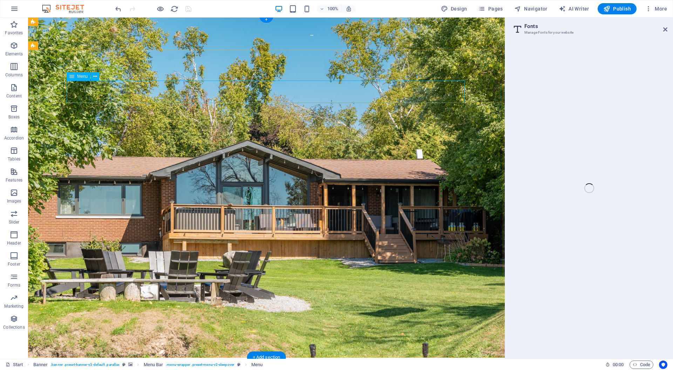
select select
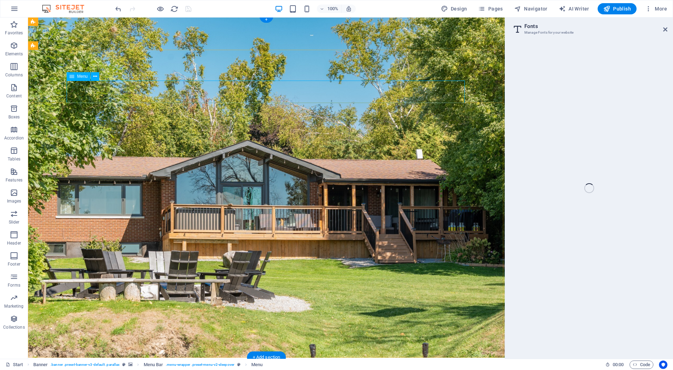
select select
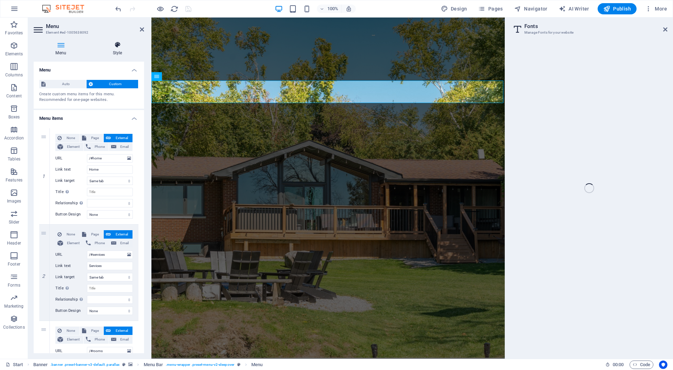
click at [119, 50] on h4 "Style" at bounding box center [117, 48] width 53 height 15
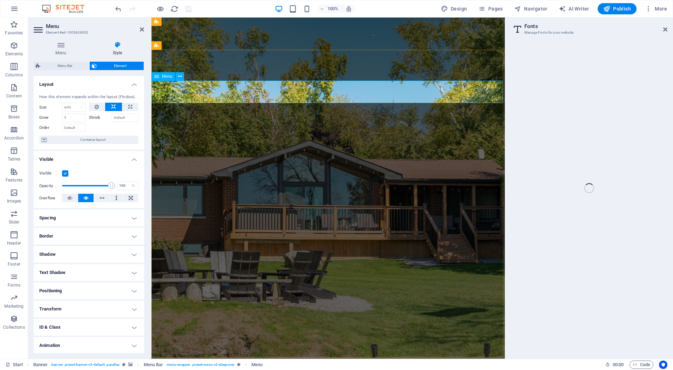
drag, startPoint x: 141, startPoint y: 29, endPoint x: 246, endPoint y: 23, distance: 105.3
click at [141, 29] on icon at bounding box center [142, 30] width 4 height 6
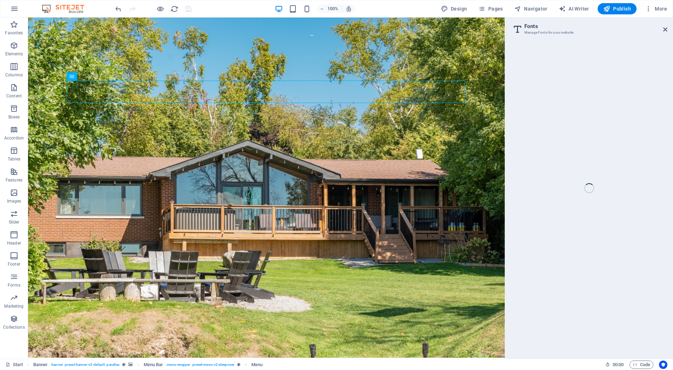
click at [666, 30] on div "Start Favorites Elements Columns Content Boxes Accordion Tables Features Images…" at bounding box center [336, 188] width 673 height 341
drag, startPoint x: 663, startPoint y: 30, endPoint x: 653, endPoint y: 17, distance: 16.5
click at [663, 30] on div "Start Favorites Elements Columns Content Boxes Accordion Tables Features Images…" at bounding box center [336, 188] width 673 height 341
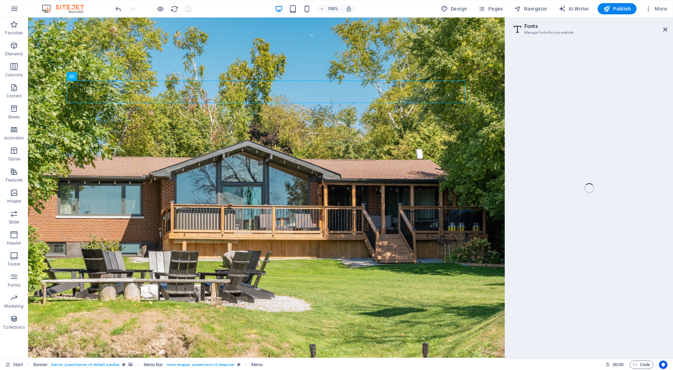
click at [663, 29] on div "Start Favorites Elements Columns Content Boxes Accordion Tables Features Images…" at bounding box center [336, 188] width 673 height 341
click at [664, 6] on span "More" at bounding box center [656, 8] width 22 height 7
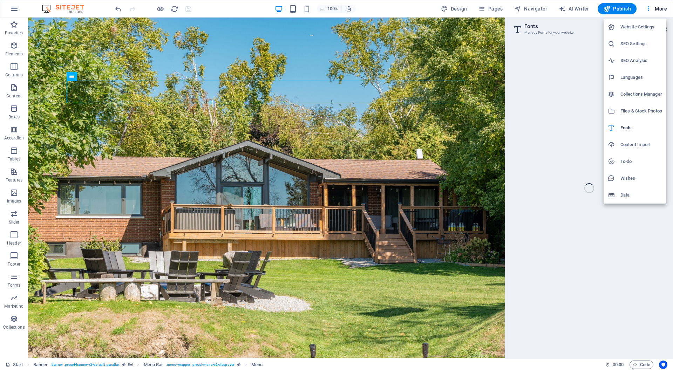
click at [466, 62] on div at bounding box center [336, 185] width 673 height 370
